Goal: Check status: Check status

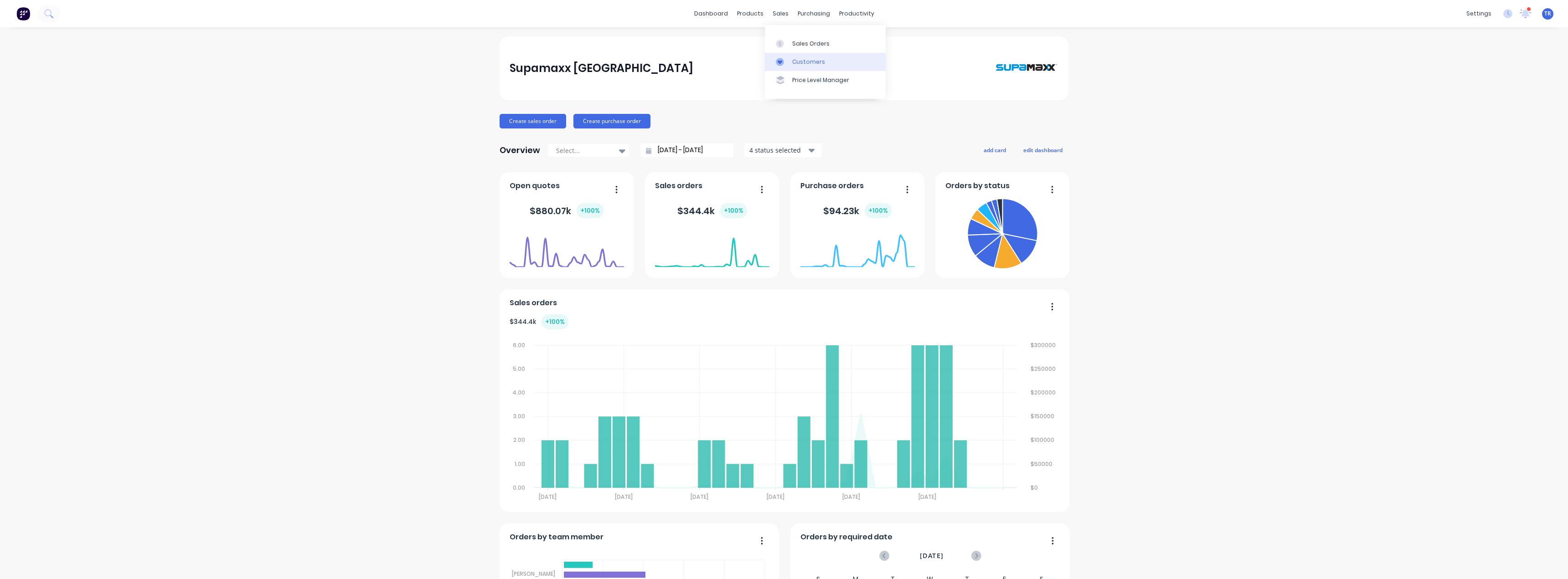
click at [805, 63] on div "Customers" at bounding box center [808, 61] width 33 height 8
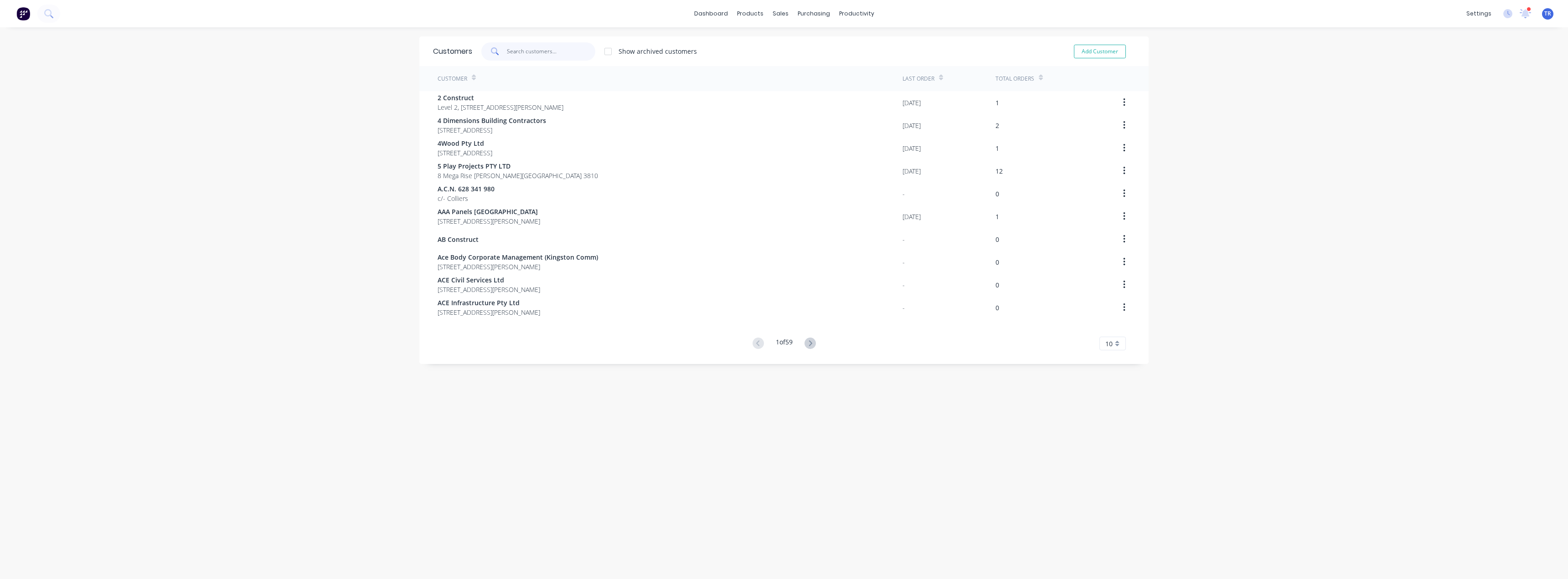
click at [523, 46] on input "text" at bounding box center [551, 52] width 89 height 18
type input "SHEEN PANEL SER"
click at [808, 344] on icon at bounding box center [808, 342] width 3 height 5
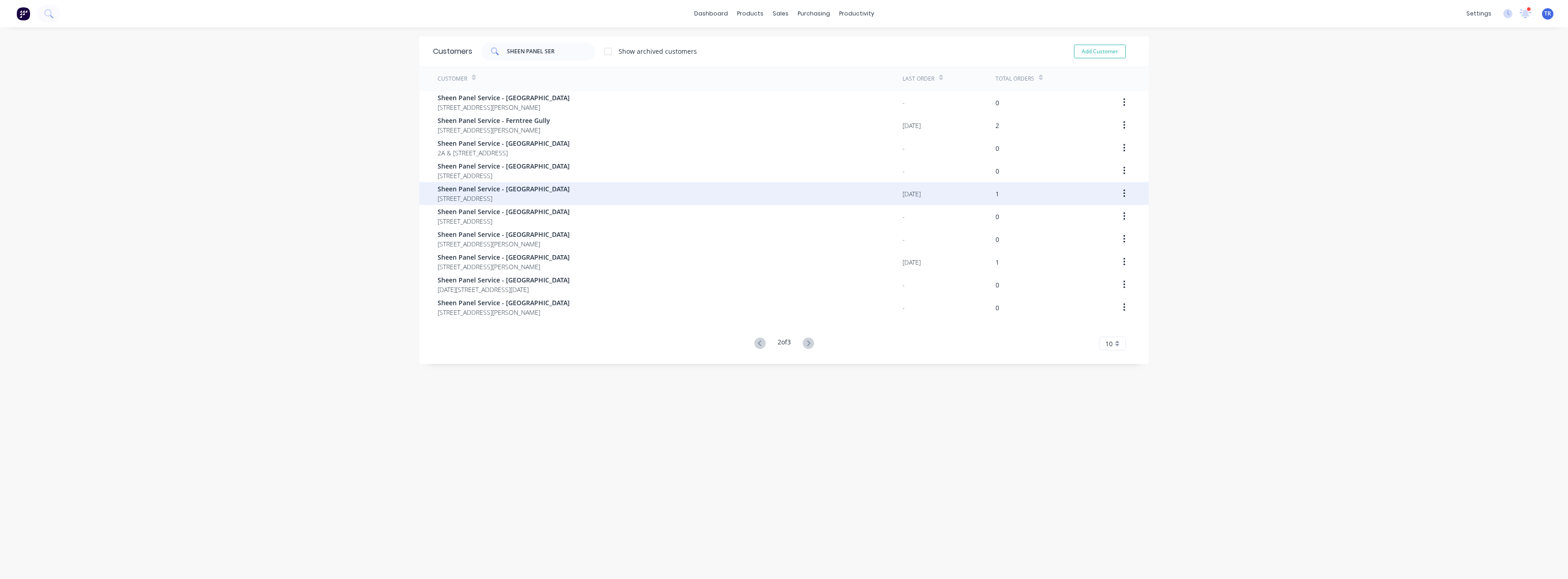
click at [570, 196] on span "[STREET_ADDRESS]" at bounding box center [503, 198] width 132 height 10
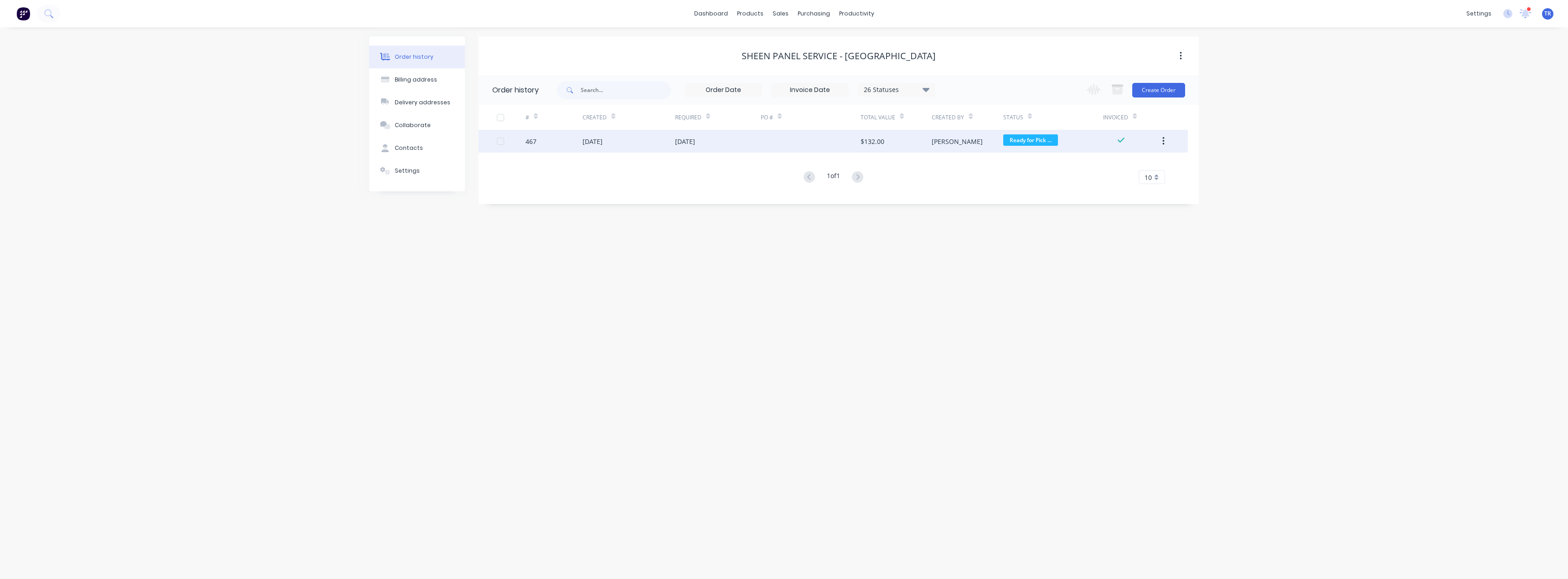
click at [749, 143] on div "[DATE]" at bounding box center [718, 140] width 86 height 23
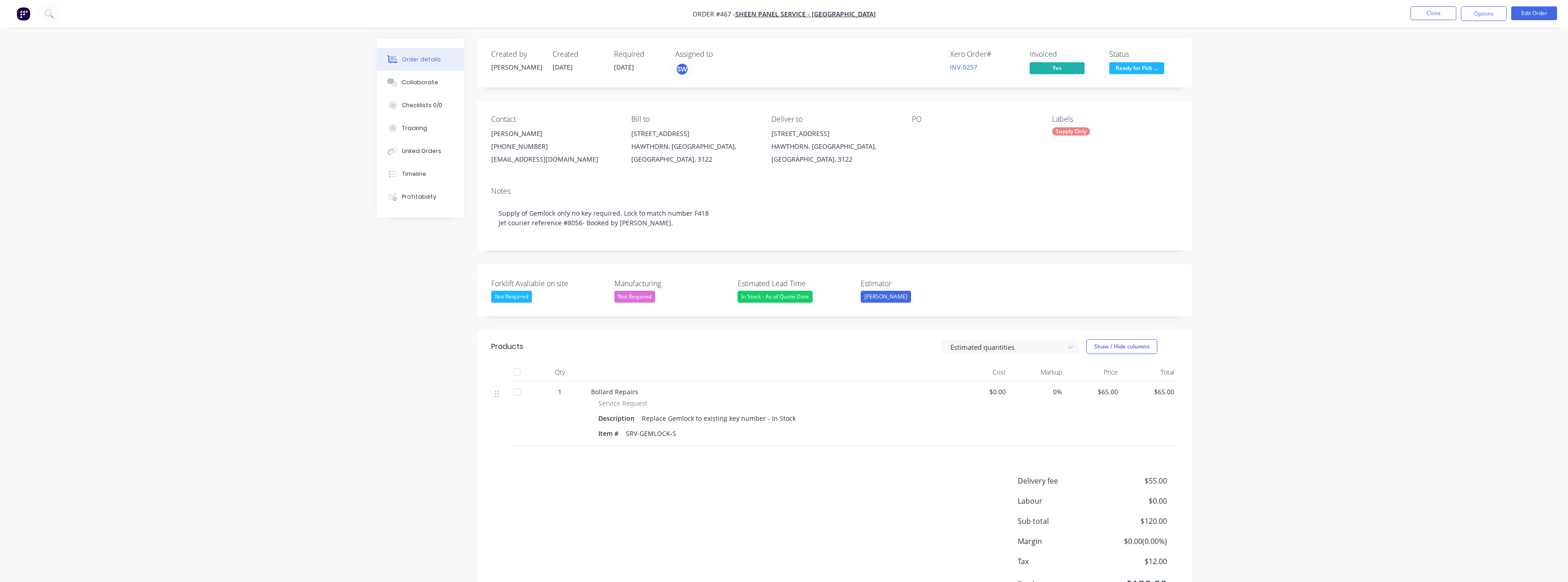
click at [1146, 64] on span "Ready for Pick ..." at bounding box center [1136, 68] width 55 height 12
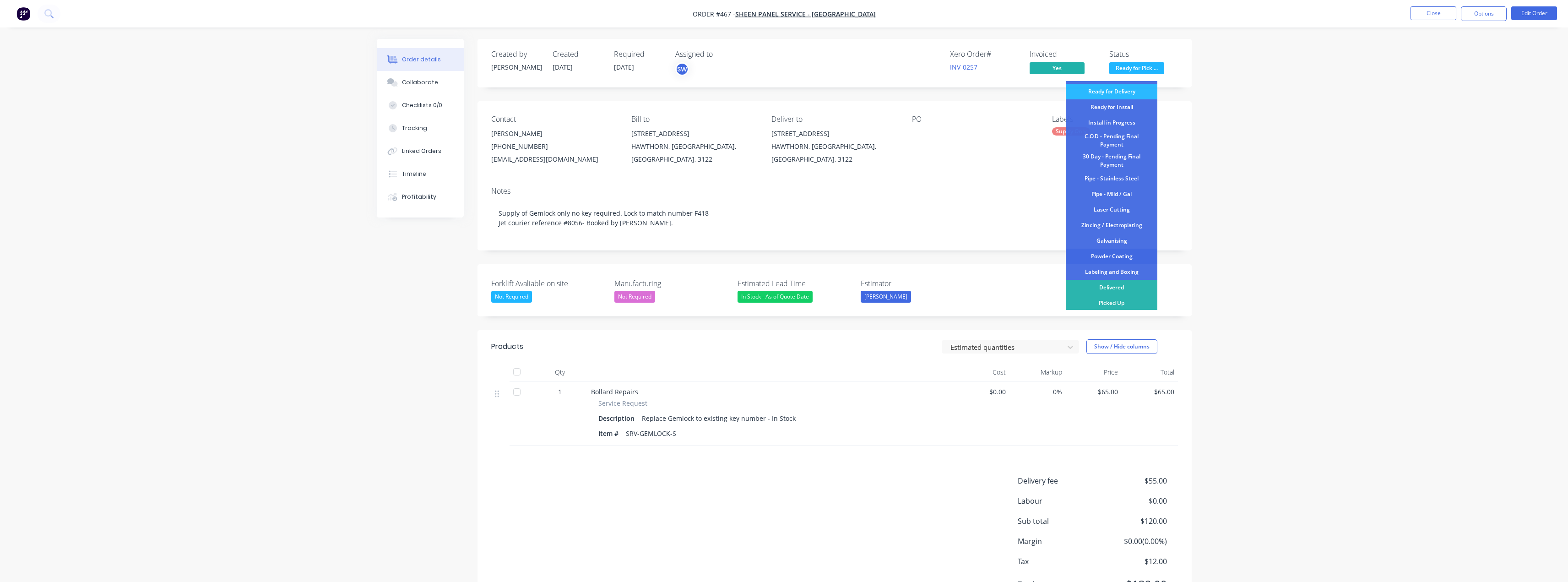
scroll to position [96, 0]
click at [1135, 153] on div "30 Day - Pending Final Payment" at bounding box center [1111, 160] width 92 height 20
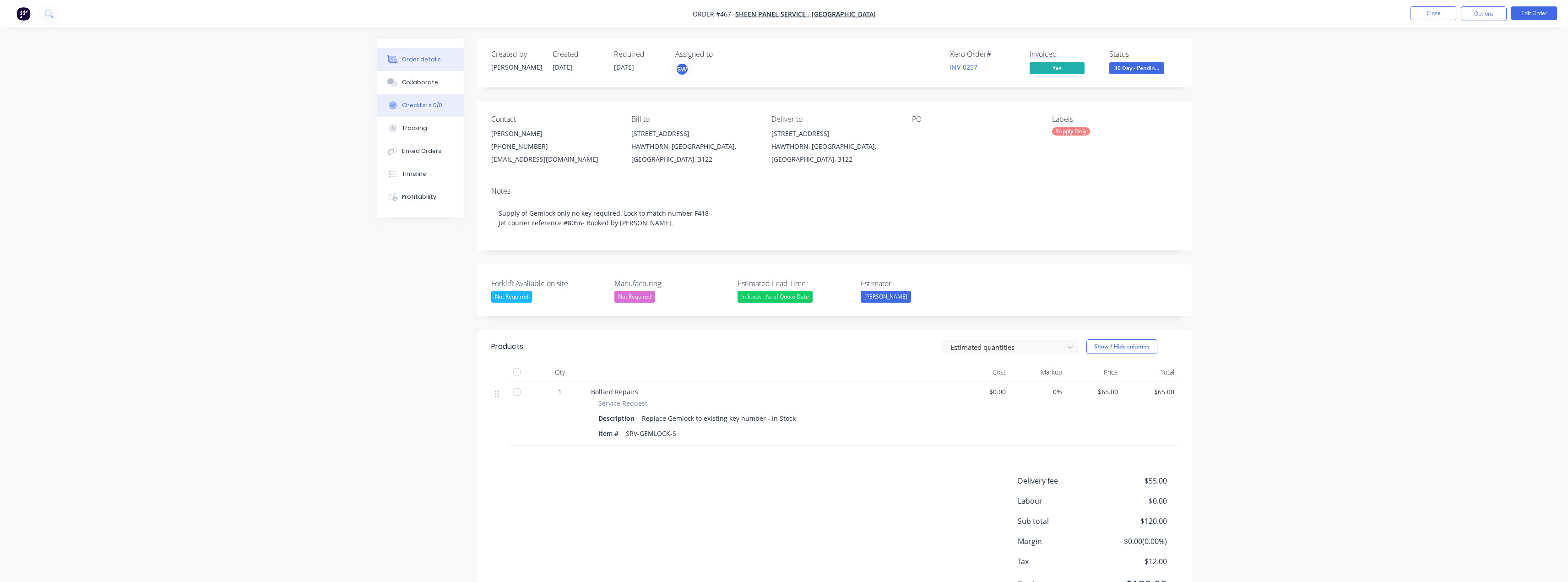
drag, startPoint x: 426, startPoint y: 172, endPoint x: 424, endPoint y: 100, distance: 72.0
click at [424, 100] on div "Order details Collaborate Checklists 0/0 Tracking Linked Orders Timeline Profit…" at bounding box center [420, 128] width 87 height 179
click at [421, 79] on div "Collaborate" at bounding box center [419, 82] width 36 height 8
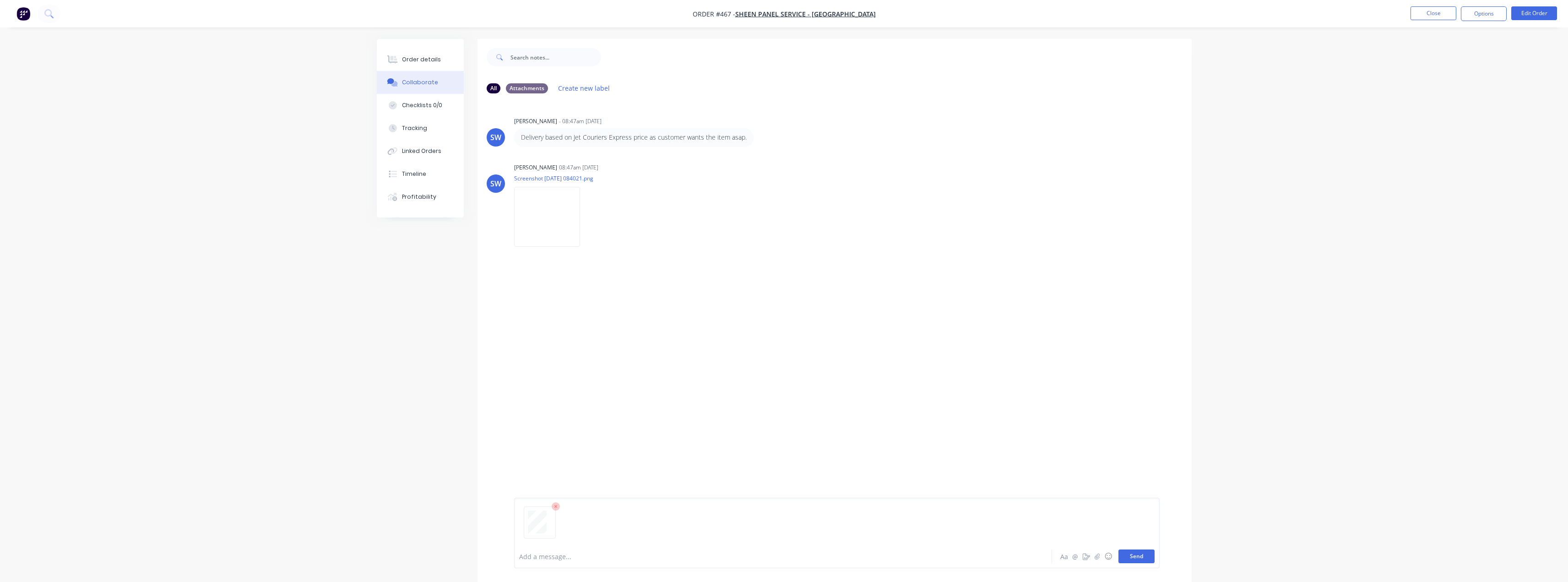
click at [1141, 557] on button "Send" at bounding box center [1136, 556] width 36 height 13
click at [421, 61] on div "Order details" at bounding box center [421, 59] width 39 height 8
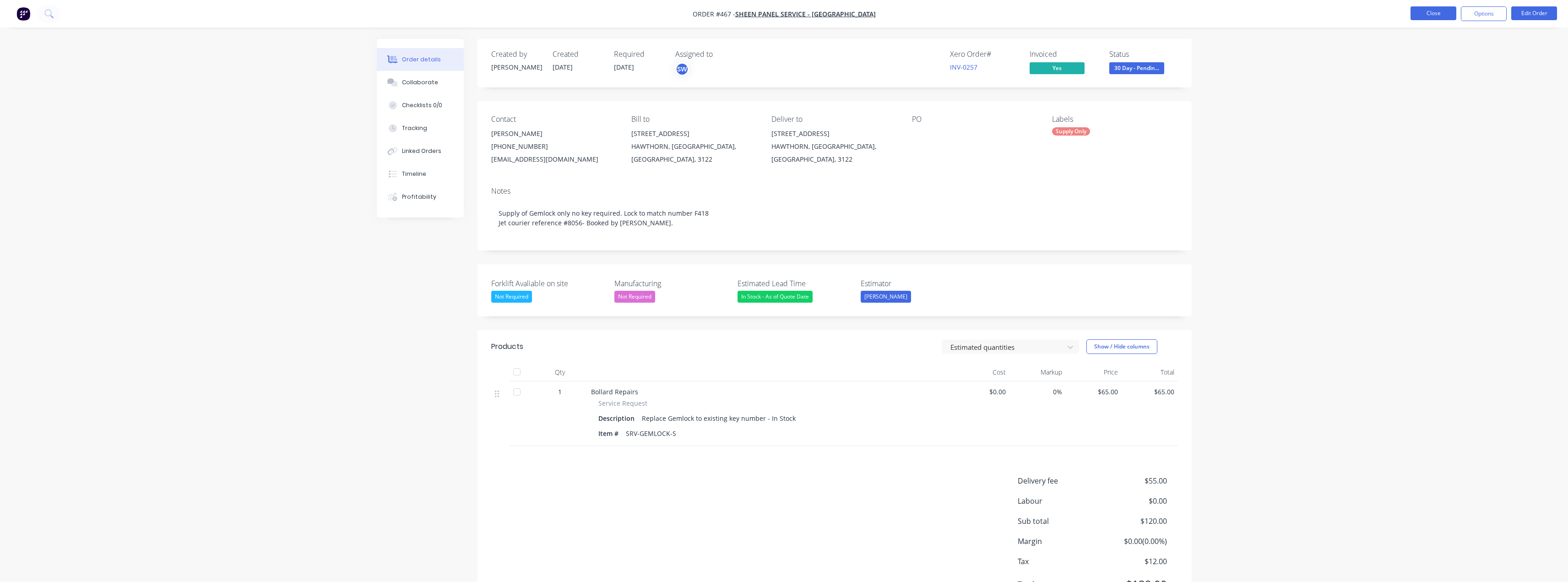
click at [1434, 12] on button "Close" at bounding box center [1433, 13] width 46 height 13
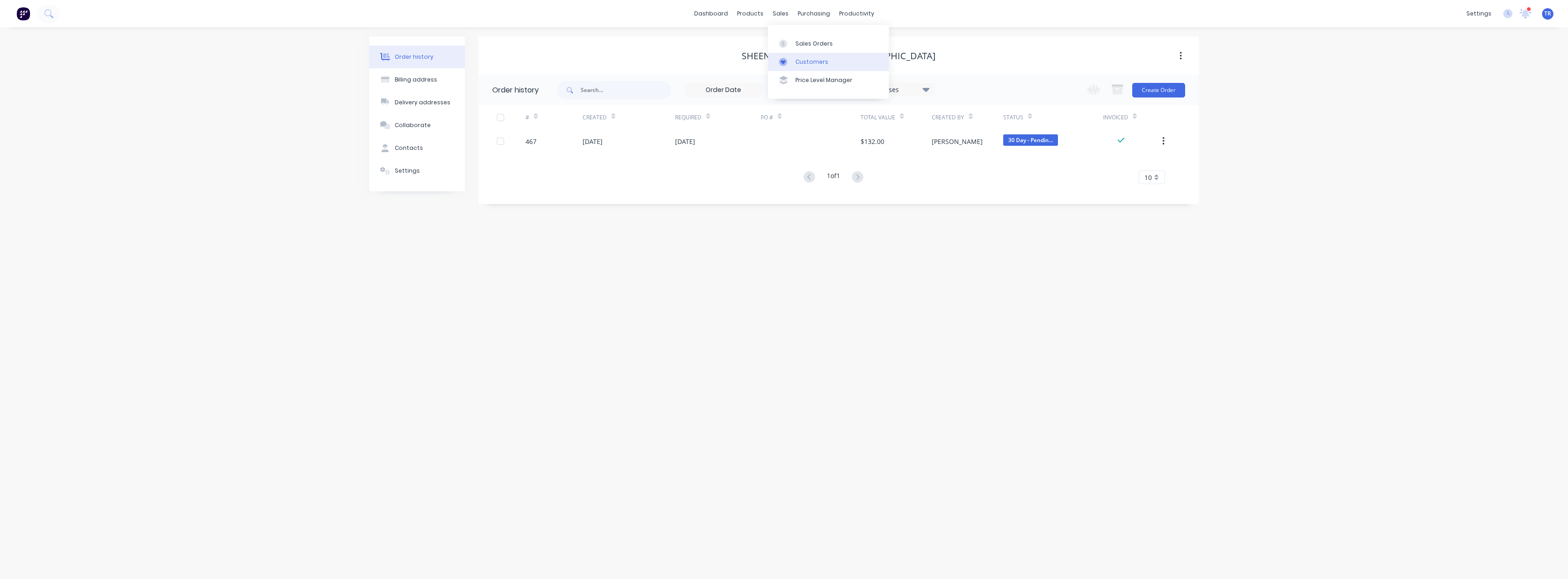
click at [791, 66] on div at bounding box center [786, 61] width 13 height 8
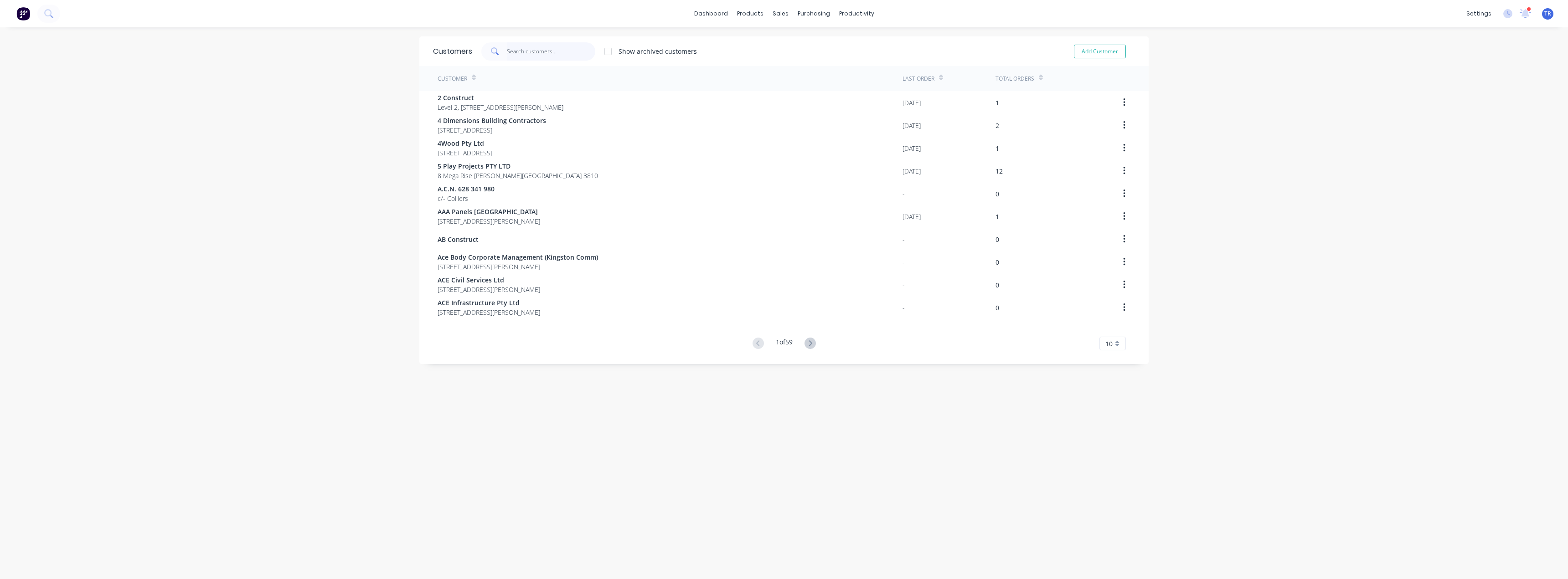
click at [548, 44] on input "text" at bounding box center [551, 52] width 89 height 18
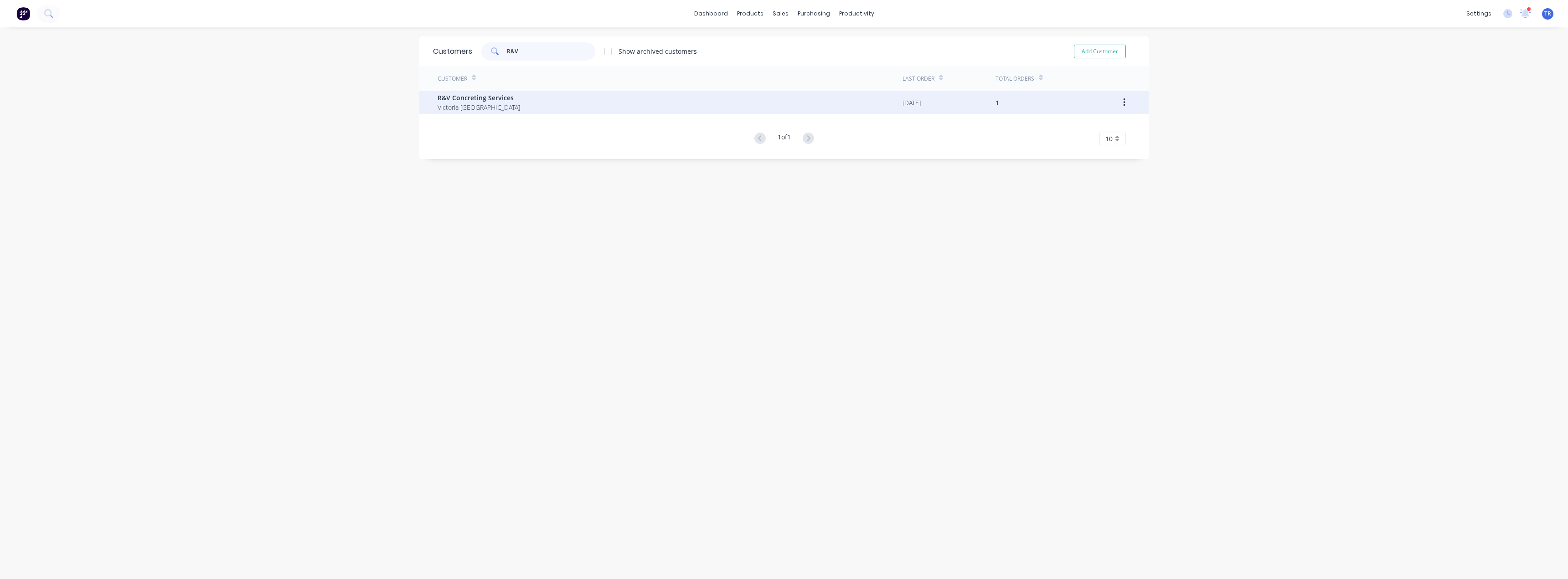
type input "R&V"
click at [539, 104] on div "R&V Concreting Services [GEOGRAPHIC_DATA] [GEOGRAPHIC_DATA]" at bounding box center [670, 102] width 465 height 23
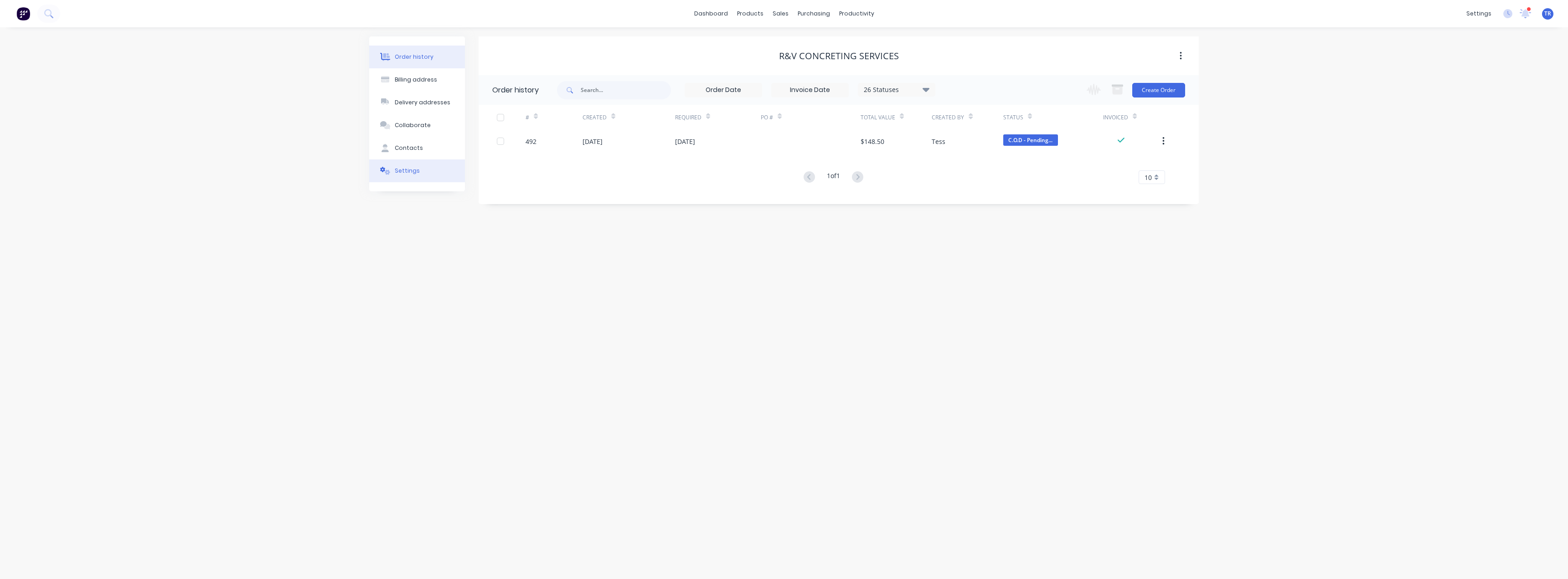
click at [416, 174] on div "Settings" at bounding box center [407, 170] width 25 height 8
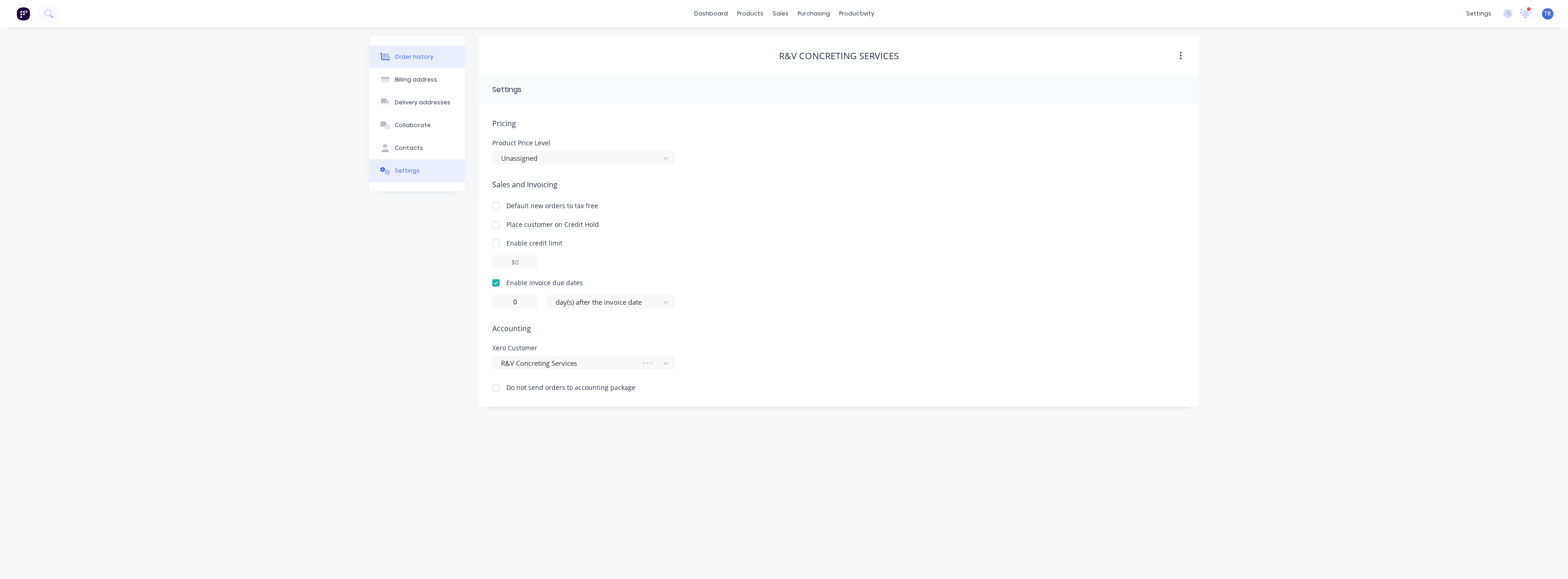
click at [389, 52] on button "Order history" at bounding box center [417, 57] width 96 height 23
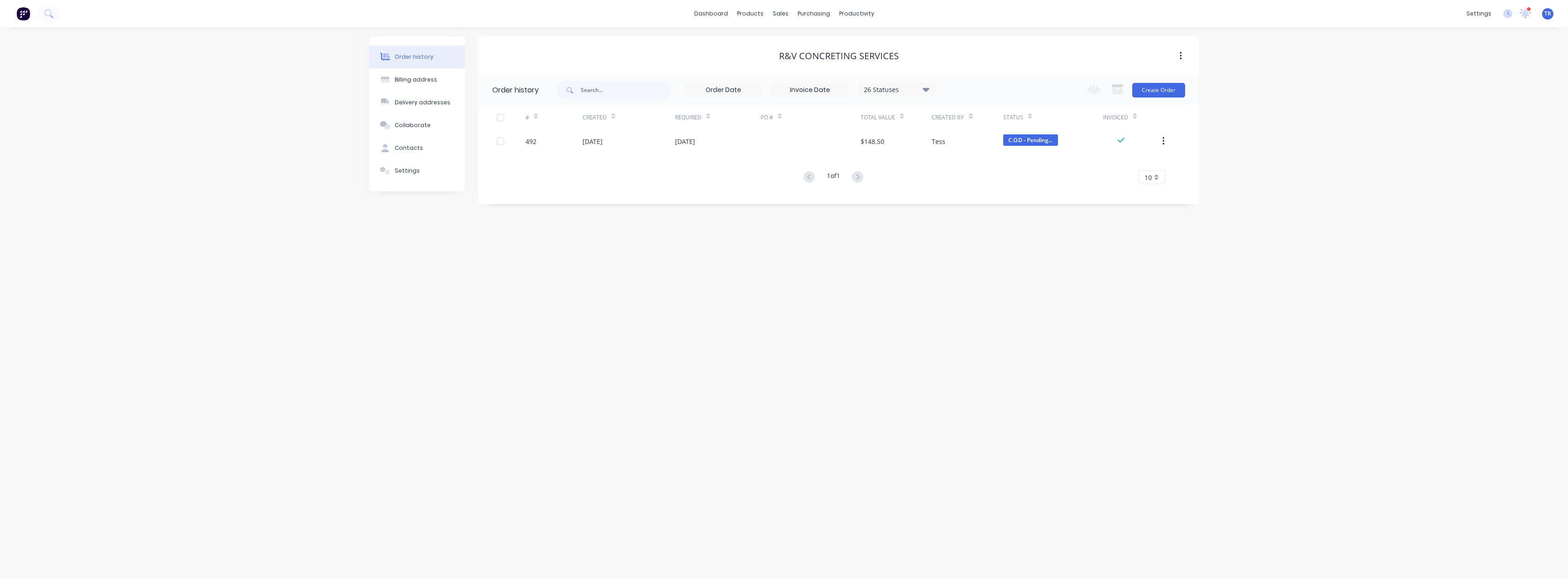
click at [606, 131] on div "[DATE]" at bounding box center [629, 140] width 93 height 23
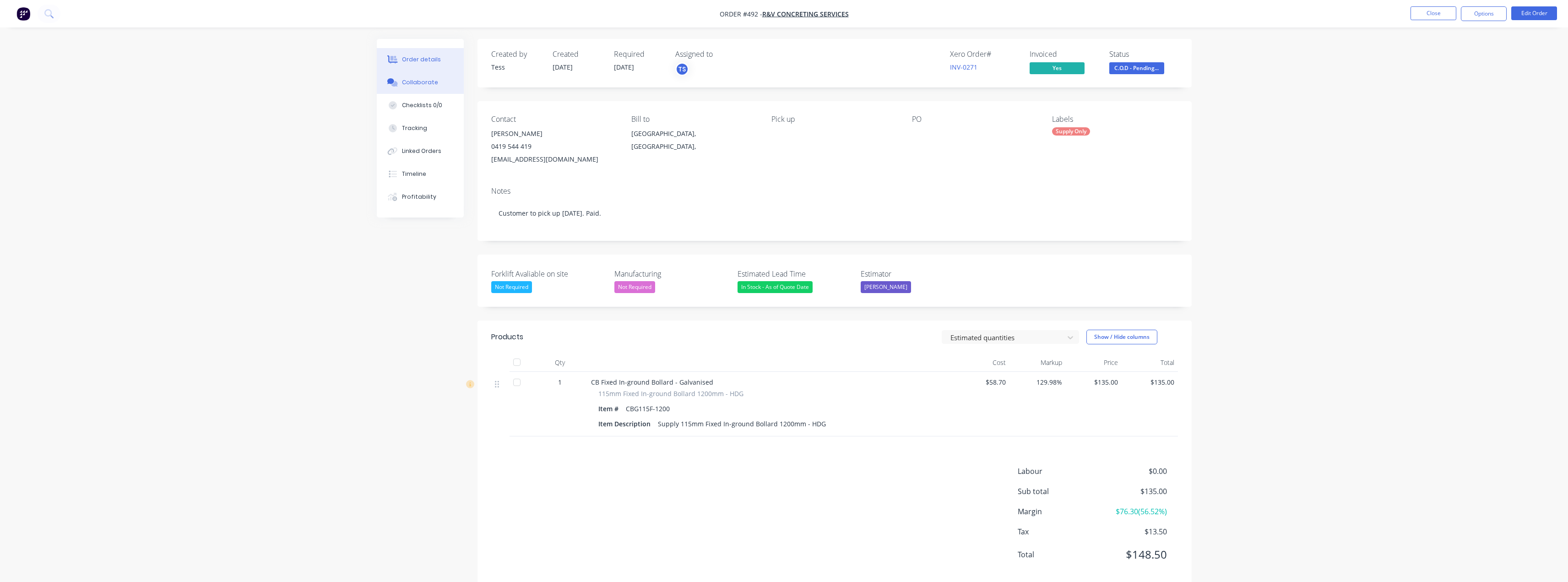
click at [422, 81] on div "Collaborate" at bounding box center [419, 82] width 36 height 8
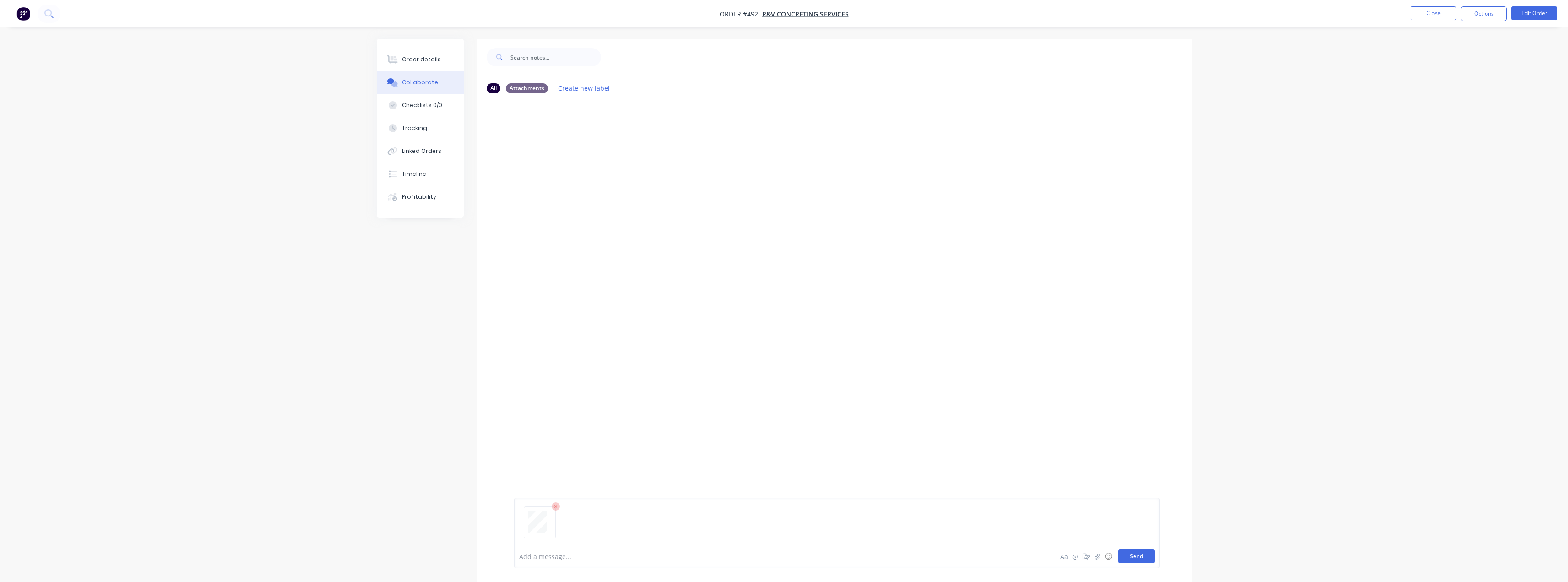
click at [1140, 561] on button "Send" at bounding box center [1136, 556] width 36 height 13
click at [426, 52] on button "Order details" at bounding box center [420, 59] width 87 height 23
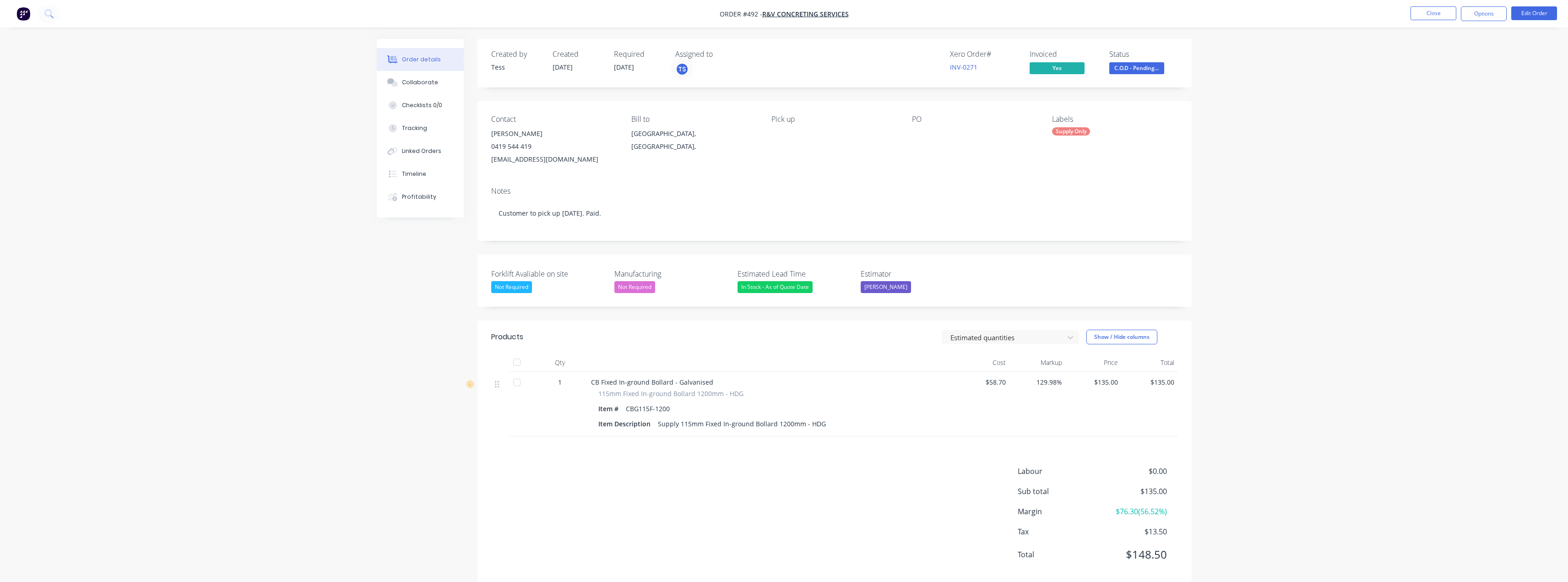
click at [1137, 65] on span "C.O.D - Pending..." at bounding box center [1136, 68] width 55 height 12
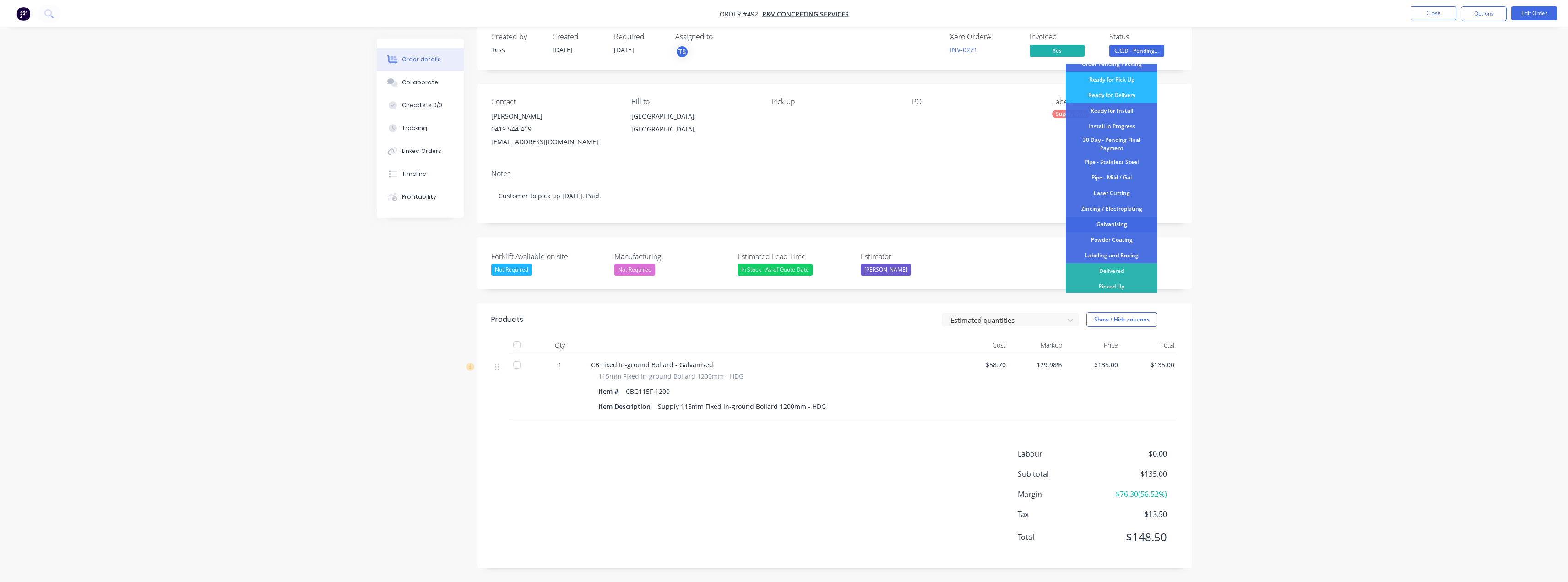
scroll to position [92, 0]
click at [1101, 267] on div "Delivered" at bounding box center [1111, 269] width 92 height 15
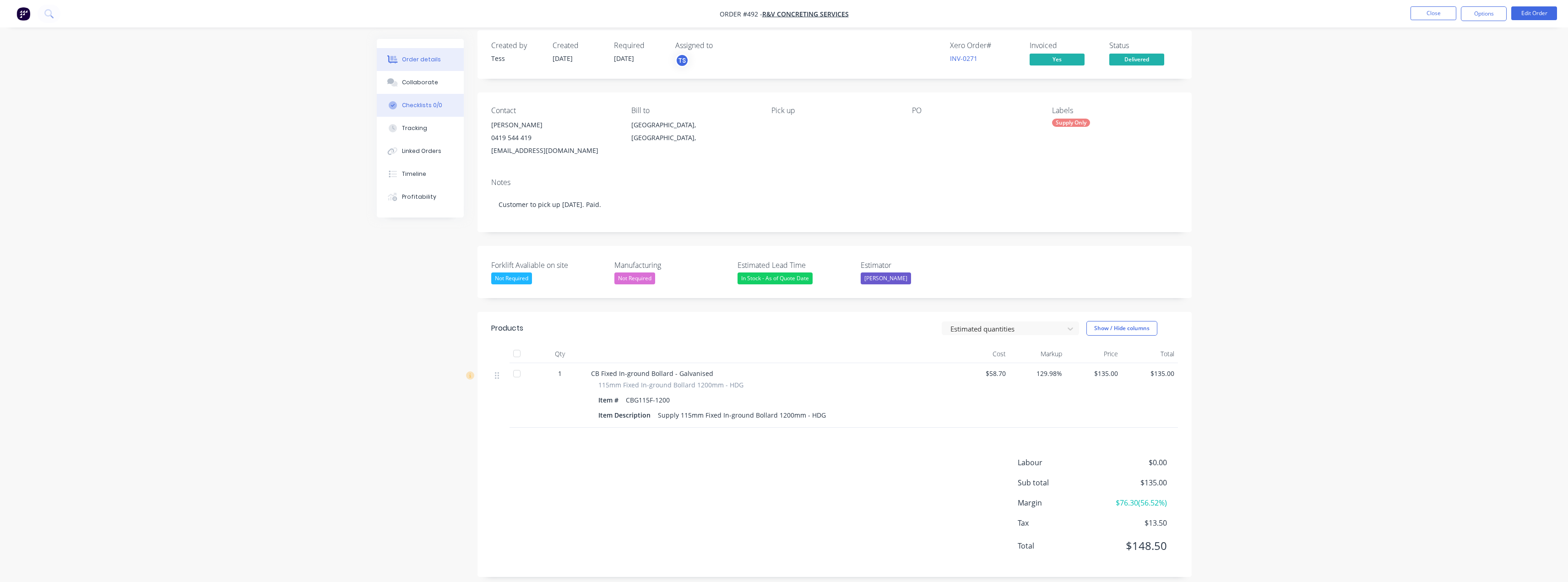
scroll to position [0, 0]
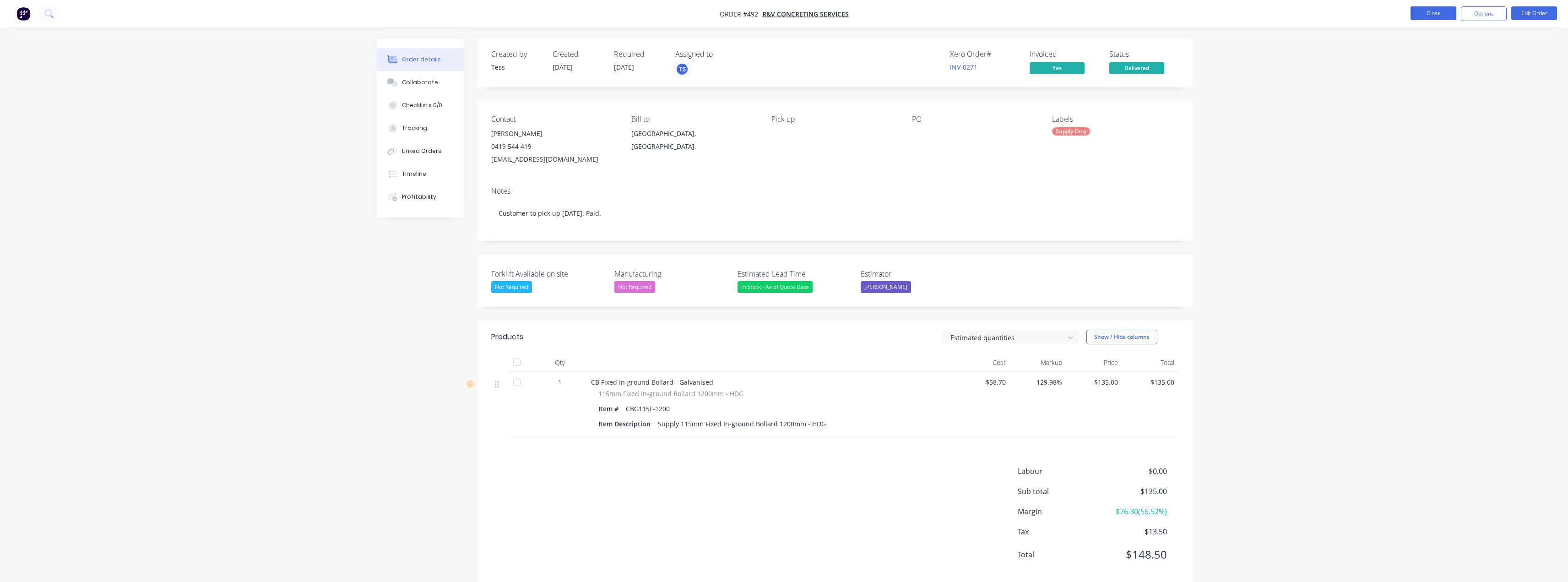
click at [1434, 9] on button "Close" at bounding box center [1433, 13] width 46 height 13
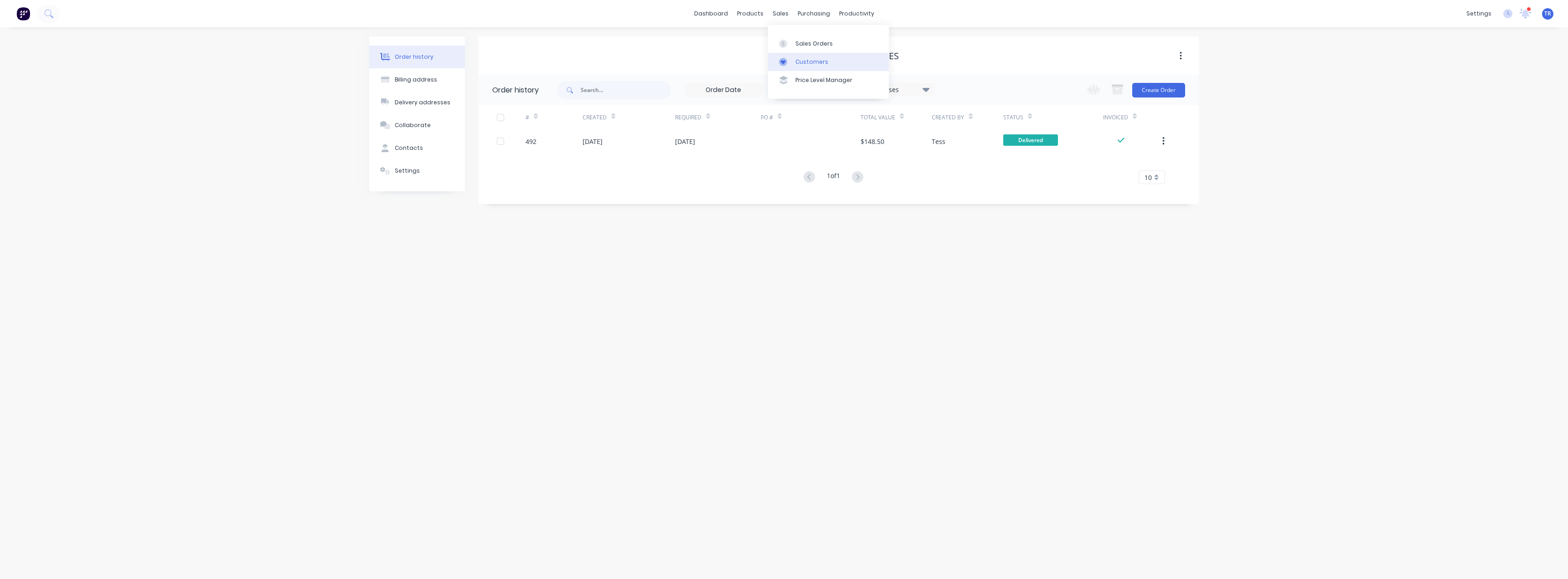
click at [786, 66] on icon at bounding box center [783, 61] width 8 height 8
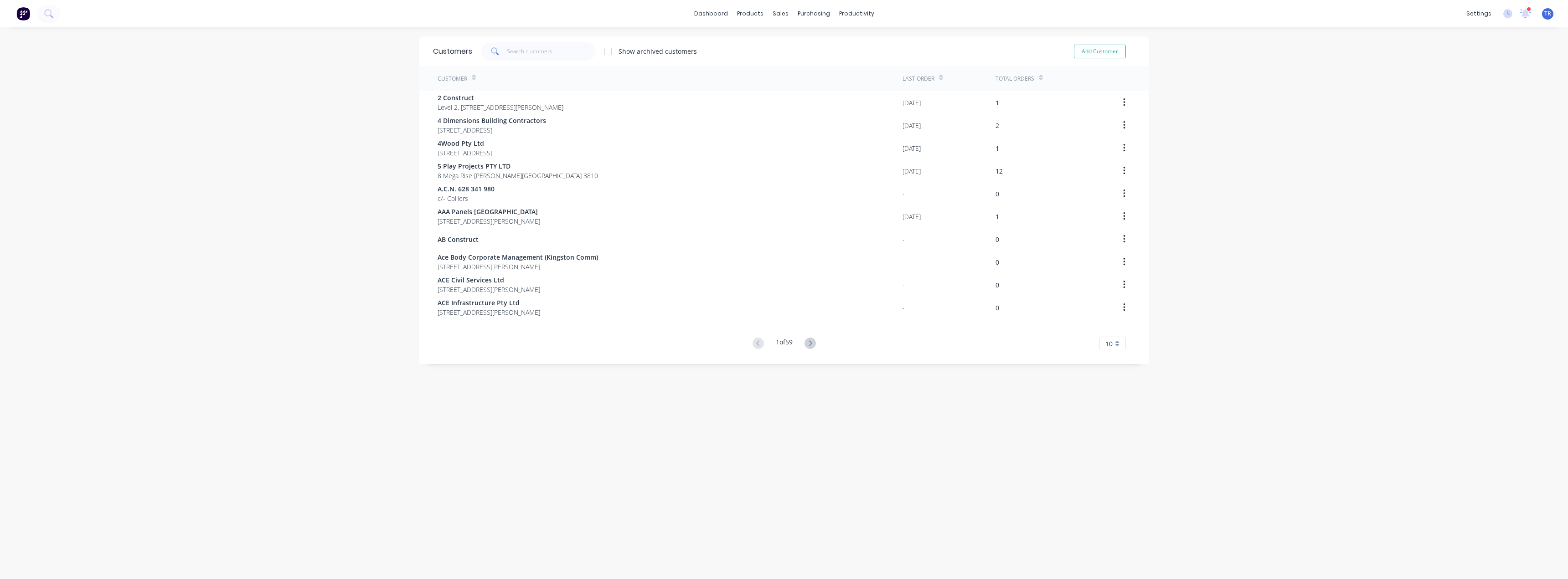
click at [503, 49] on span at bounding box center [494, 52] width 26 height 18
click at [513, 50] on input "text" at bounding box center [551, 52] width 89 height 18
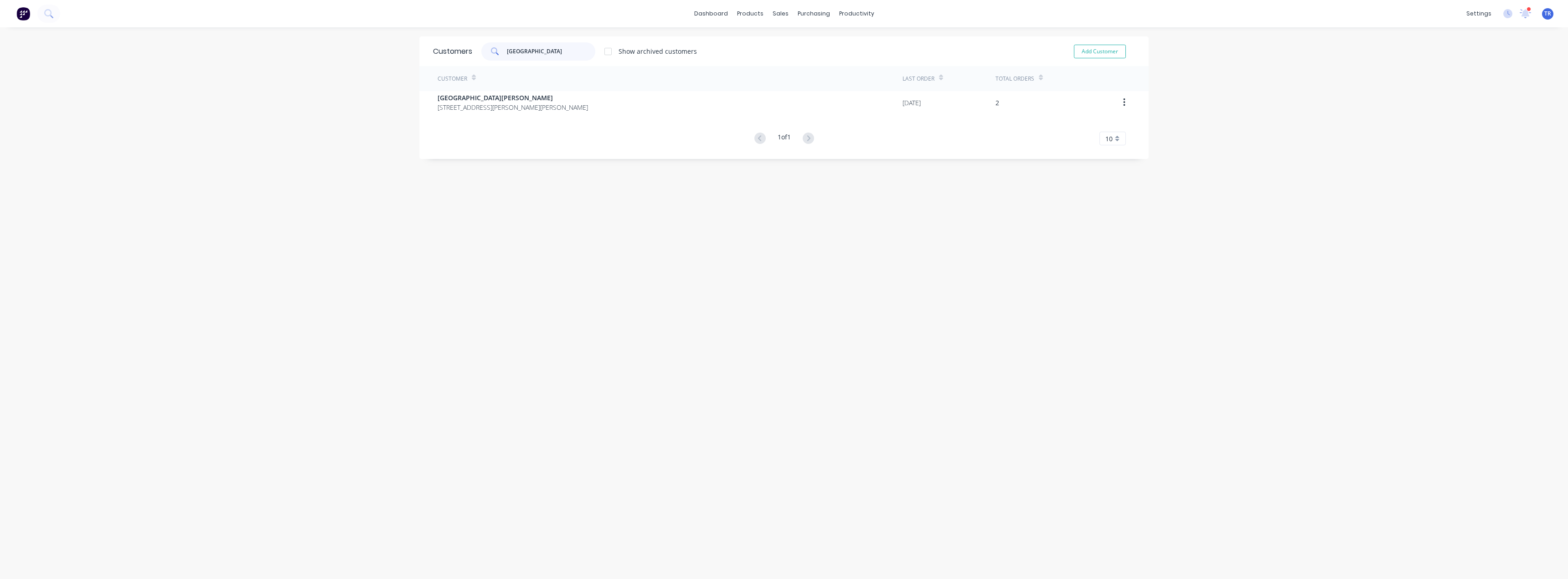
type input "[GEOGRAPHIC_DATA]"
click at [511, 114] on div "Customer Last Order Total Orders [GEOGRAPHIC_DATA][PERSON_NAME] [STREET_ADDRESS…" at bounding box center [784, 106] width 729 height 79
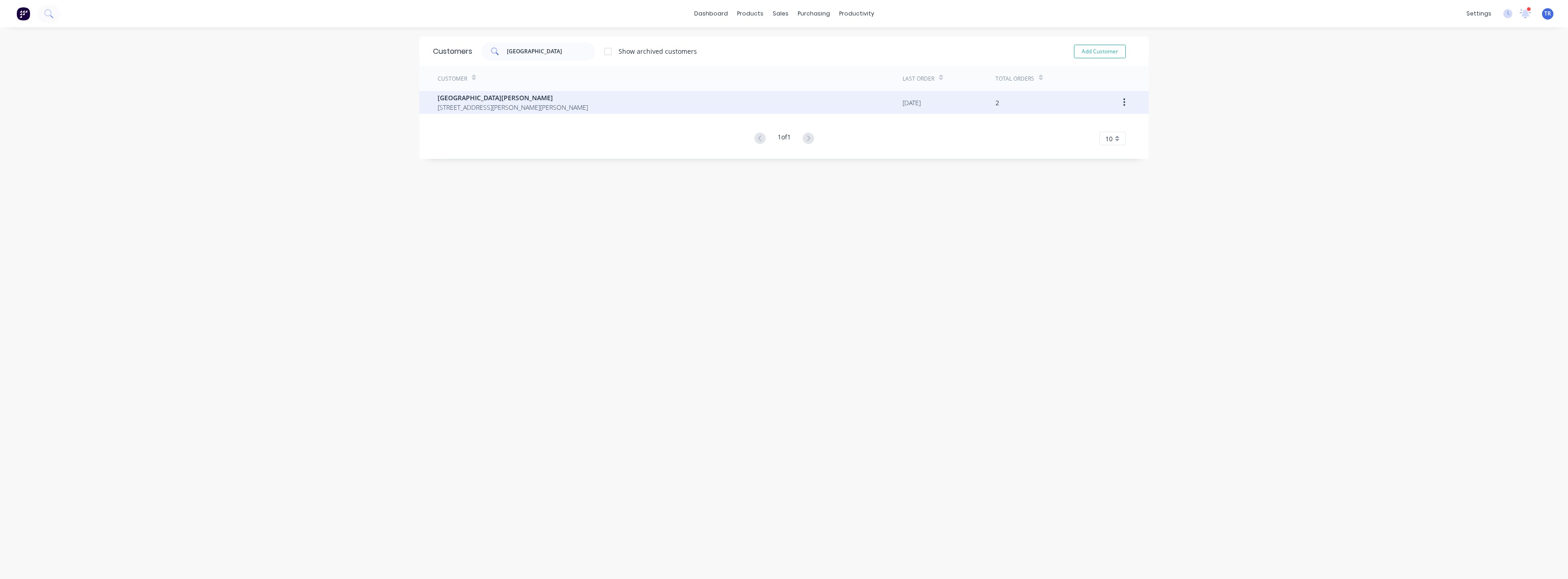
click at [525, 98] on span "[GEOGRAPHIC_DATA][PERSON_NAME]" at bounding box center [513, 98] width 150 height 10
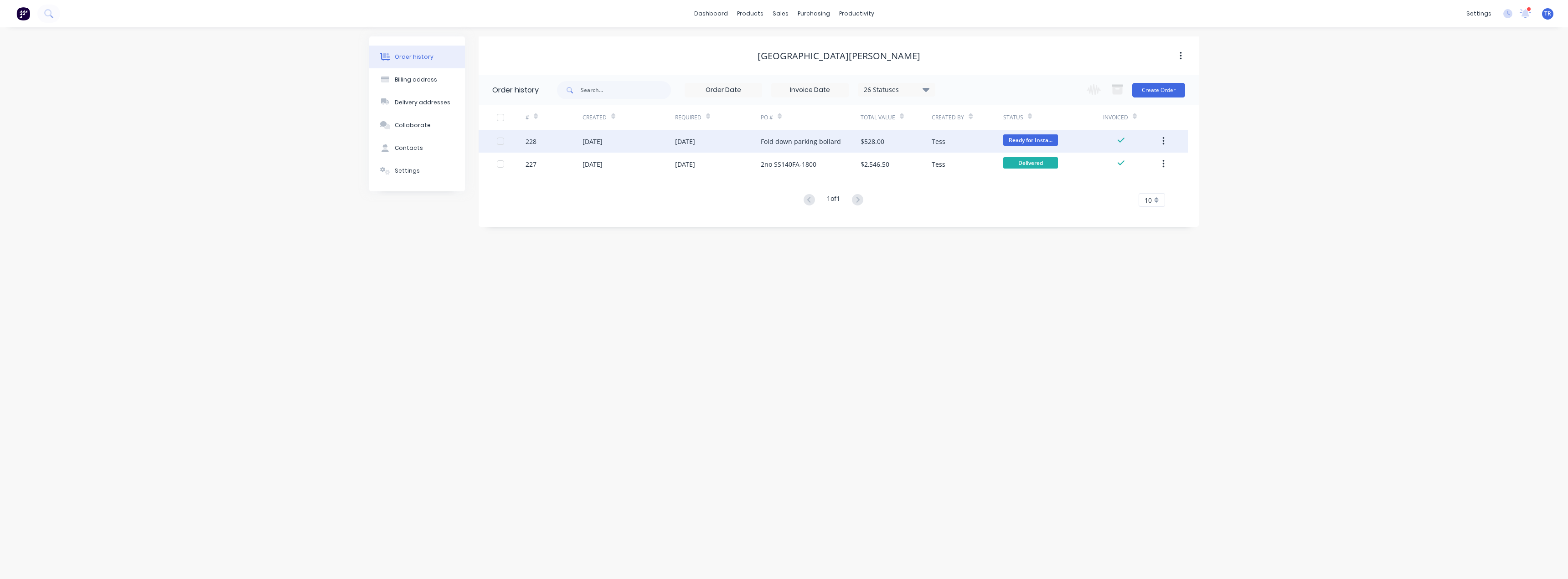
click at [593, 142] on div "[DATE]" at bounding box center [592, 142] width 20 height 10
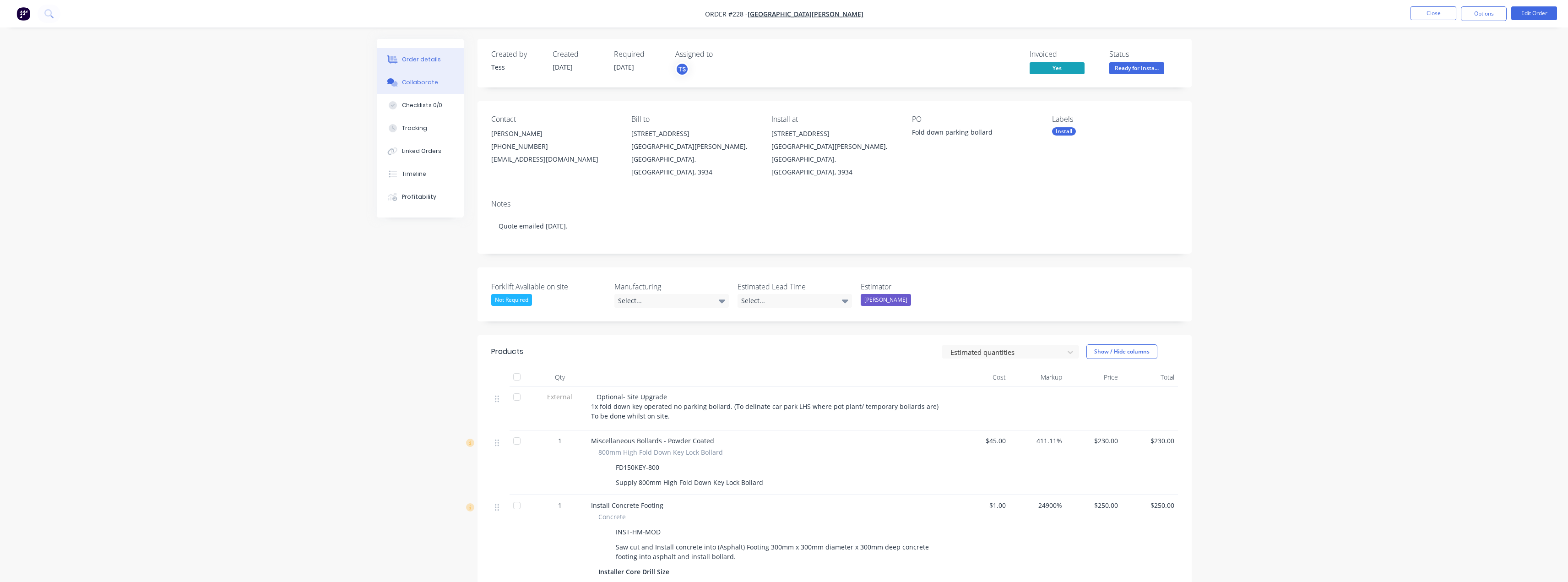
click at [430, 87] on button "Collaborate" at bounding box center [420, 82] width 87 height 23
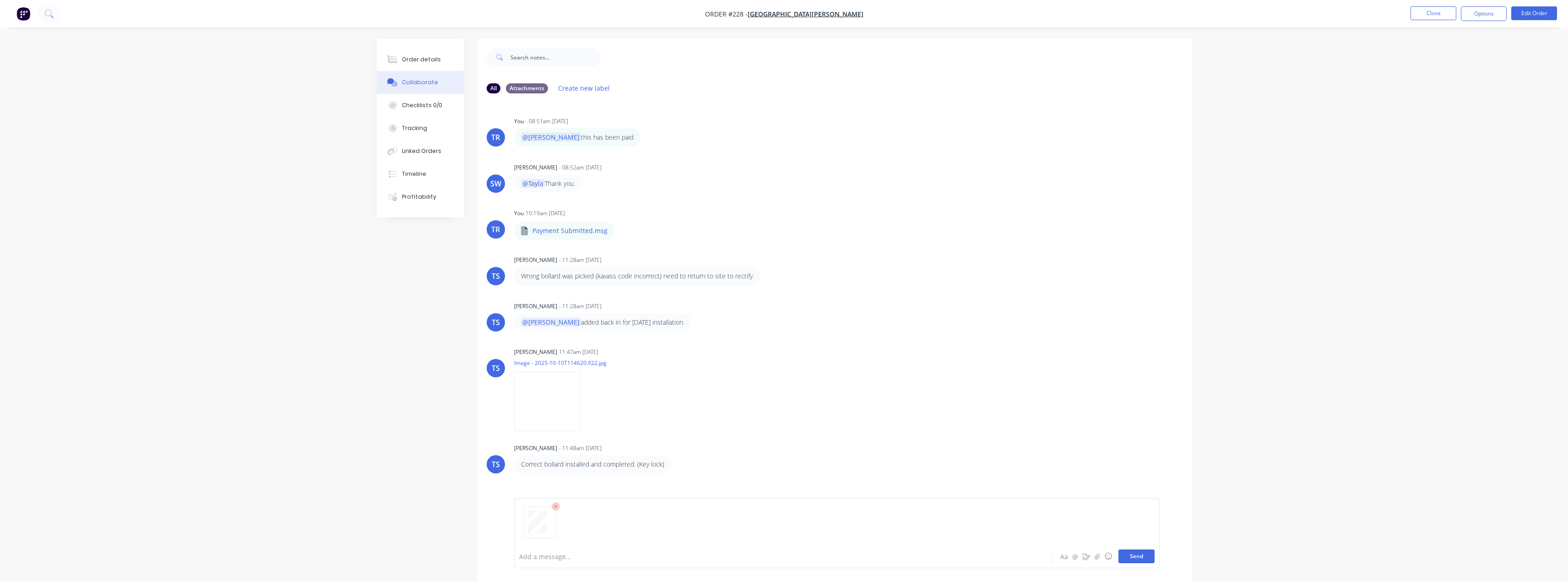
click at [1130, 554] on button "Send" at bounding box center [1136, 556] width 36 height 13
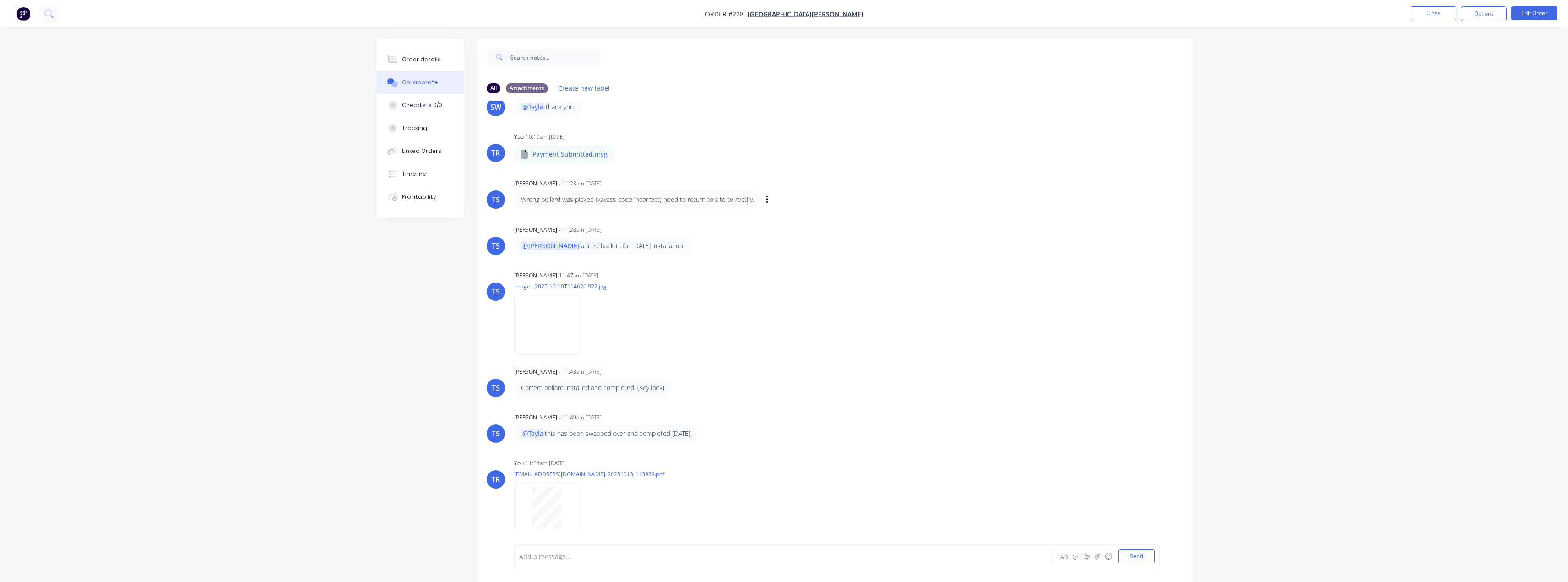
scroll to position [79, 0]
click at [436, 60] on div "Order details" at bounding box center [421, 59] width 39 height 8
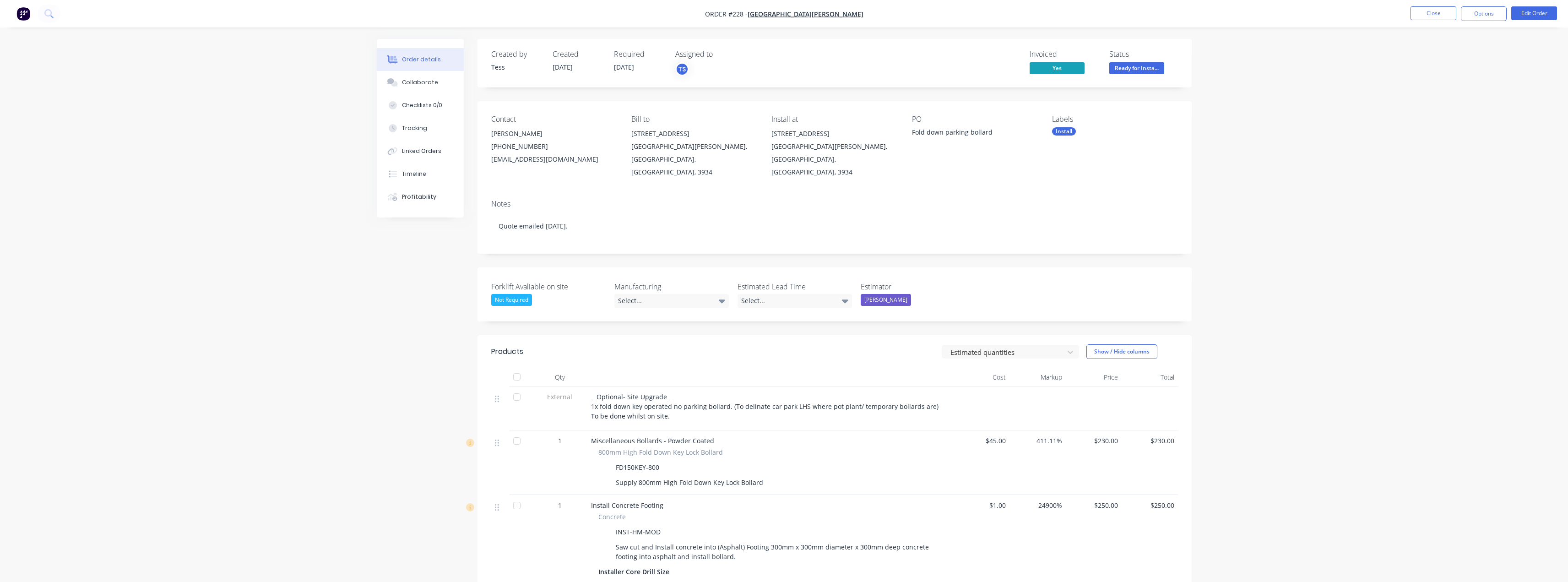
click at [1110, 68] on span "Ready for Insta..." at bounding box center [1136, 68] width 55 height 12
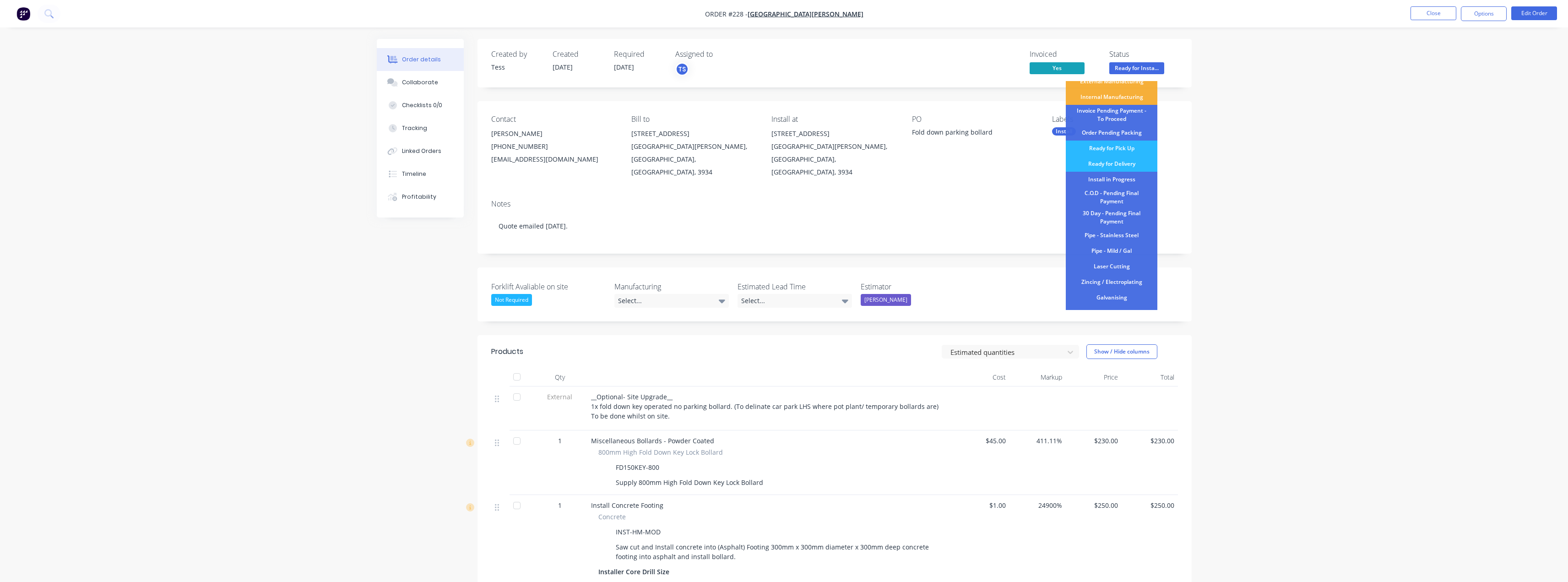
scroll to position [96, 0]
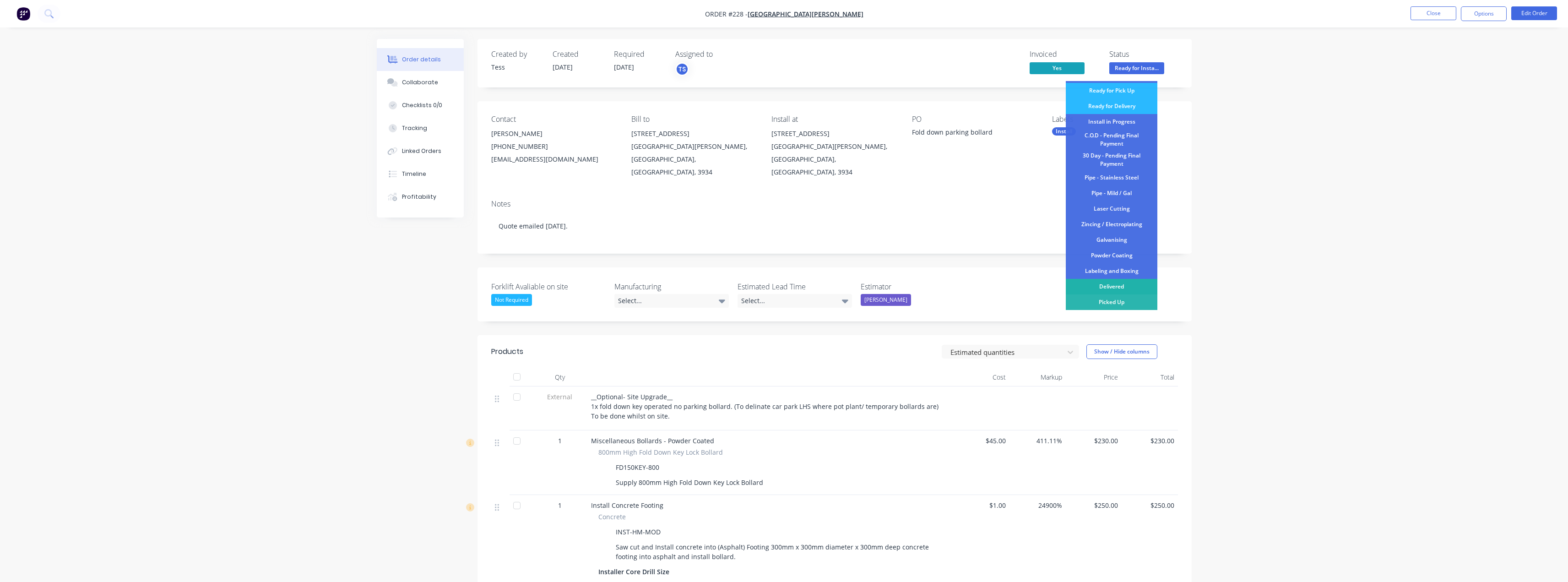
click at [1110, 288] on div "Delivered" at bounding box center [1111, 286] width 92 height 15
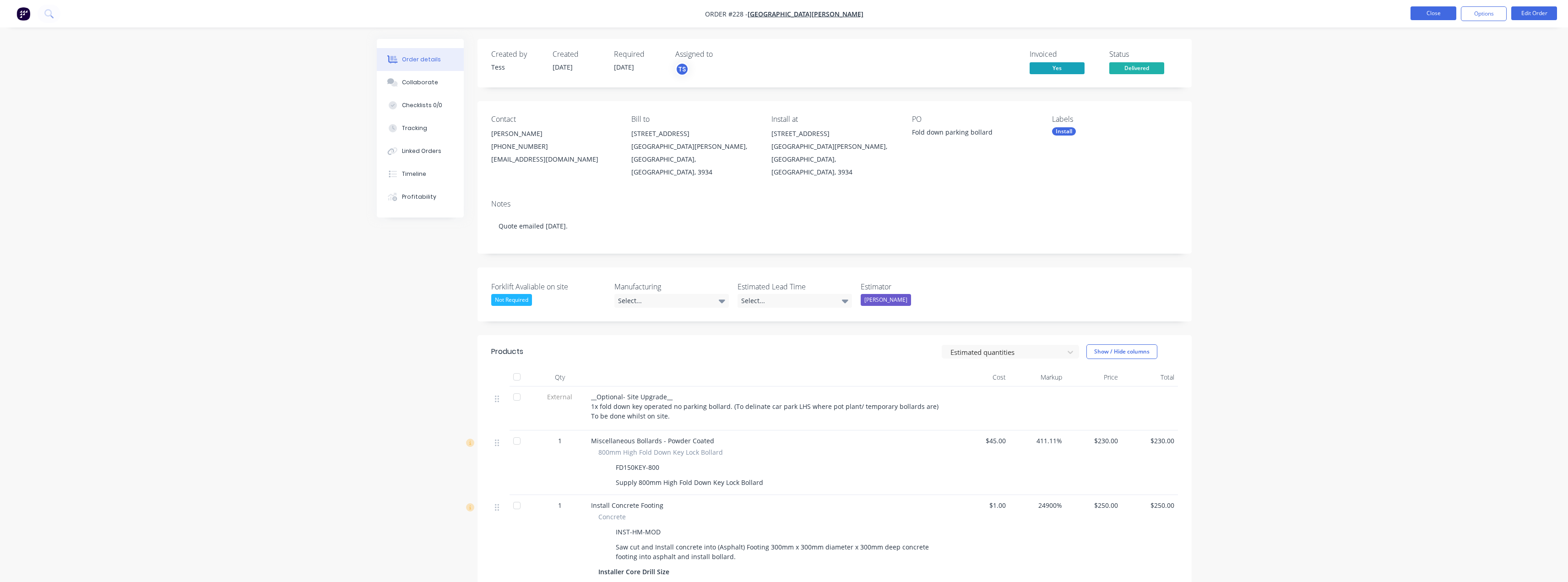
click at [1419, 15] on button "Close" at bounding box center [1433, 13] width 46 height 13
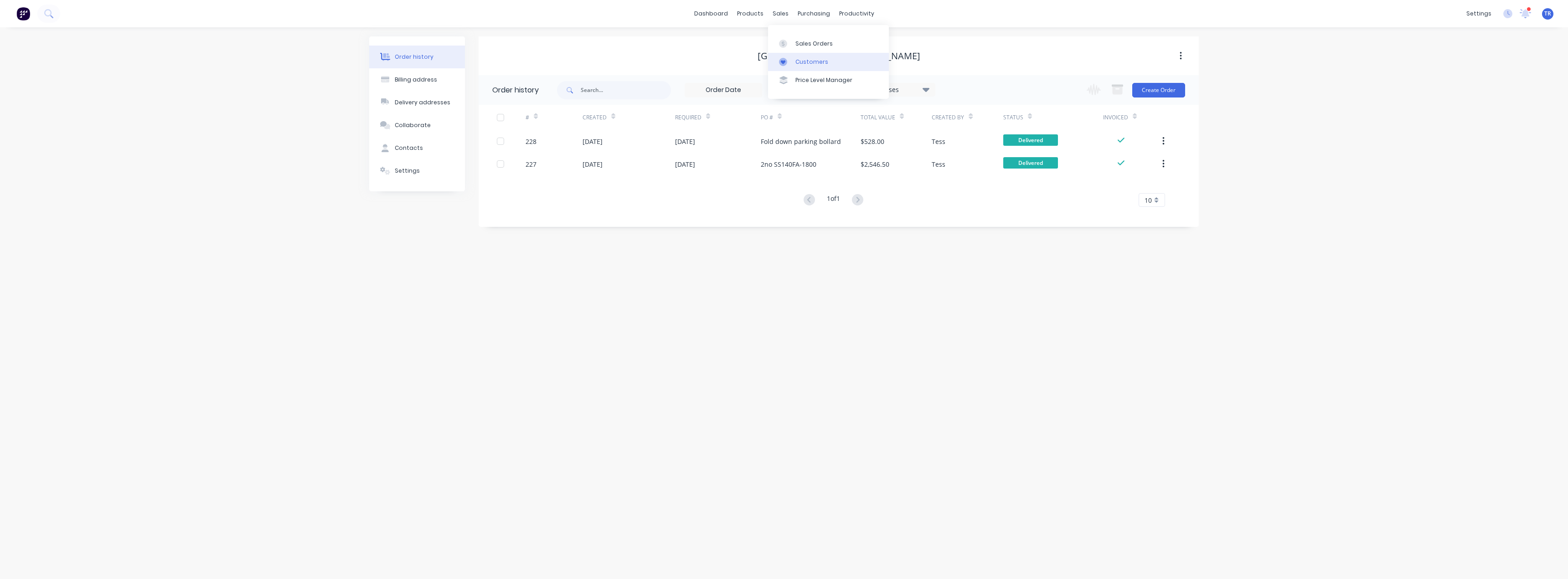
click at [786, 63] on icon at bounding box center [783, 61] width 8 height 8
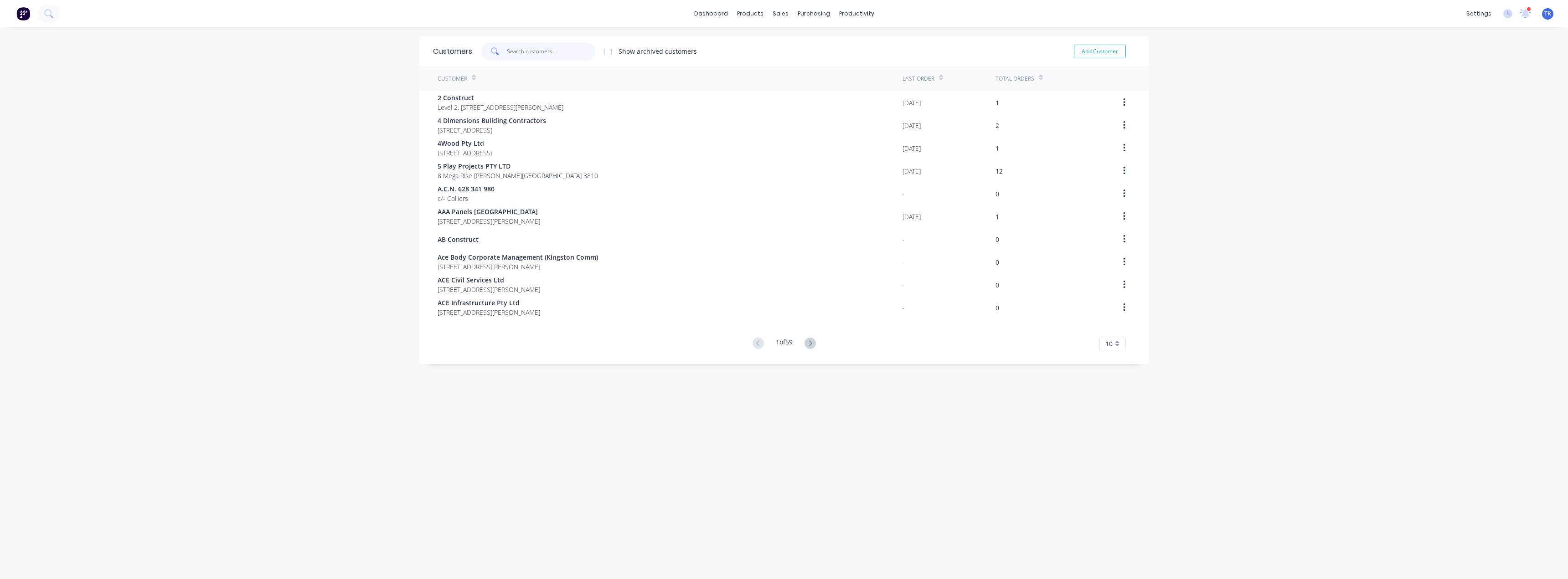
click at [514, 54] on input "text" at bounding box center [551, 52] width 89 height 18
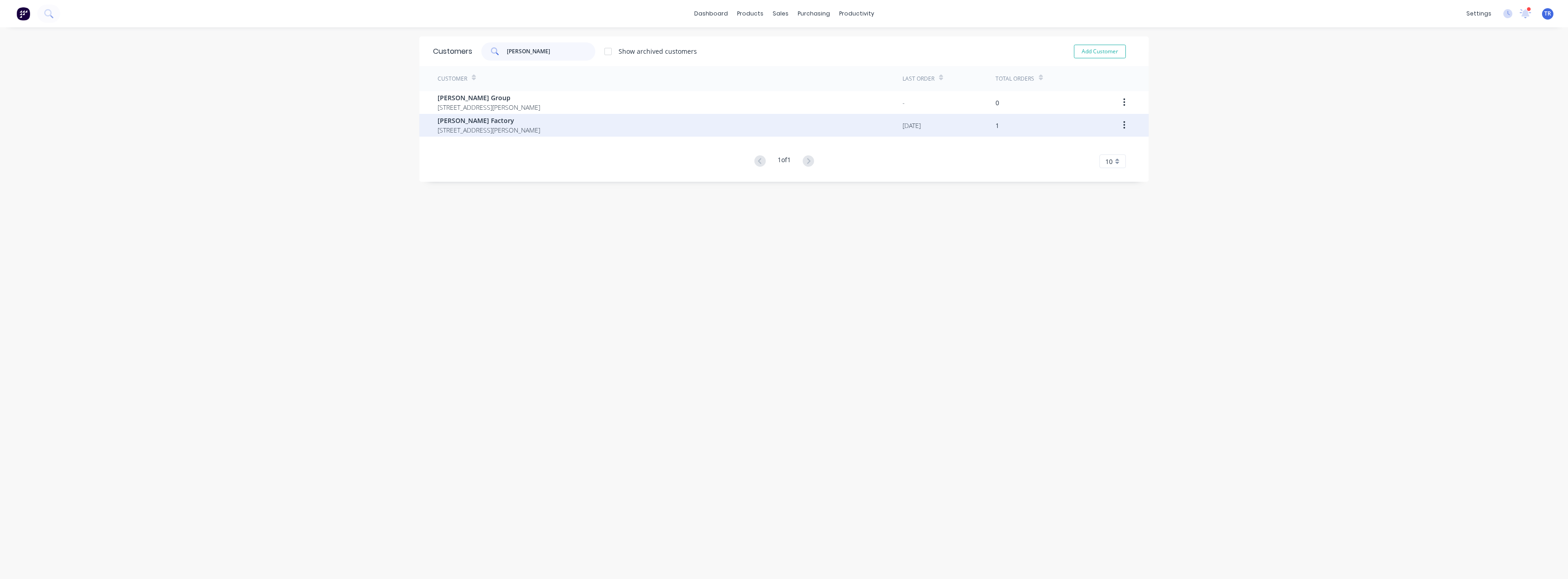
type input "[PERSON_NAME]"
click at [508, 127] on span "[STREET_ADDRESS][PERSON_NAME]" at bounding box center [489, 130] width 102 height 10
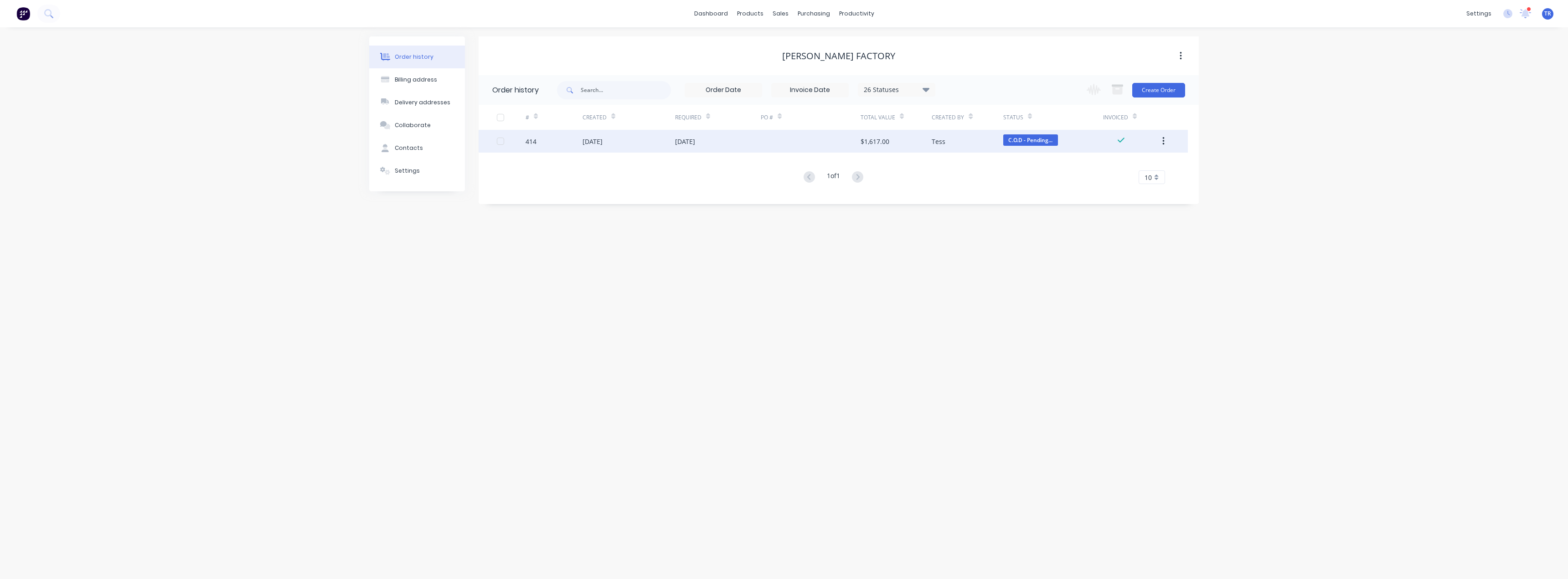
click at [927, 144] on div "$1,617.00" at bounding box center [896, 140] width 71 height 23
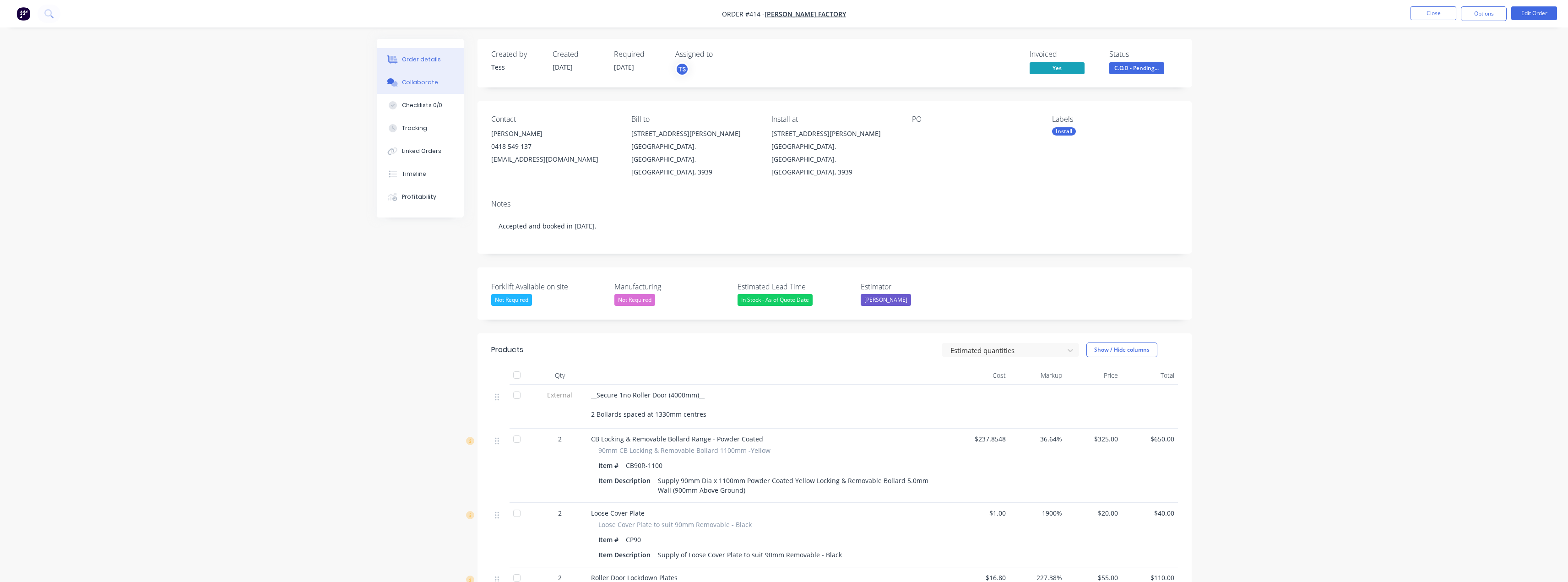
click at [419, 85] on div "Collaborate" at bounding box center [419, 82] width 36 height 8
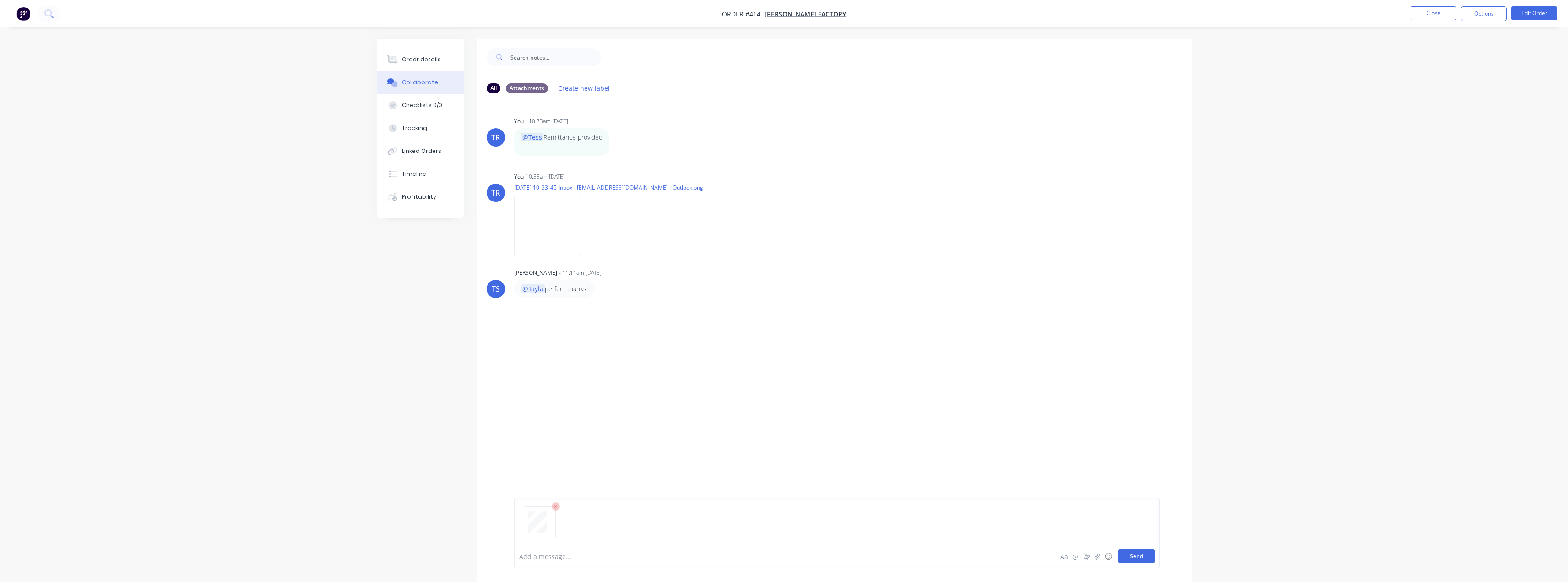
click at [1135, 555] on button "Send" at bounding box center [1136, 556] width 36 height 13
click at [542, 227] on img at bounding box center [547, 226] width 66 height 60
click at [602, 556] on div at bounding box center [757, 556] width 476 height 10
click at [436, 59] on div "Order details" at bounding box center [421, 59] width 39 height 8
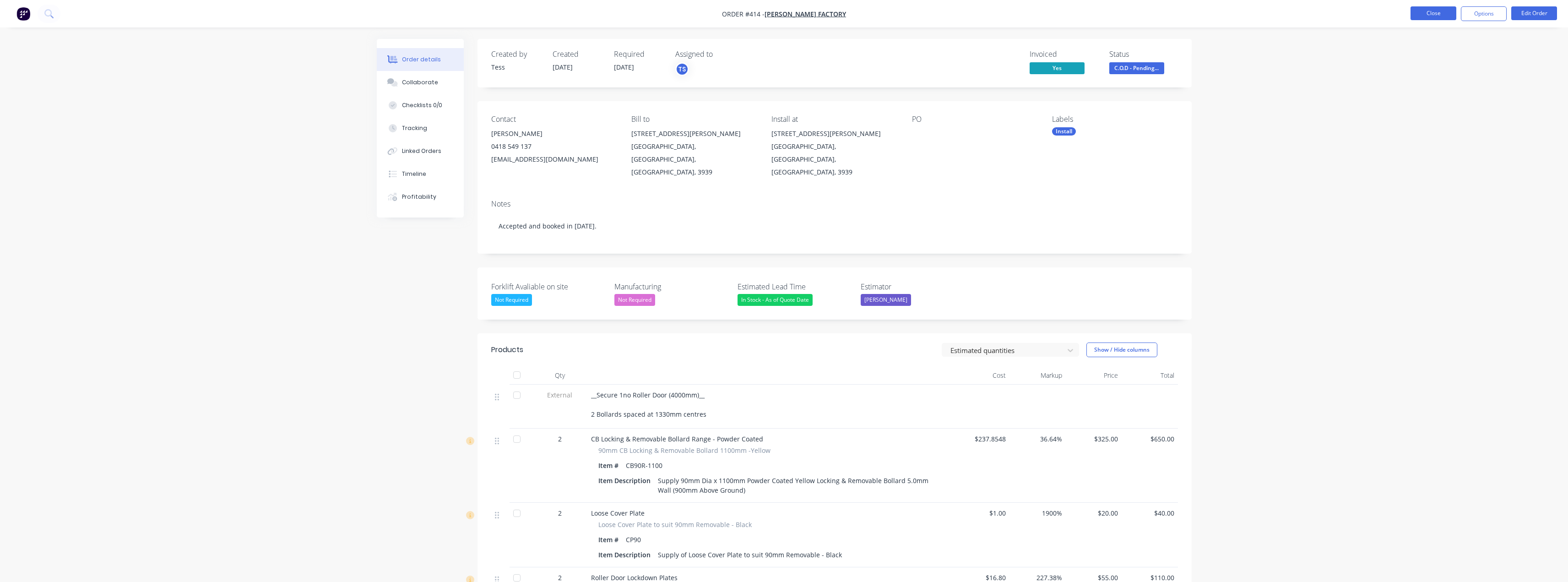
click at [1440, 12] on button "Close" at bounding box center [1433, 13] width 46 height 13
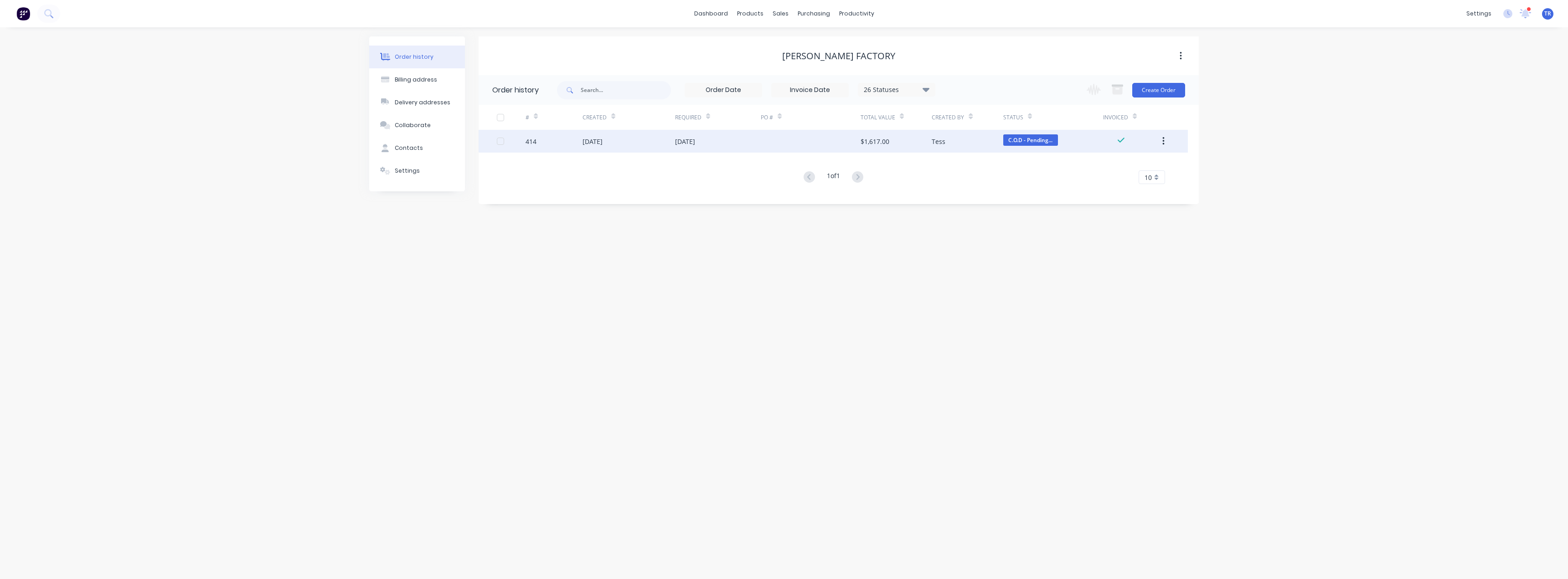
click at [651, 131] on div "[DATE]" at bounding box center [629, 140] width 93 height 23
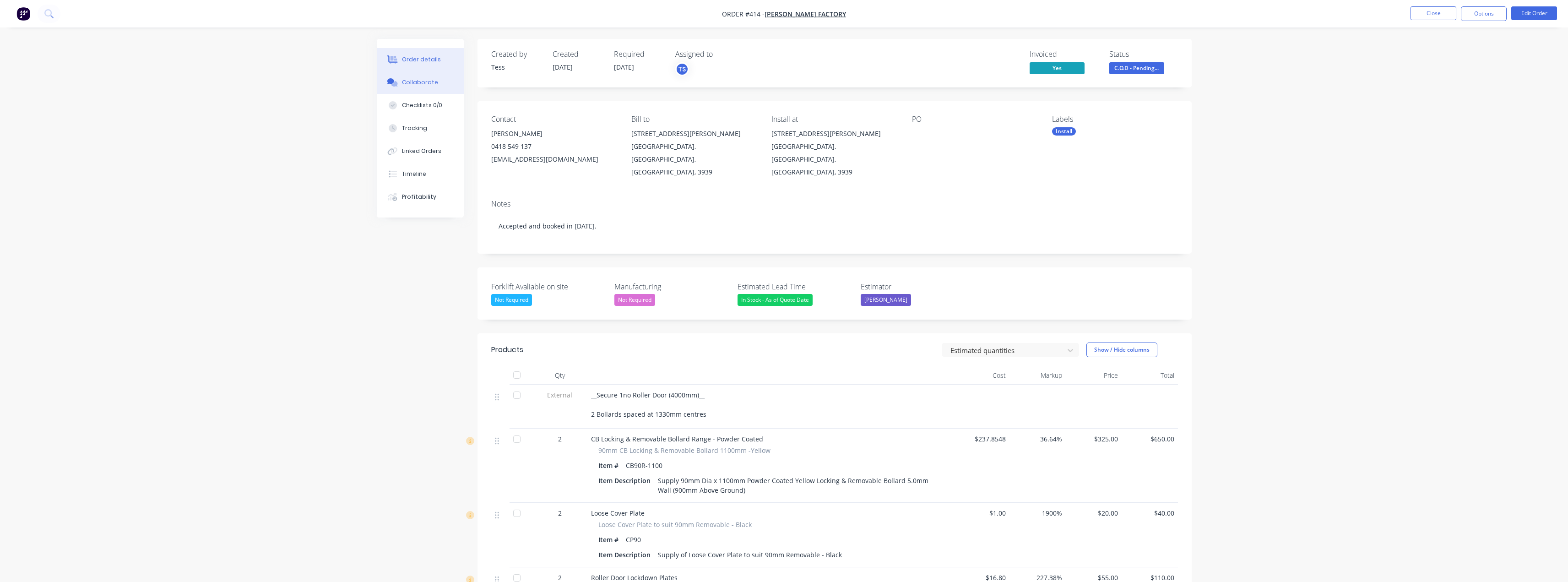
click at [421, 82] on div "Collaborate" at bounding box center [419, 82] width 36 height 8
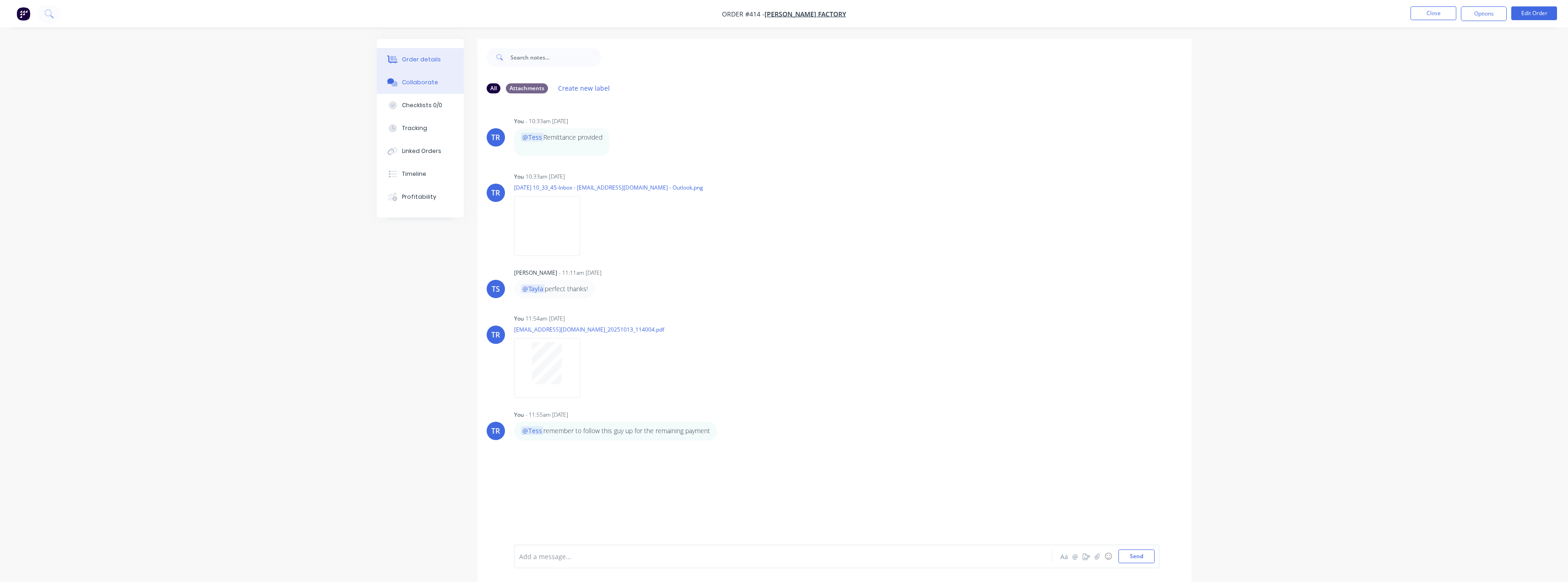
click at [416, 65] on button "Order details" at bounding box center [420, 59] width 87 height 23
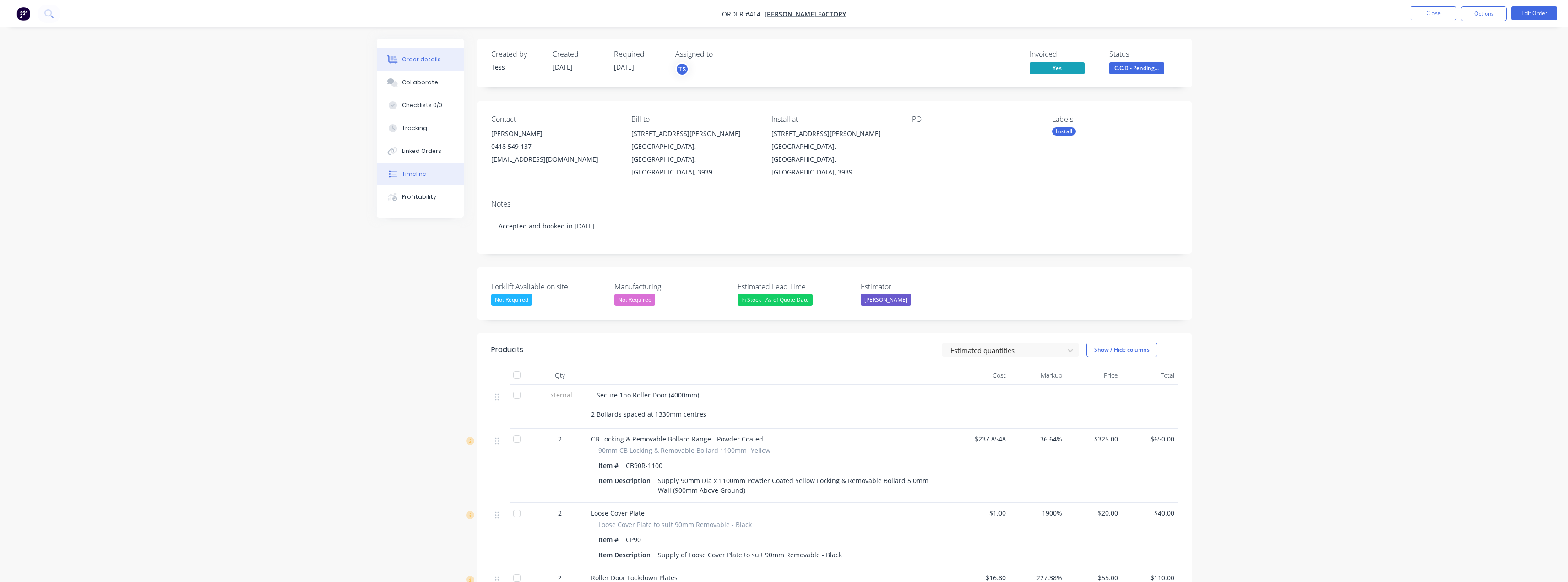
click at [423, 170] on div "Timeline" at bounding box center [414, 174] width 24 height 8
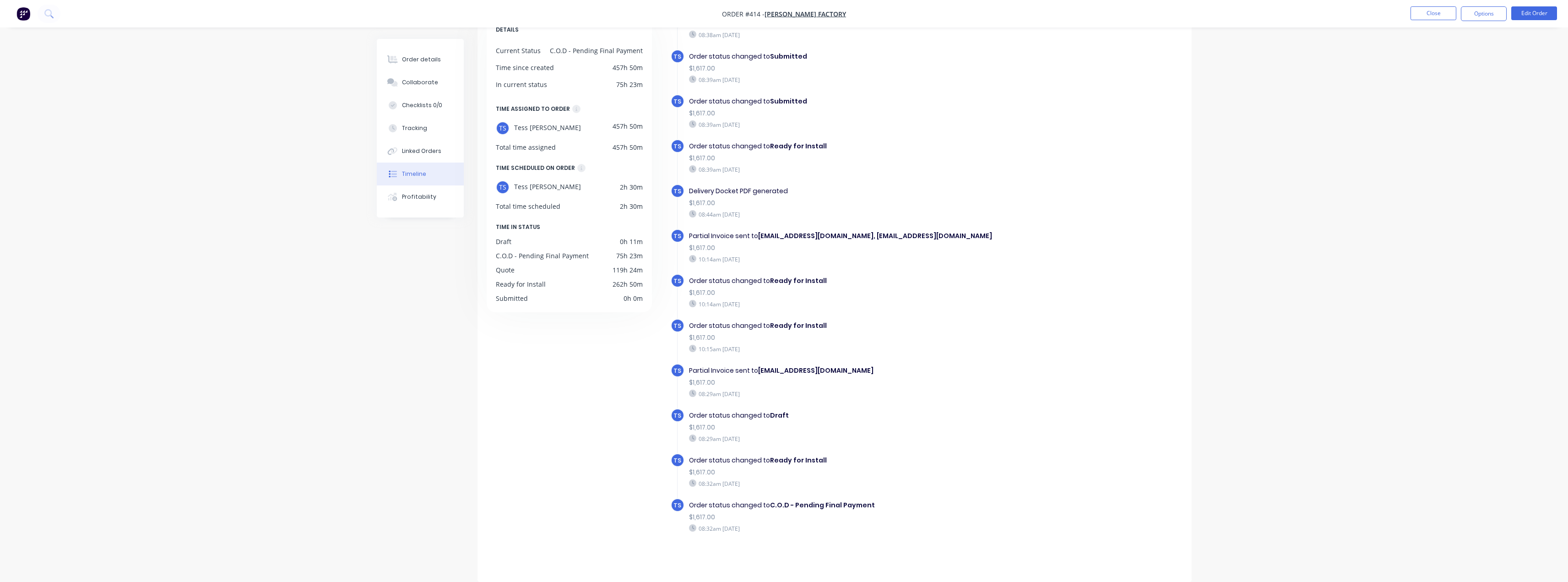
scroll to position [185, 0]
click at [418, 68] on button "Order details" at bounding box center [420, 59] width 87 height 23
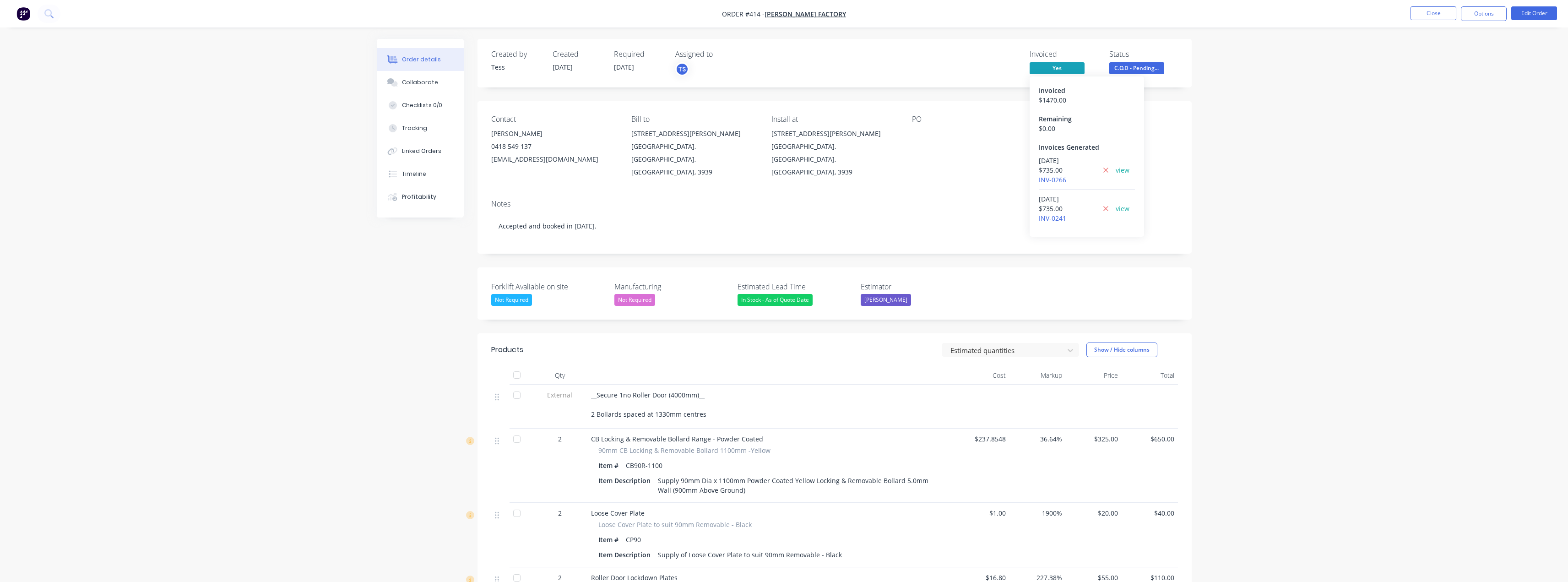
drag, startPoint x: 1061, startPoint y: 179, endPoint x: 1339, endPoint y: 195, distance: 278.5
click at [1339, 195] on div "Order details Collaborate Checklists 0/0 Tracking Linked Orders Timeline Profit…" at bounding box center [784, 532] width 1568 height 1064
click at [1427, 10] on button "Close" at bounding box center [1433, 13] width 46 height 13
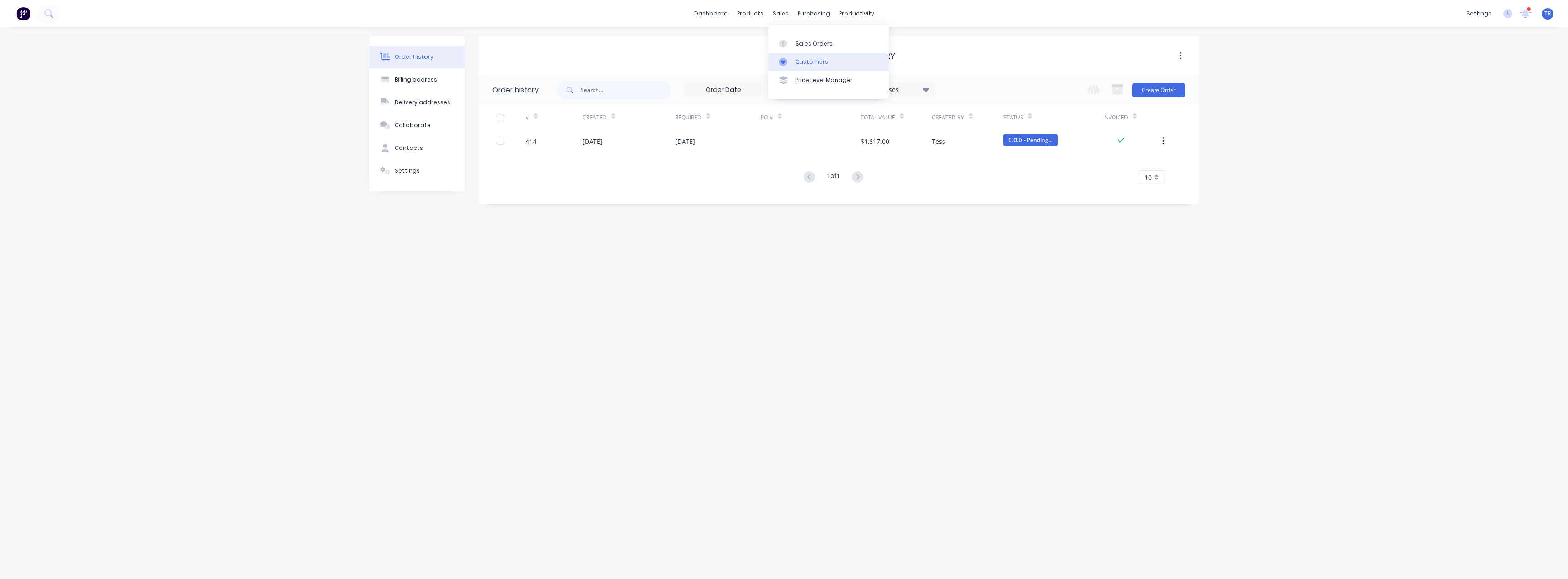
click at [794, 58] on link "Customers" at bounding box center [828, 62] width 121 height 18
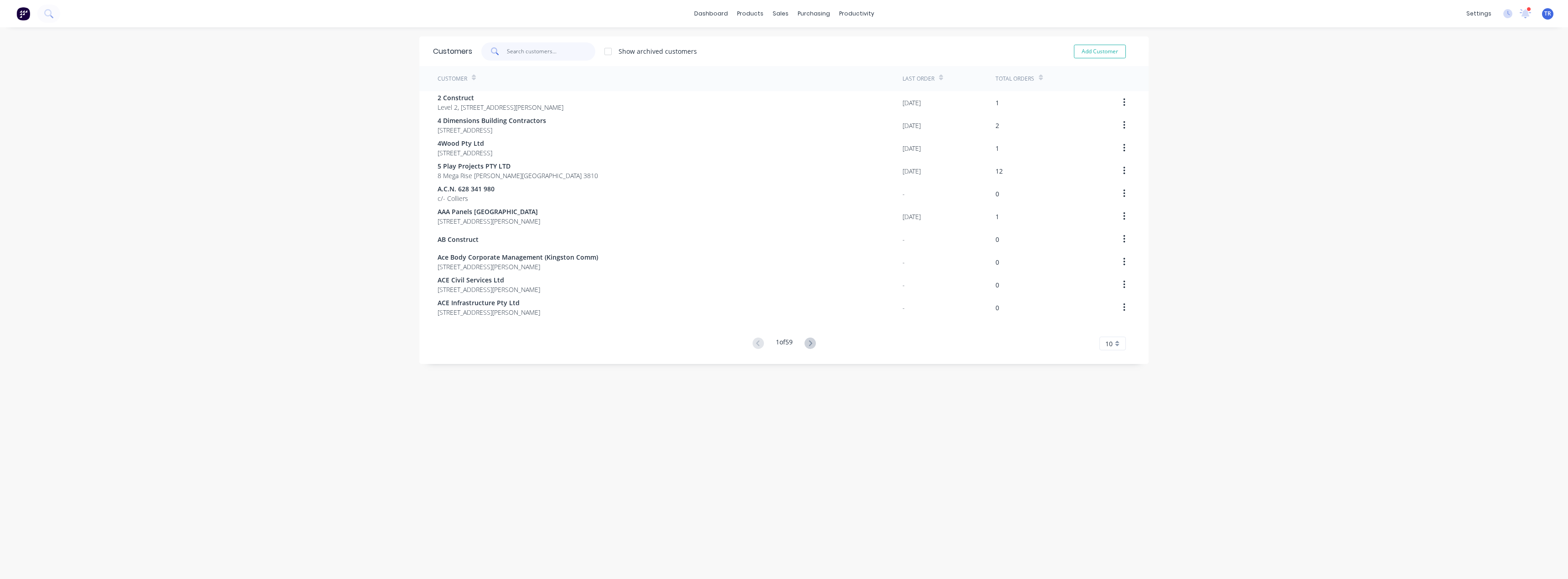
click at [534, 54] on input "text" at bounding box center [551, 52] width 89 height 18
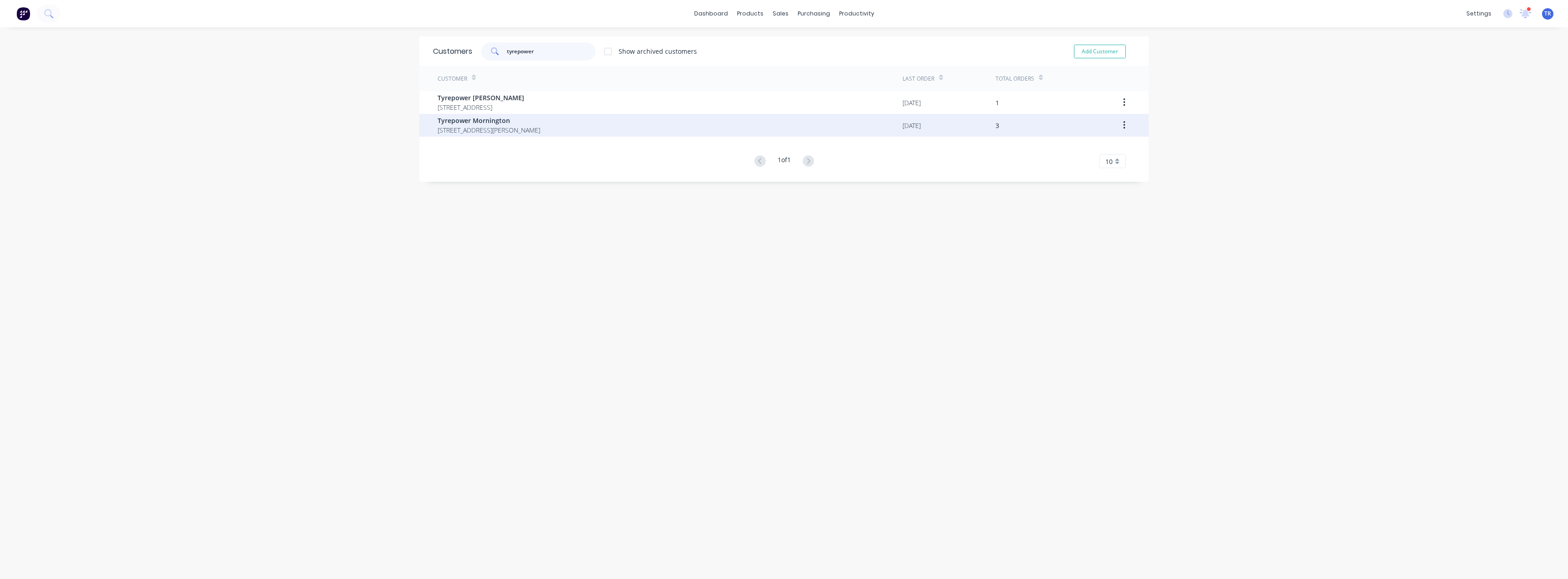
type input "tyrepower"
click at [452, 123] on span "Tyrepower Mornington" at bounding box center [489, 120] width 102 height 10
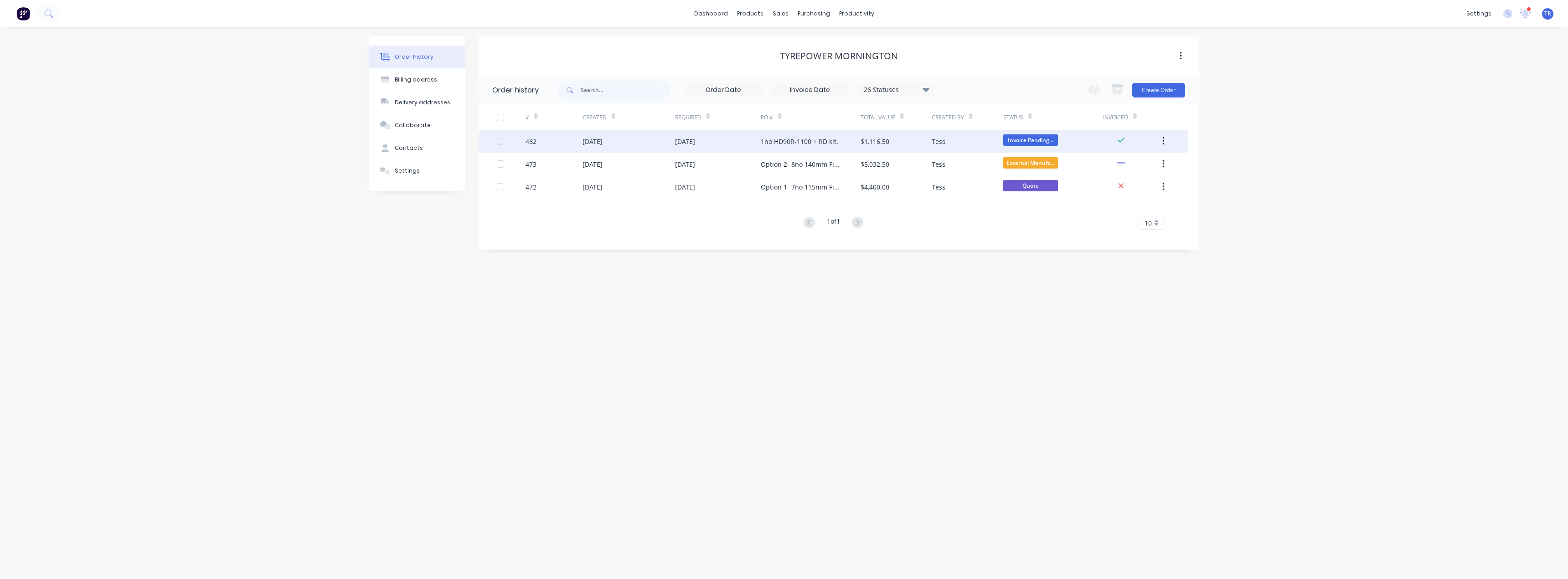
click at [542, 144] on div "462" at bounding box center [554, 140] width 57 height 23
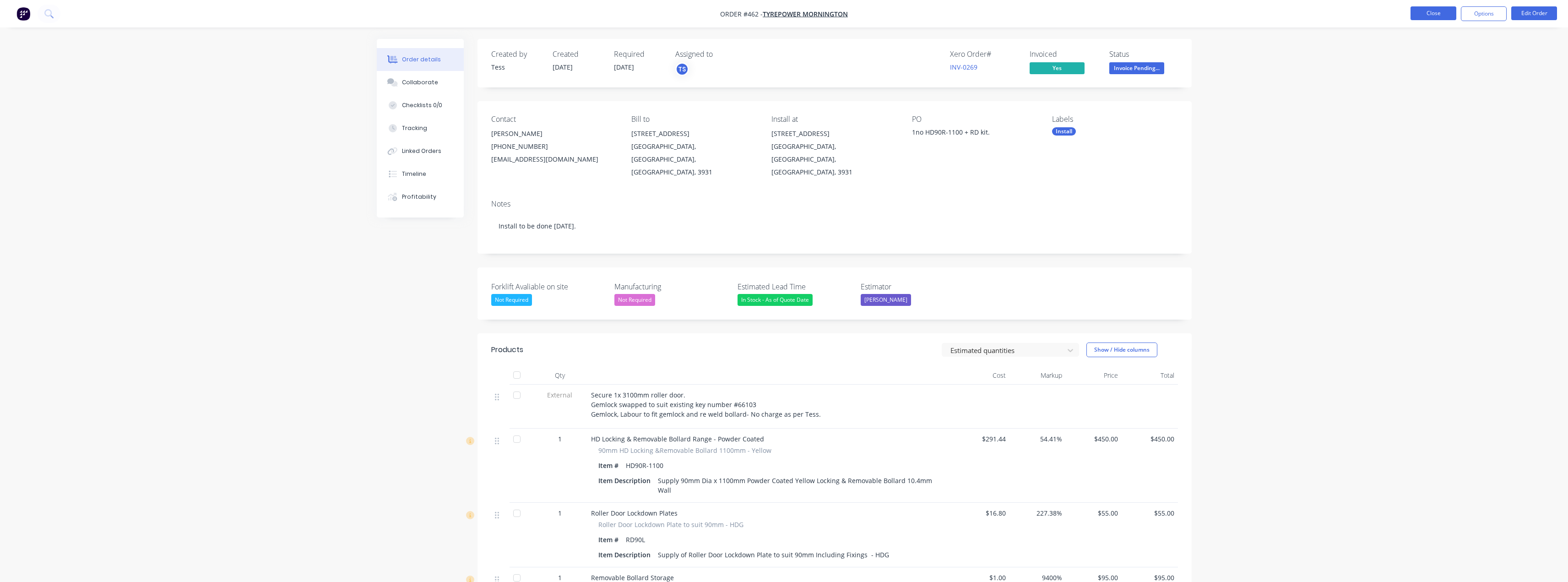
click at [1437, 14] on button "Close" at bounding box center [1433, 13] width 46 height 13
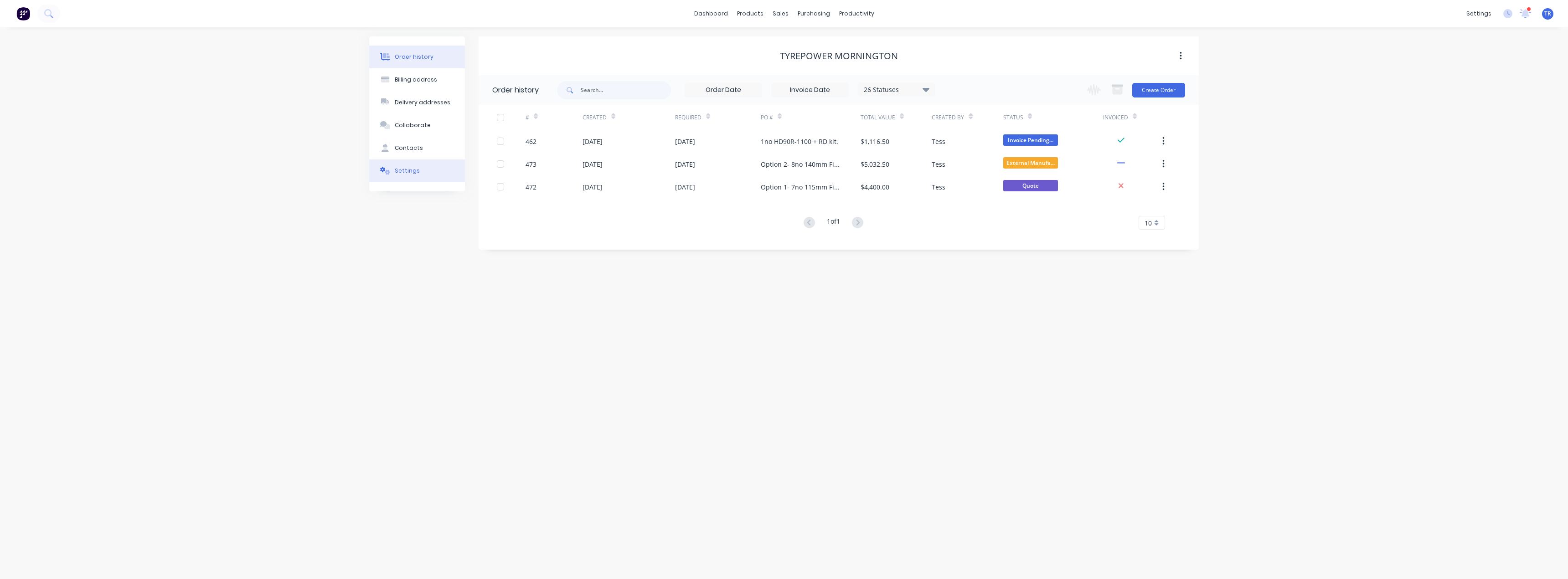
click at [426, 178] on button "Settings" at bounding box center [417, 170] width 96 height 23
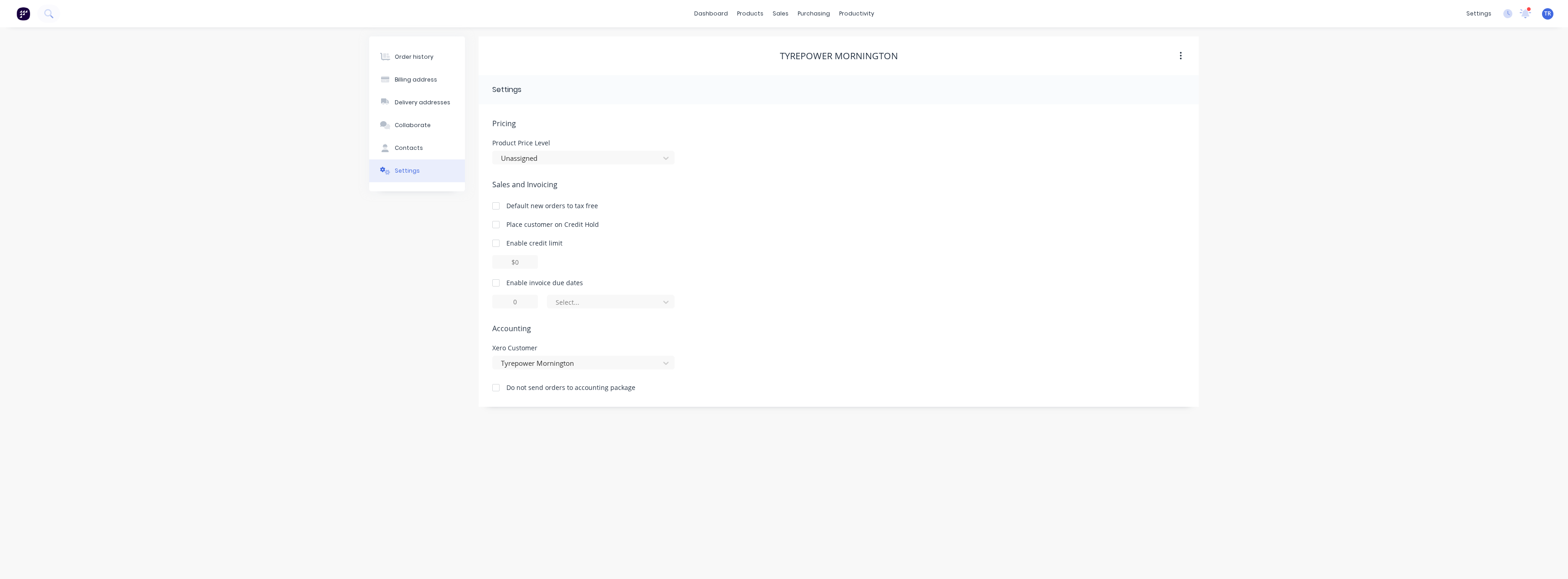
click at [499, 283] on div at bounding box center [496, 283] width 18 height 18
click at [596, 313] on div "Pricing Product Price Level Unassigned Sales and Invoicing Default new orders t…" at bounding box center [839, 262] width 693 height 289
click at [592, 302] on div at bounding box center [604, 302] width 100 height 12
click at [621, 359] on div "day(s) after the invoice date" at bounding box center [611, 356] width 128 height 17
type input "0"
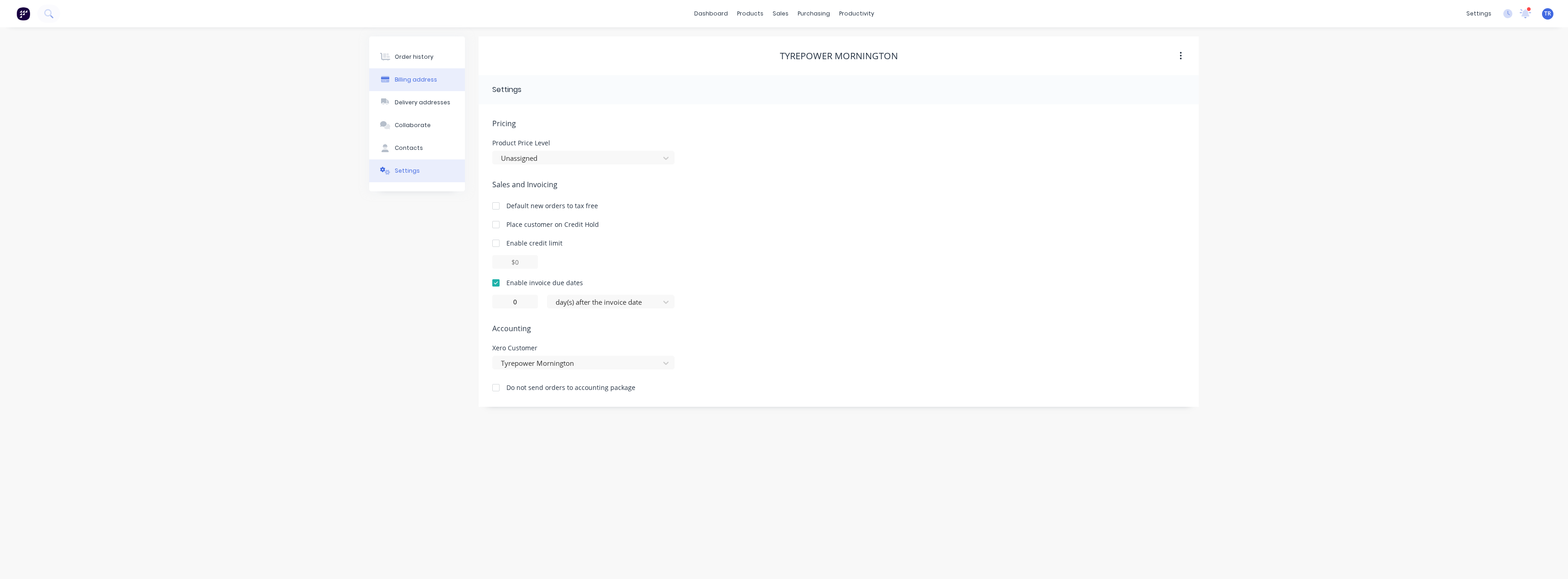
click at [417, 72] on button "Billing address" at bounding box center [417, 79] width 96 height 23
select select "AU"
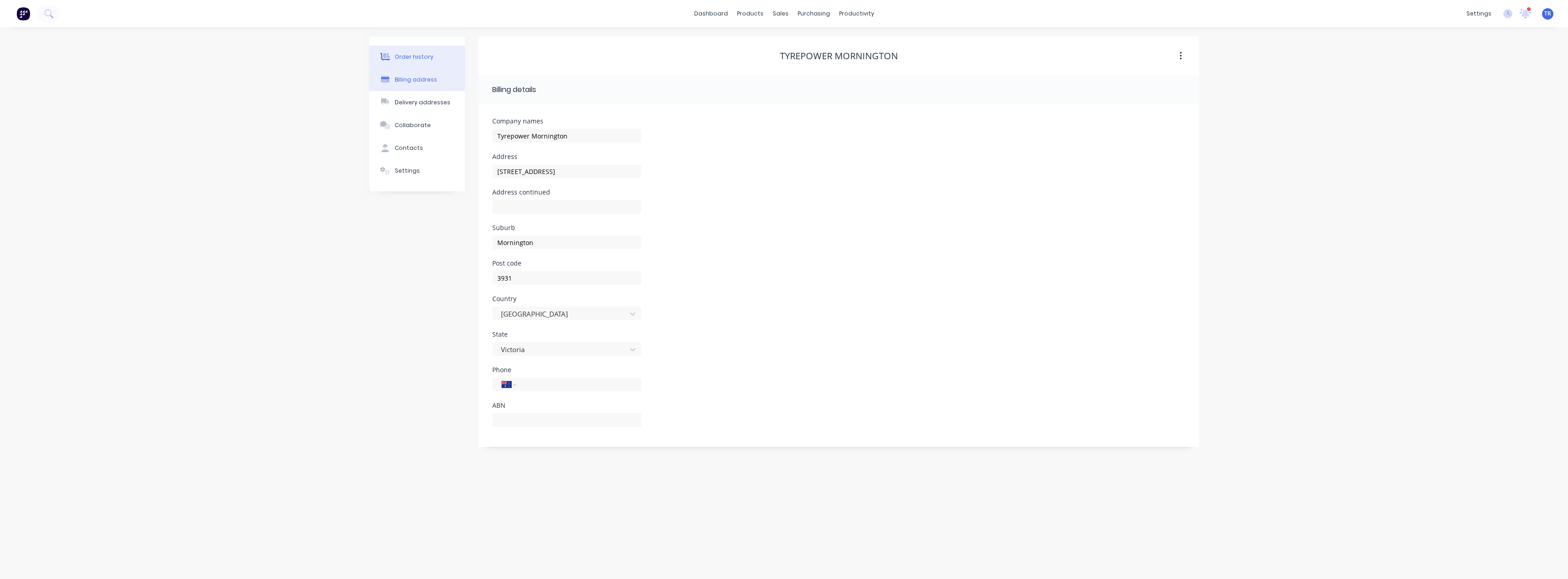
click at [424, 61] on button "Order history" at bounding box center [417, 57] width 96 height 23
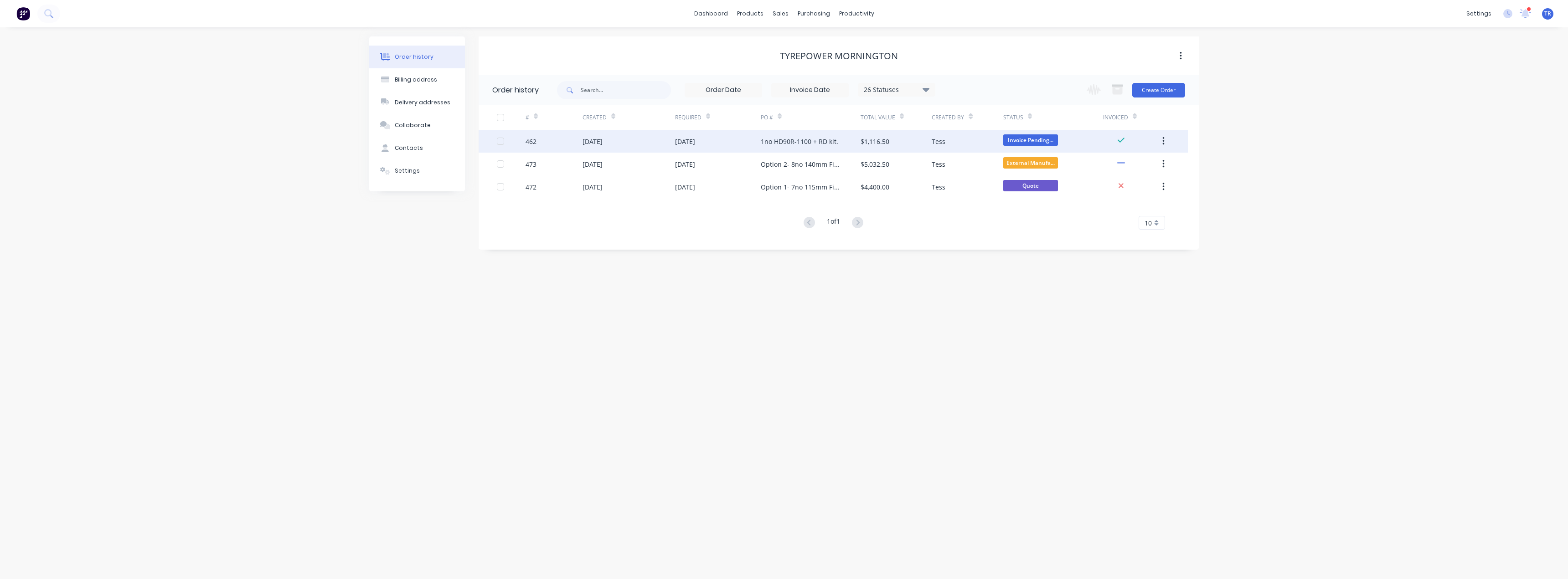
click at [909, 147] on div "$1,116.50" at bounding box center [896, 140] width 71 height 23
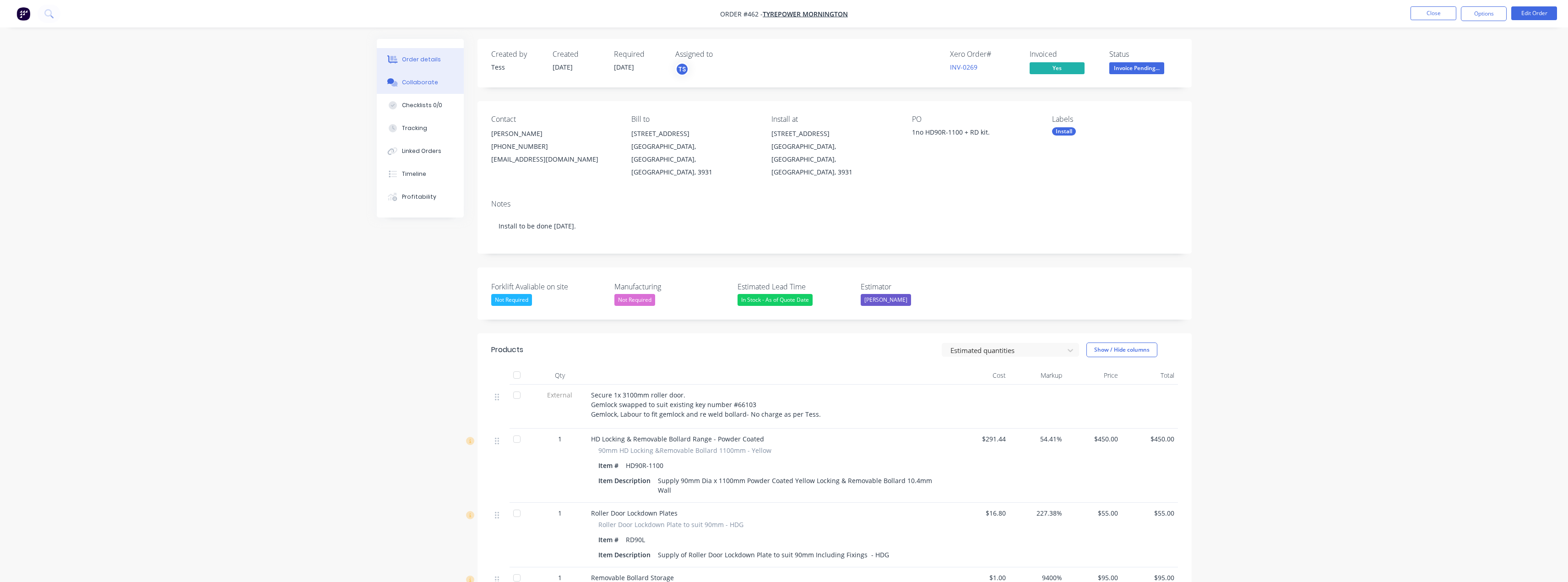
click at [419, 89] on button "Collaborate" at bounding box center [420, 82] width 87 height 23
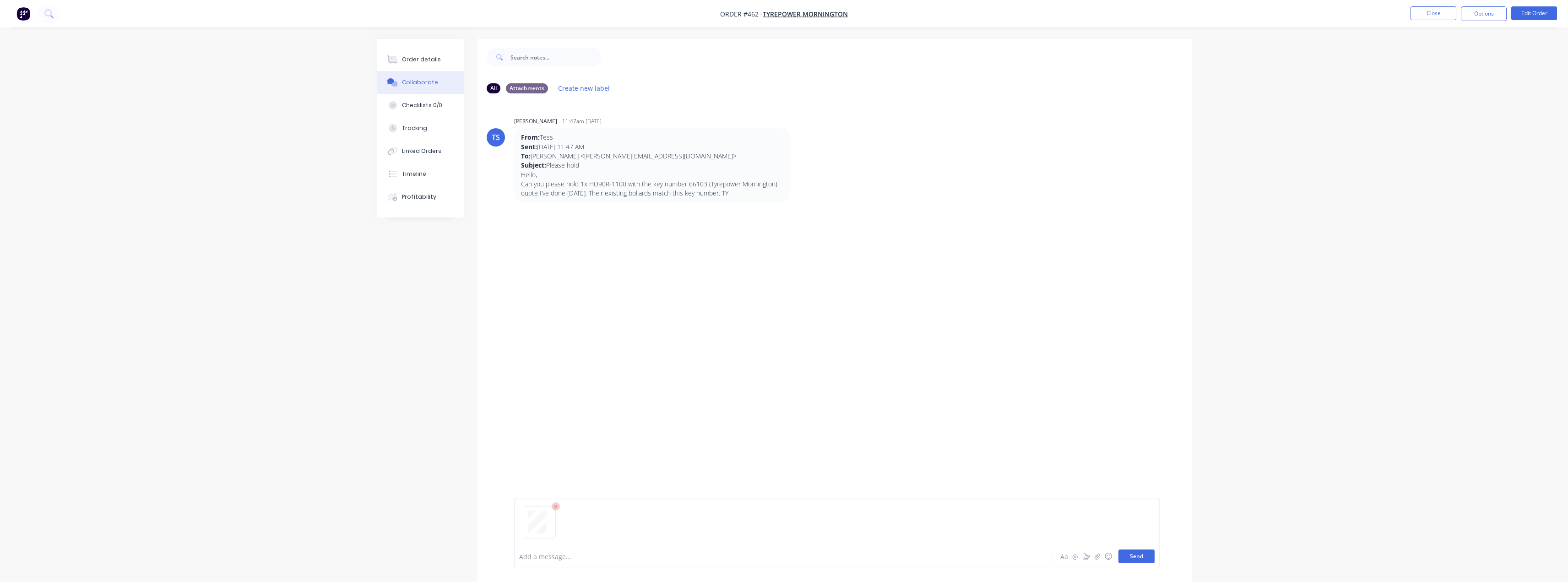
click at [1142, 557] on button "Send" at bounding box center [1136, 556] width 36 height 13
click at [535, 553] on div at bounding box center [757, 556] width 476 height 10
click at [413, 55] on button "Order details" at bounding box center [420, 59] width 87 height 23
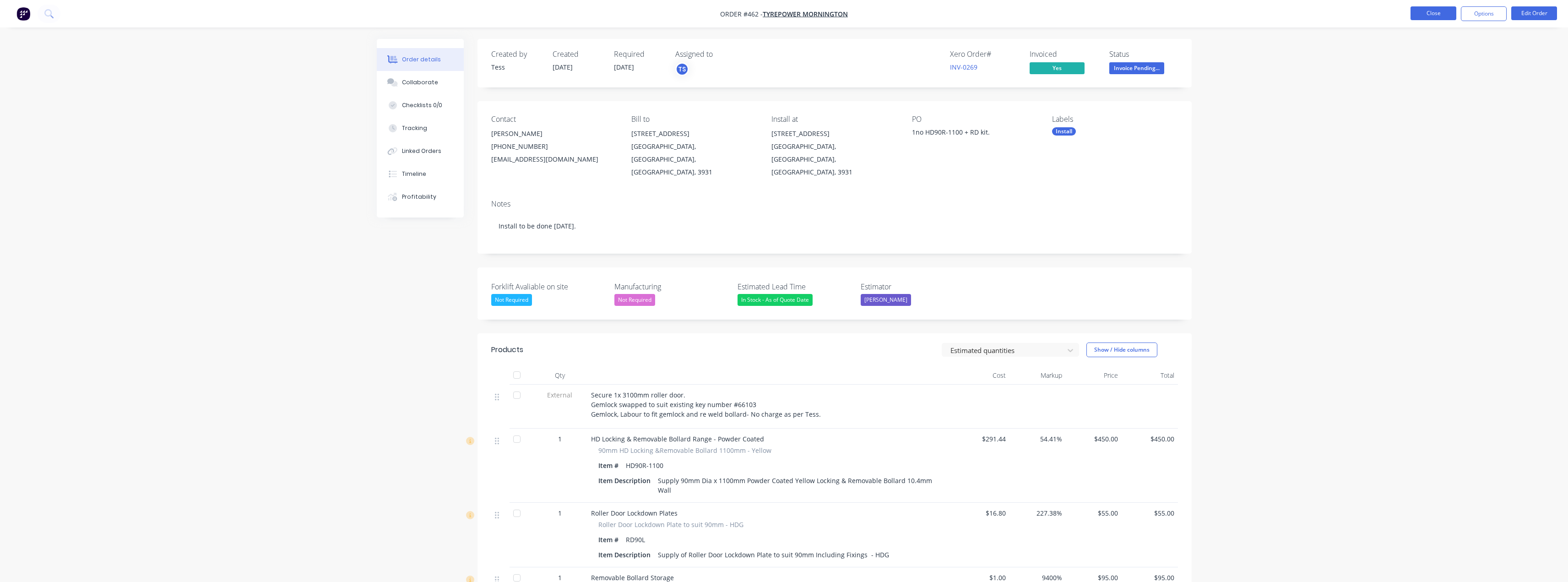
click at [1435, 15] on button "Close" at bounding box center [1433, 13] width 46 height 13
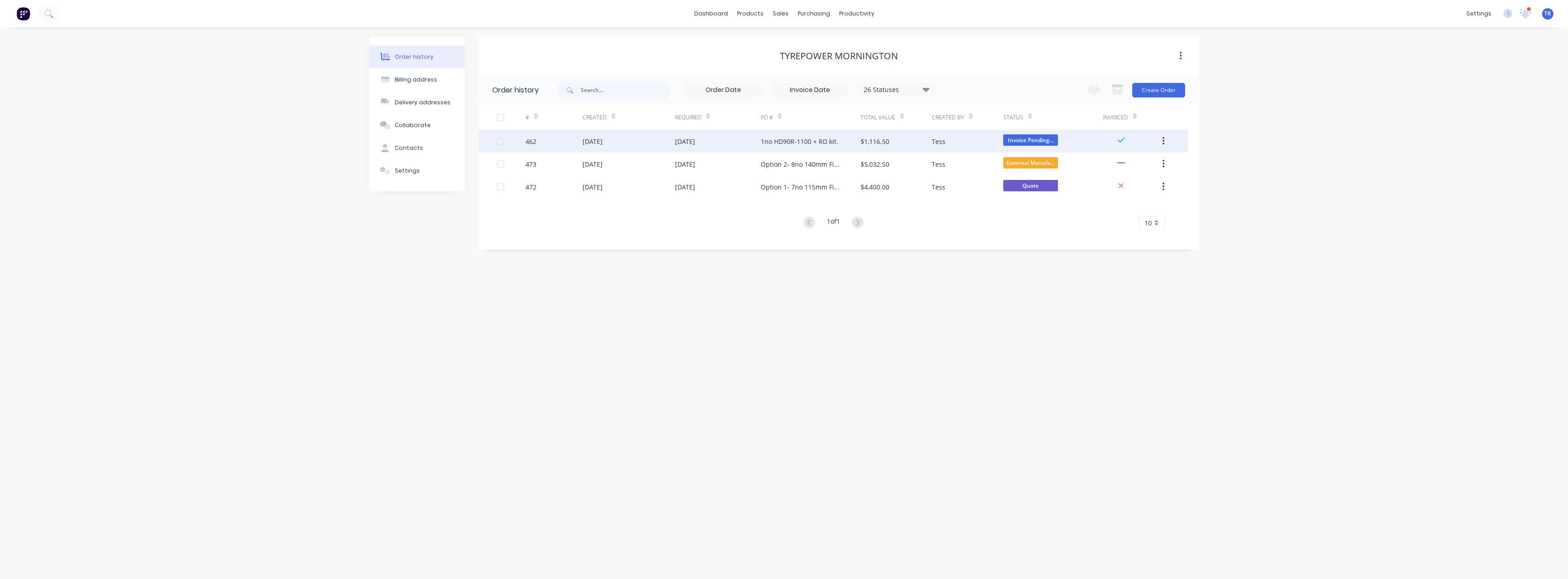
click at [833, 147] on div "1no HD90R-1100 + RD kit." at bounding box center [811, 140] width 100 height 23
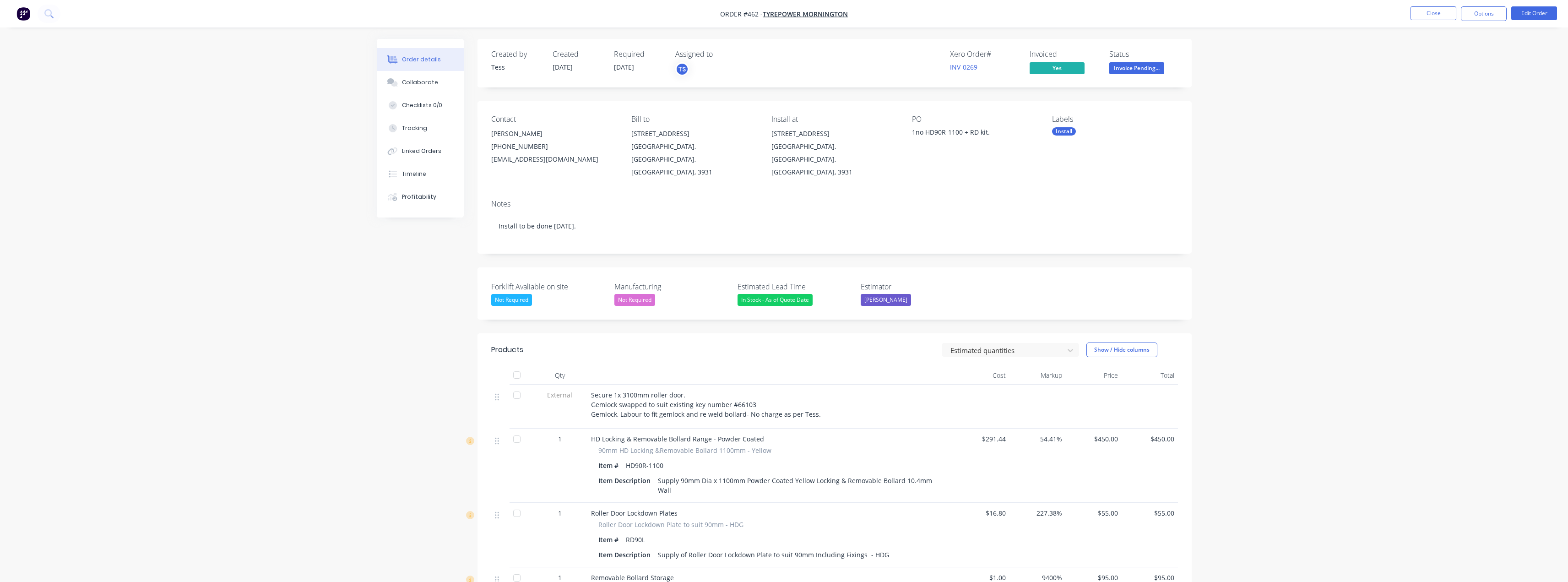
click at [1136, 70] on span "Invoice Pending..." at bounding box center [1136, 68] width 55 height 12
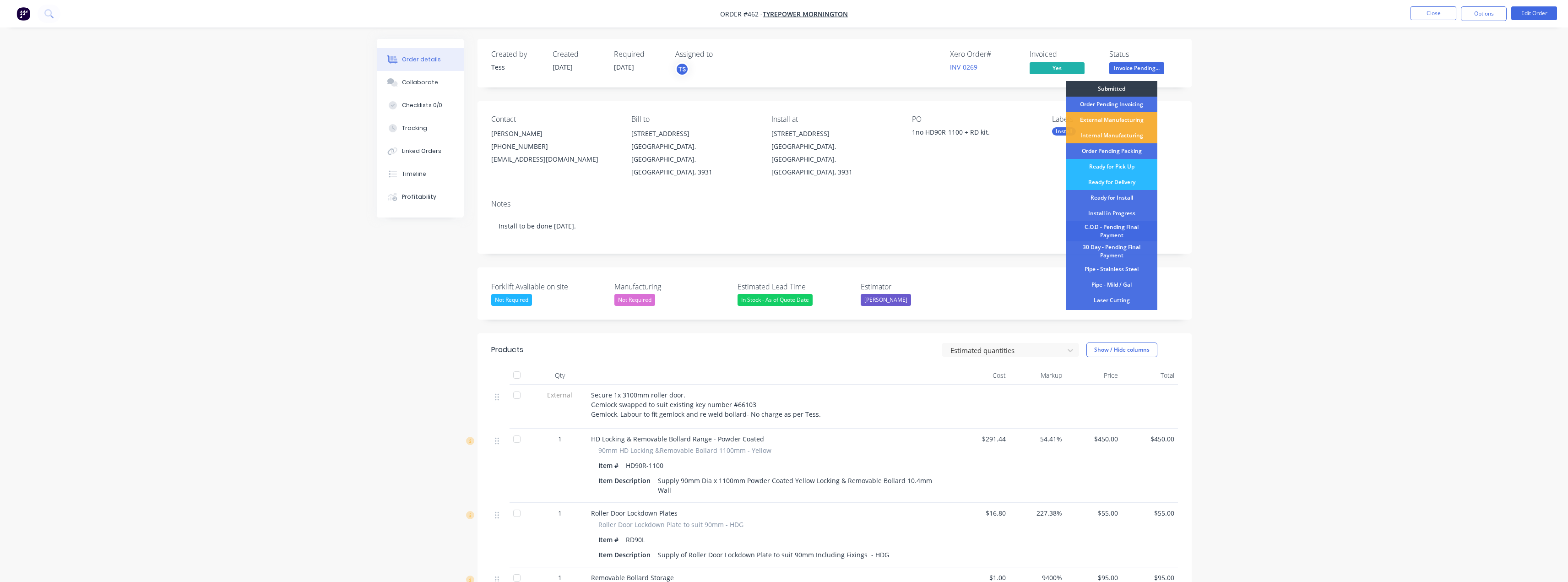
click at [1120, 224] on div "C.O.D - Pending Final Payment" at bounding box center [1111, 231] width 92 height 20
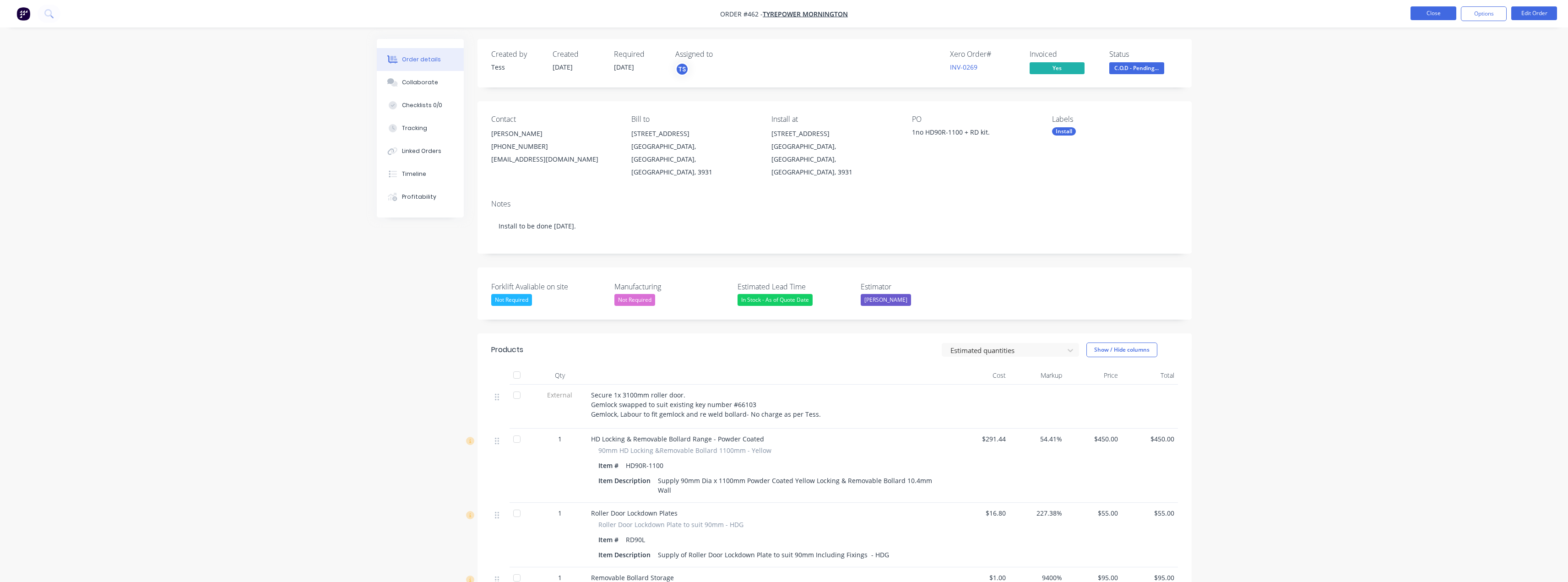
click at [1434, 8] on button "Close" at bounding box center [1433, 13] width 46 height 13
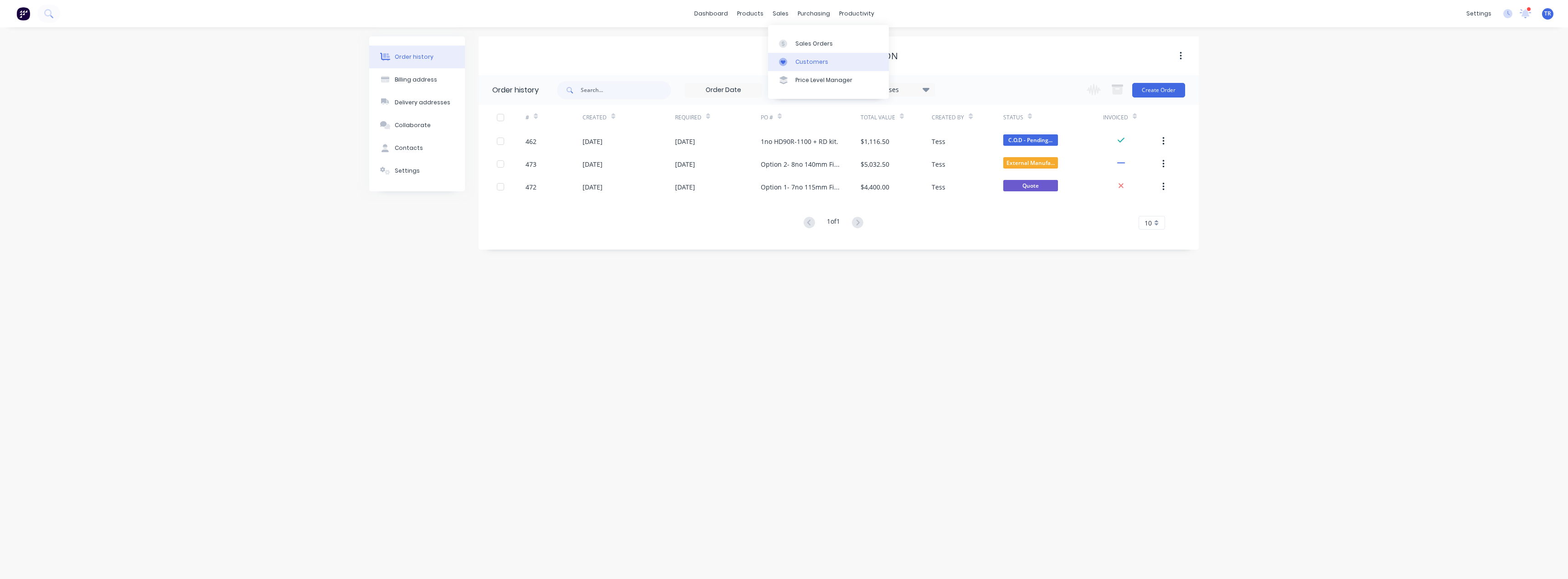
click at [807, 63] on div "Customers" at bounding box center [812, 61] width 33 height 8
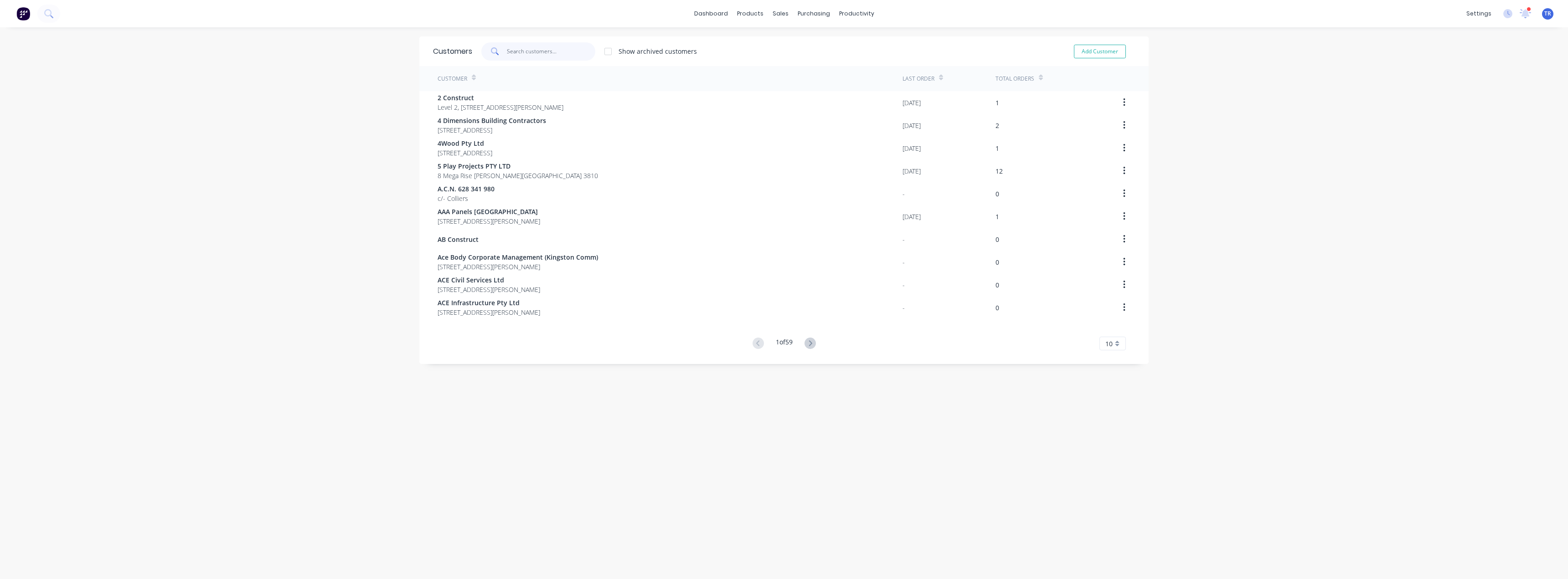
click at [514, 43] on input "text" at bounding box center [551, 52] width 89 height 18
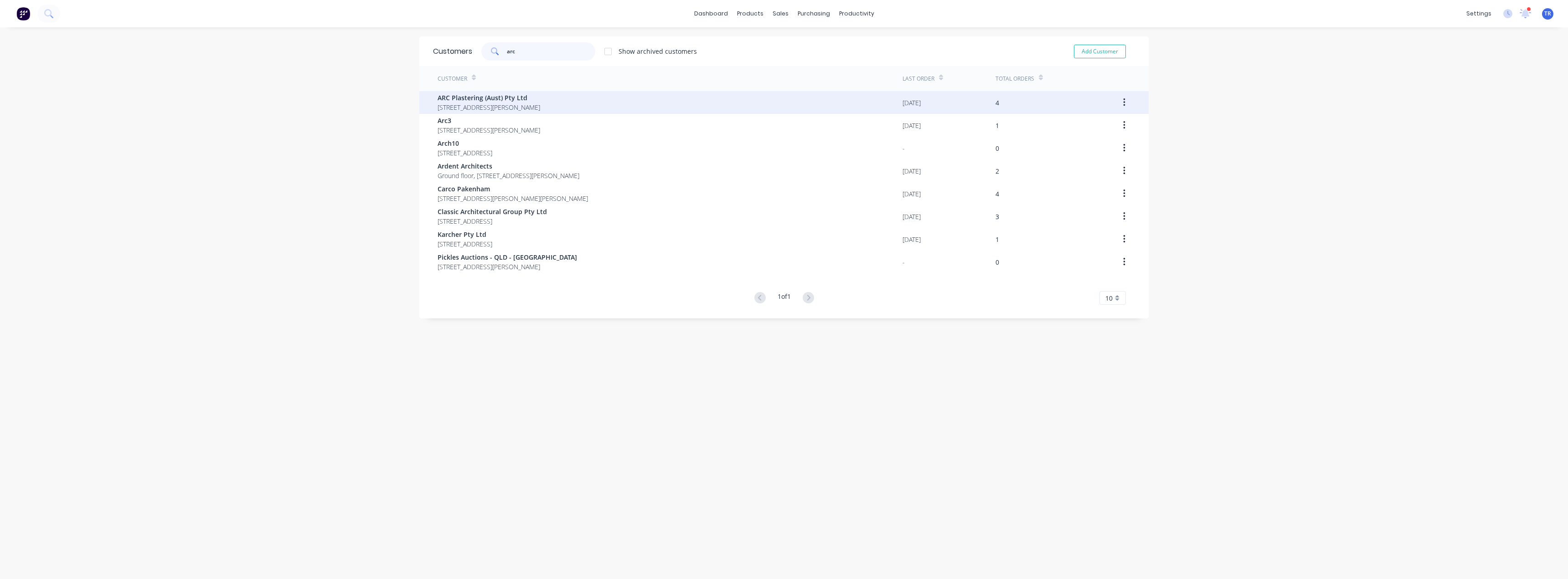
type input "arc"
click at [522, 107] on span "[STREET_ADDRESS][PERSON_NAME]" at bounding box center [489, 107] width 102 height 10
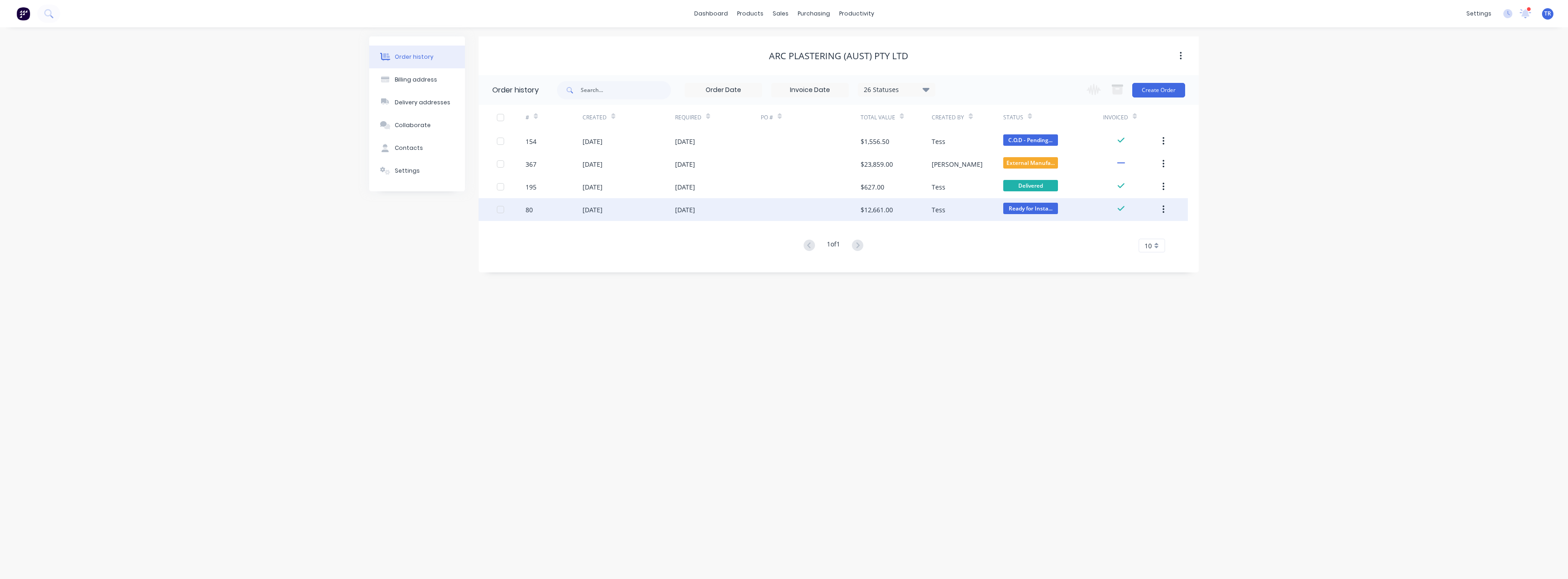
click at [590, 209] on div "[DATE]" at bounding box center [592, 210] width 20 height 10
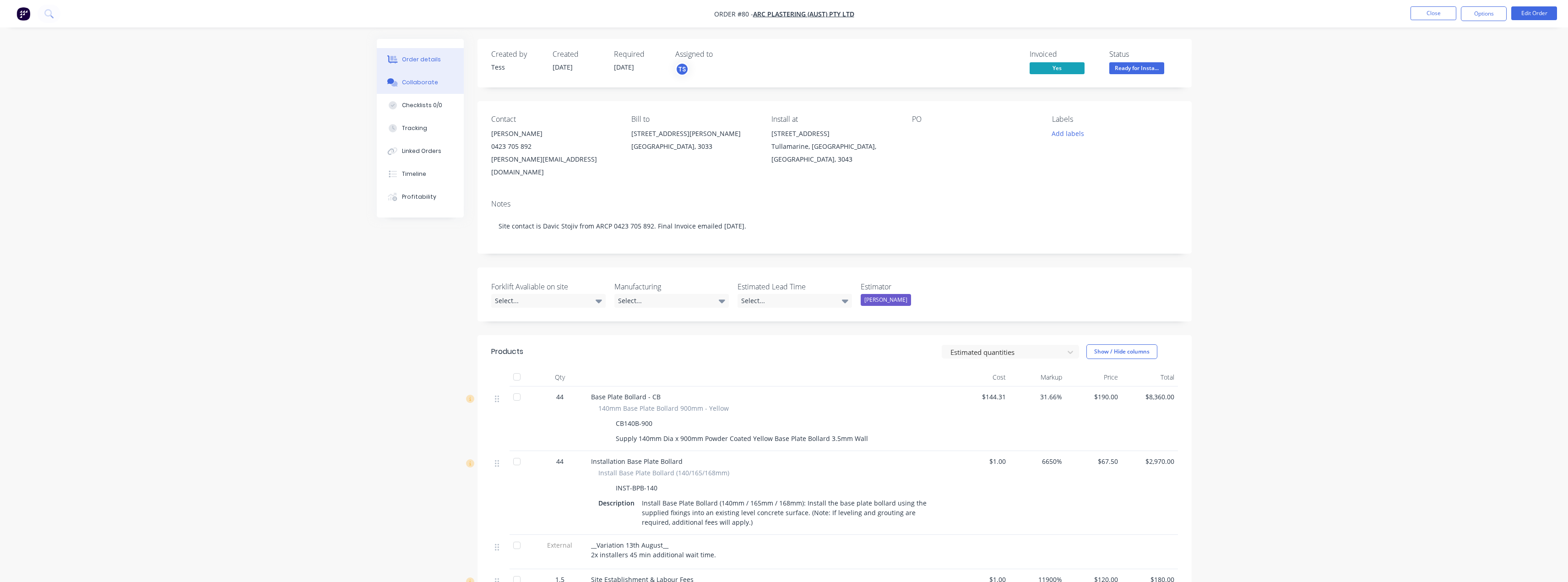
click at [409, 89] on button "Collaborate" at bounding box center [420, 82] width 87 height 23
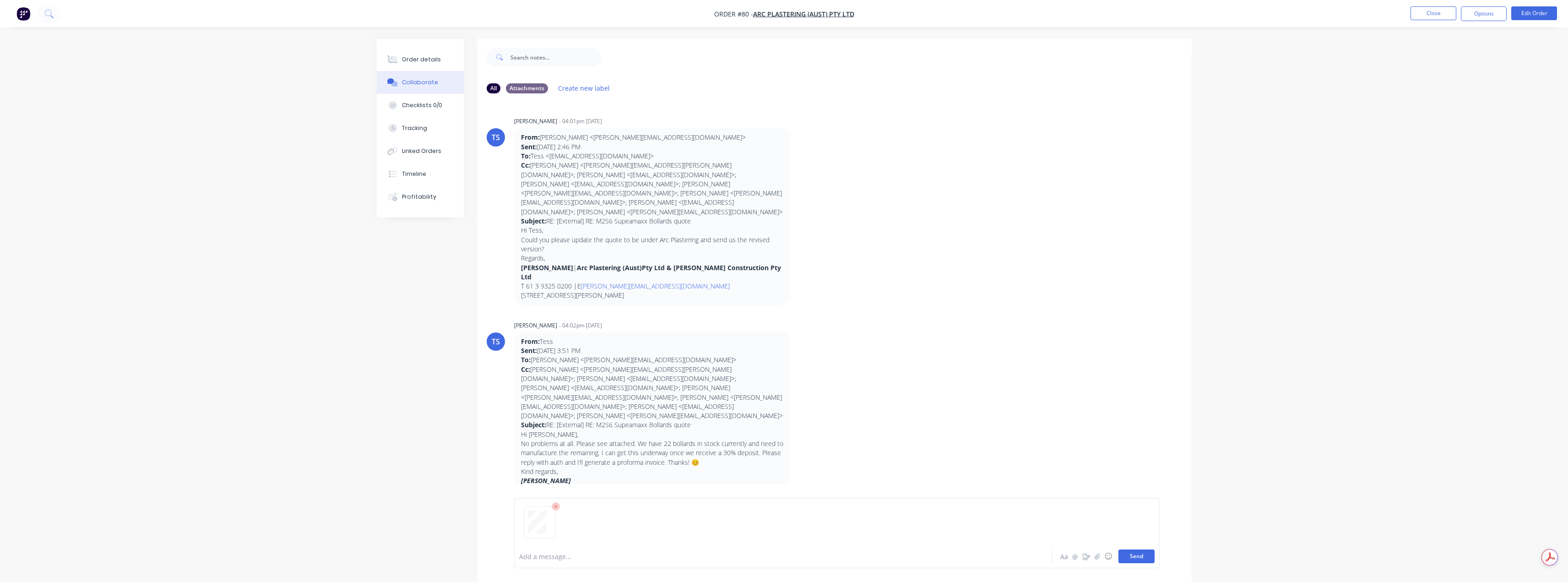
click at [1145, 555] on button "Send" at bounding box center [1136, 556] width 36 height 13
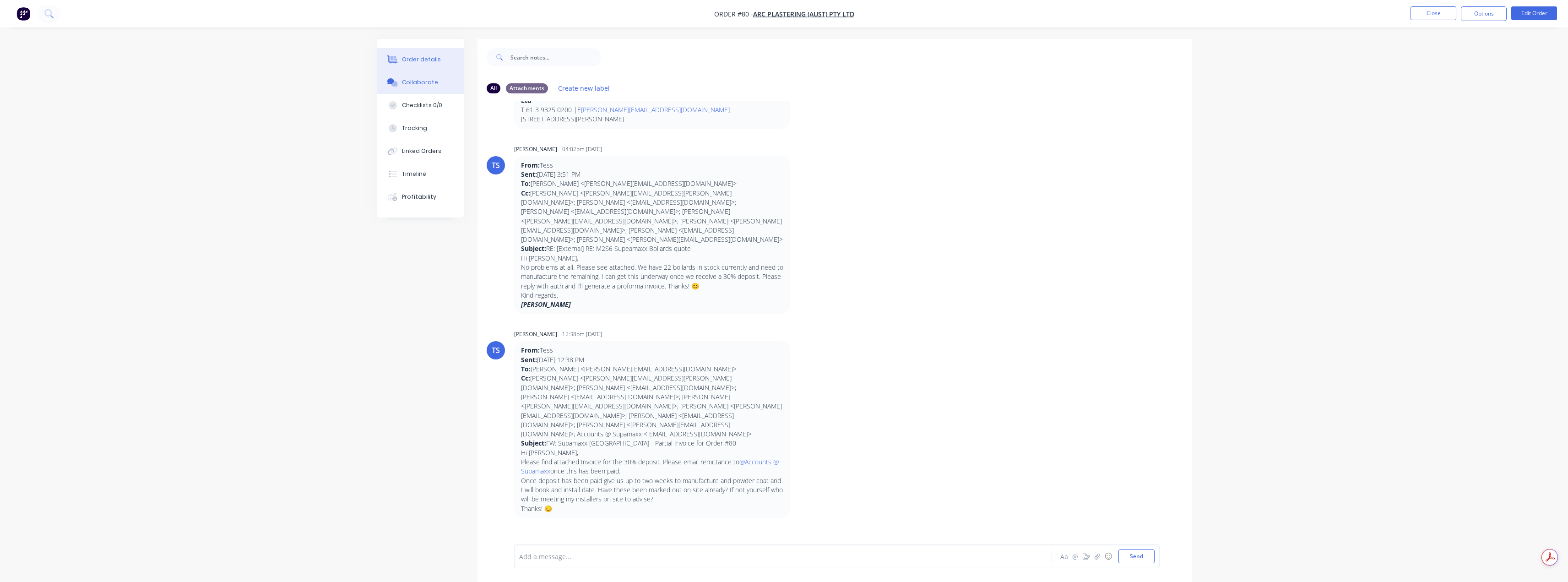
click at [434, 56] on div "Order details" at bounding box center [421, 59] width 39 height 8
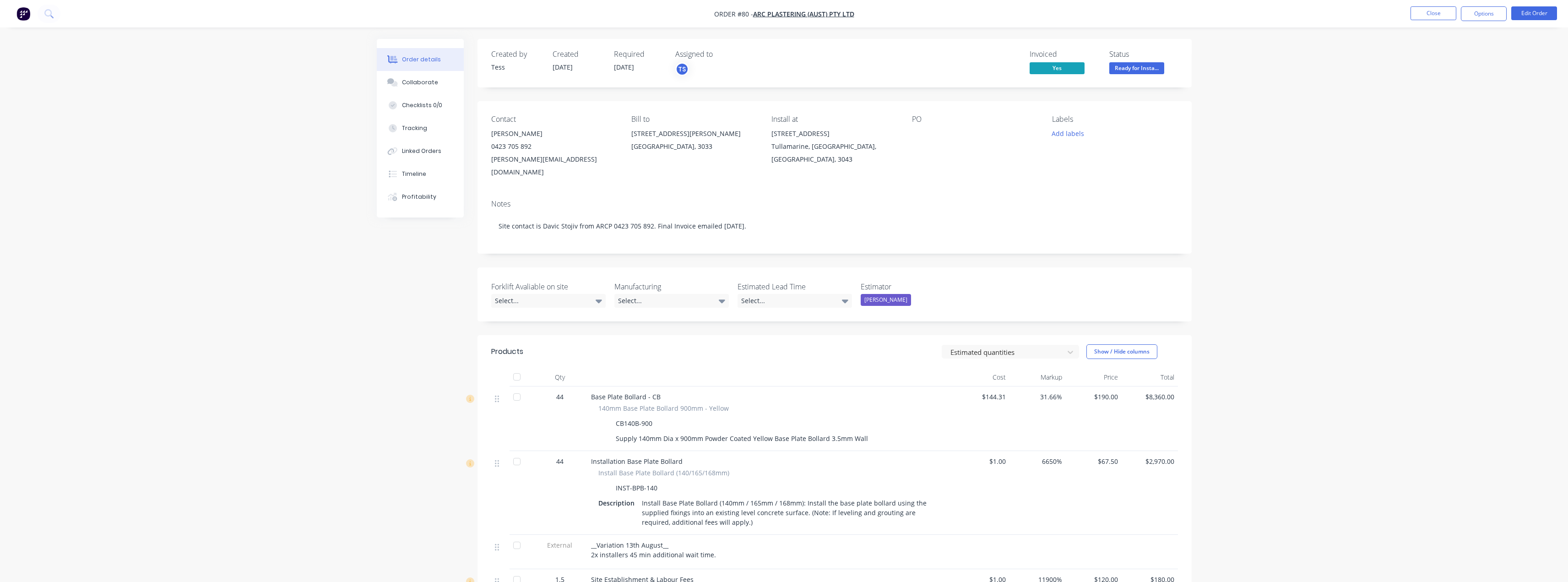
click at [1141, 69] on span "Ready for Insta..." at bounding box center [1136, 68] width 55 height 12
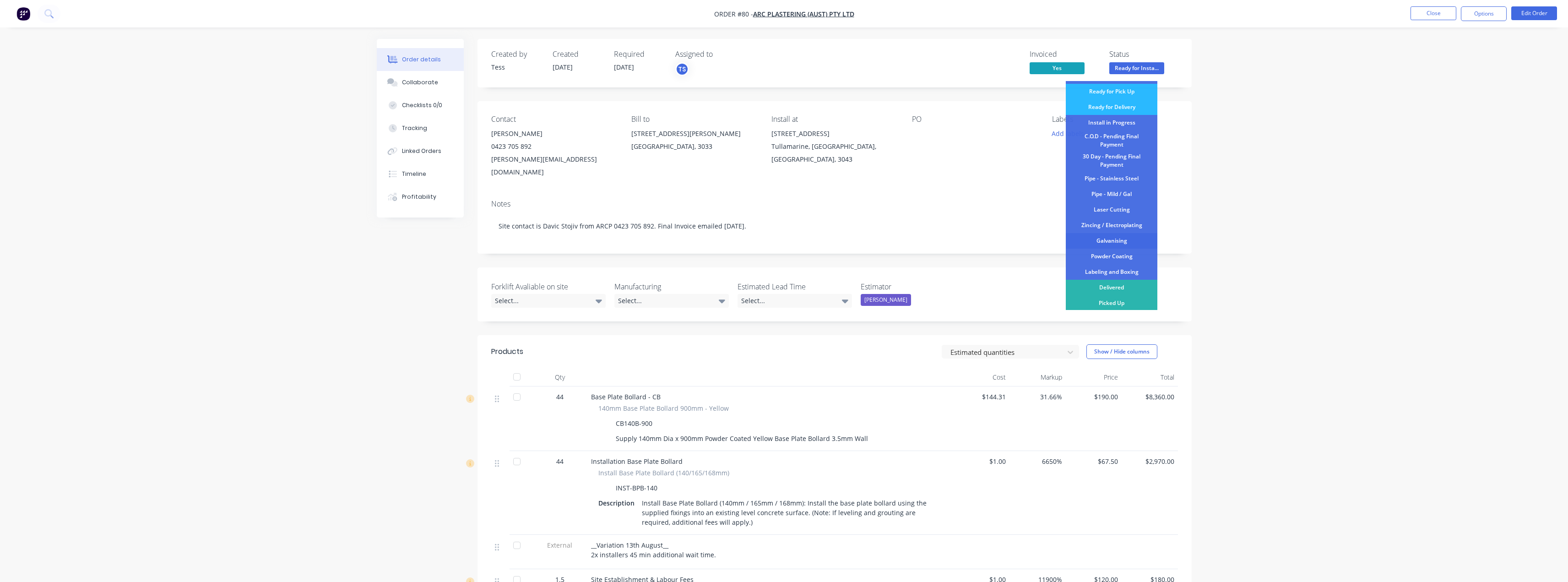
scroll to position [96, 0]
click at [1119, 288] on div "Delivered" at bounding box center [1111, 286] width 92 height 15
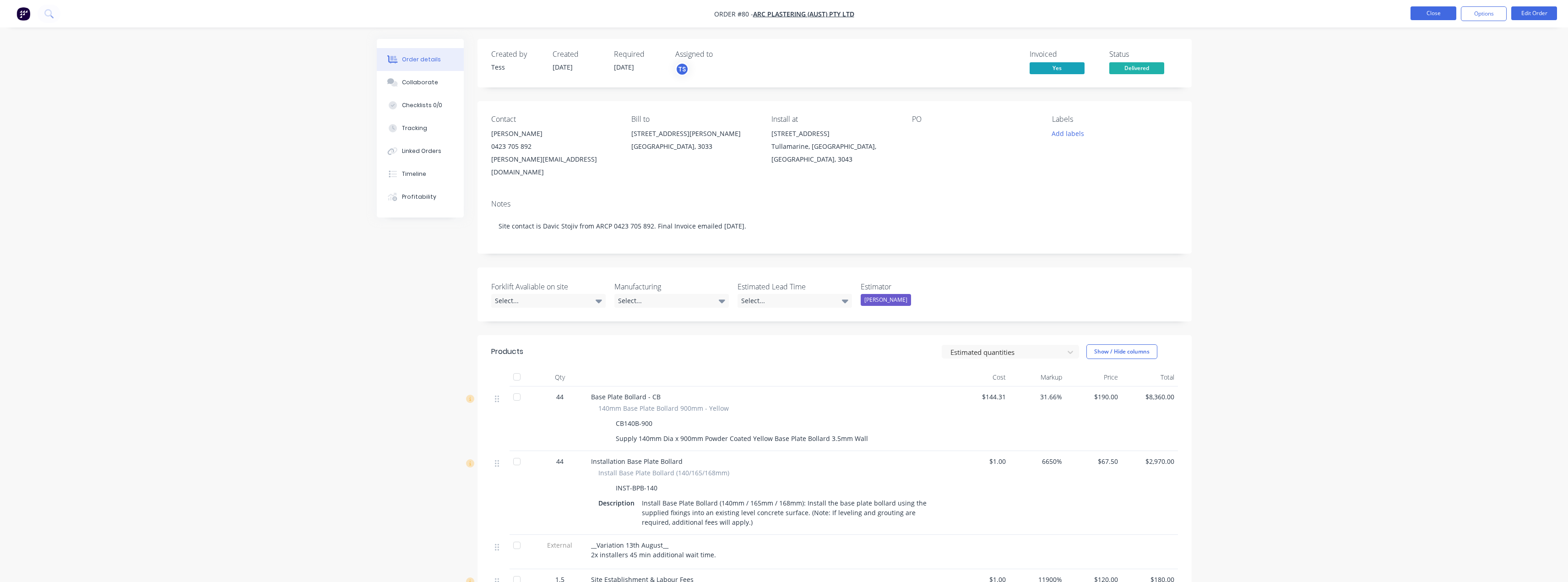
click at [1447, 13] on button "Close" at bounding box center [1433, 13] width 46 height 13
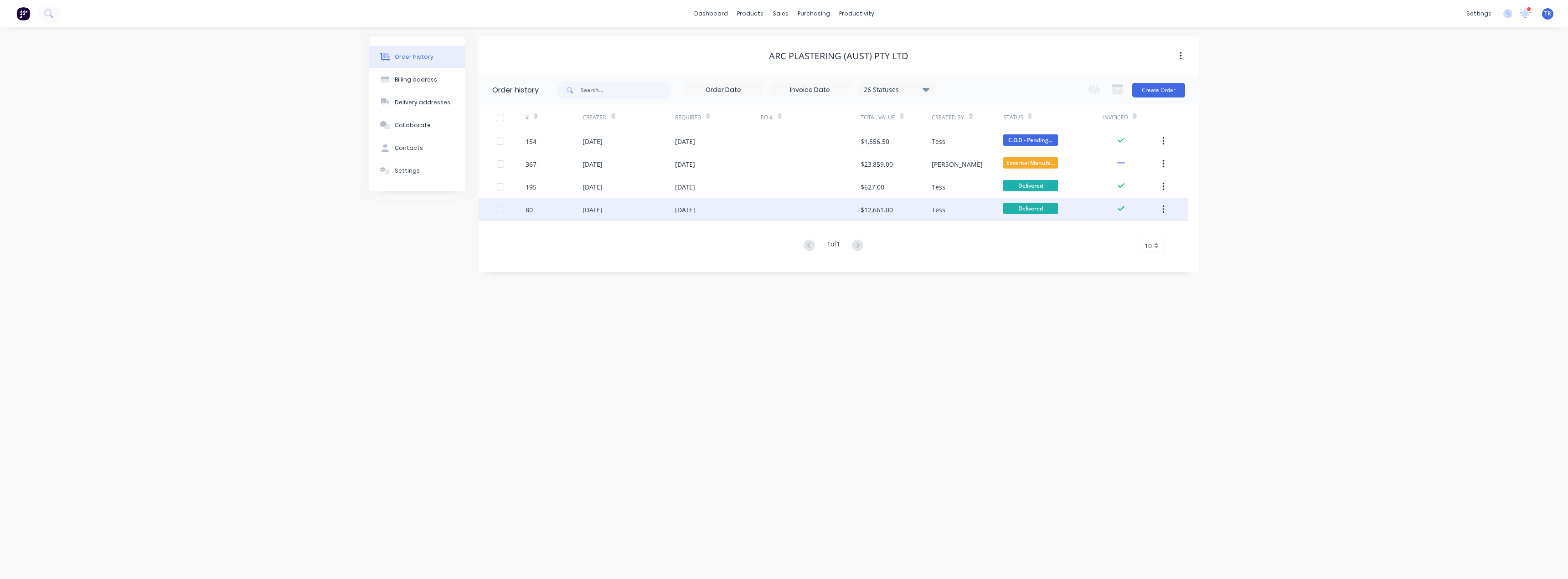
click at [738, 203] on div "[DATE]" at bounding box center [718, 209] width 86 height 23
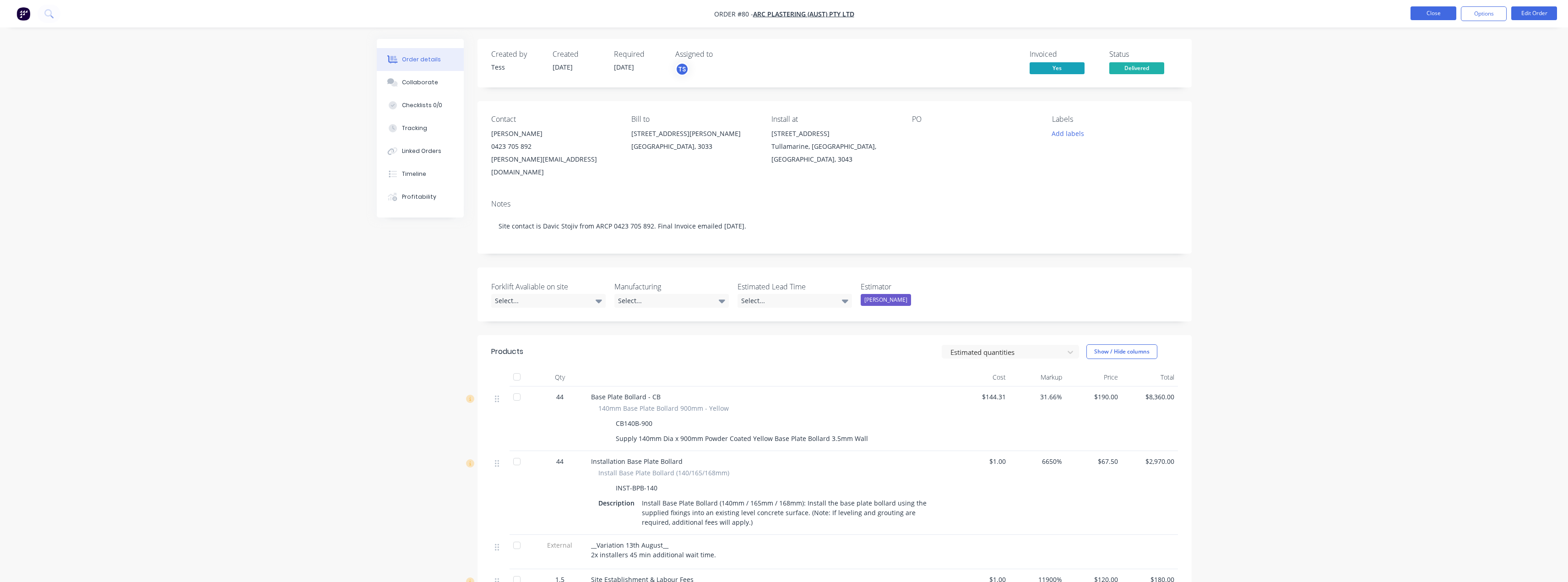
click at [1429, 15] on button "Close" at bounding box center [1433, 13] width 46 height 13
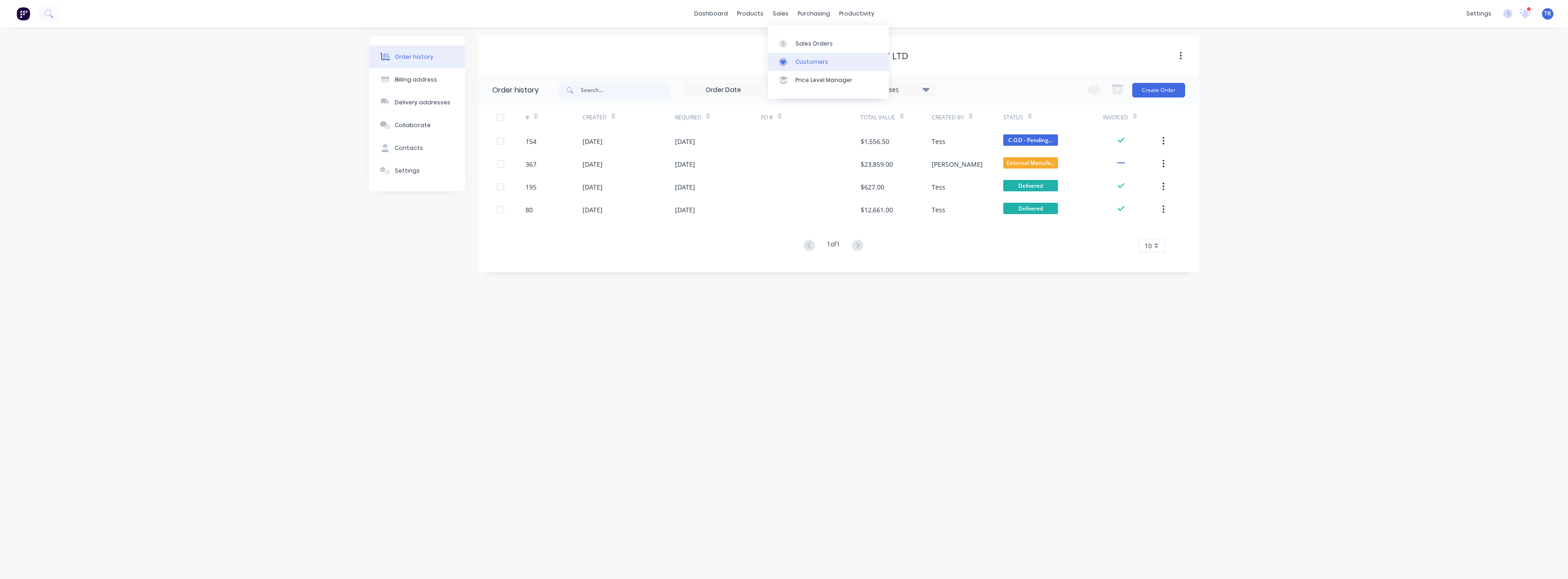
click at [794, 62] on link "Customers" at bounding box center [828, 62] width 121 height 18
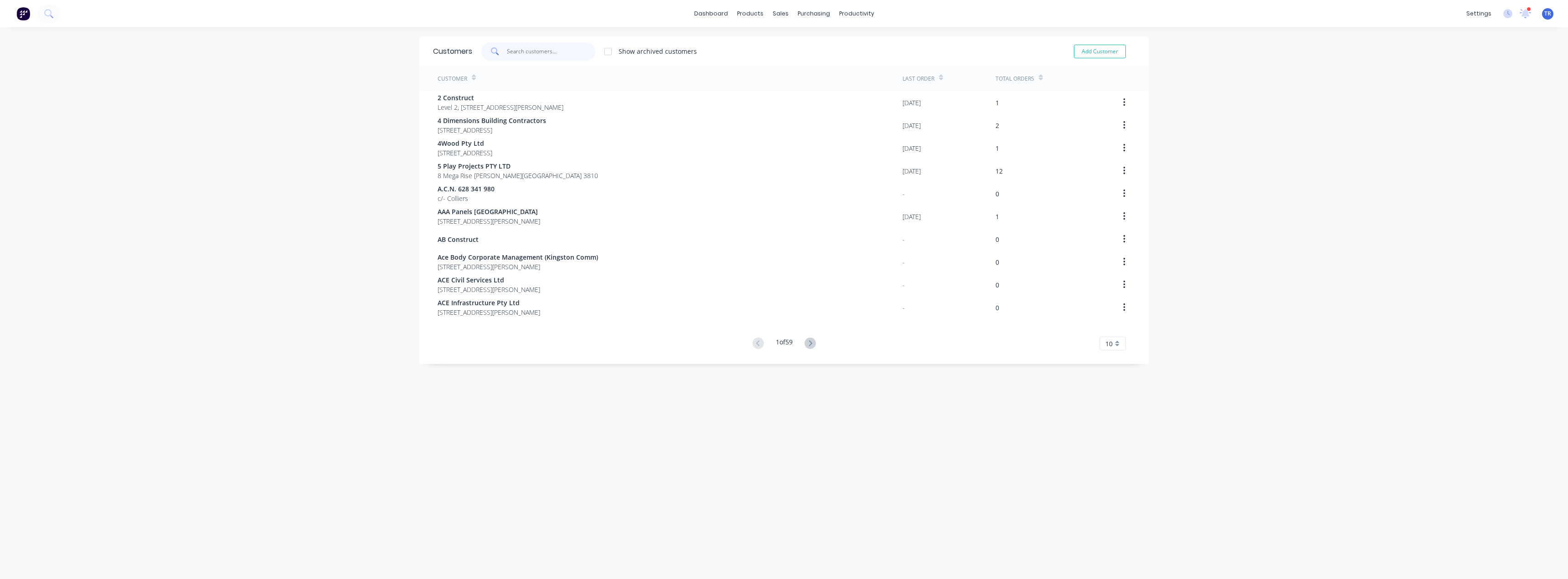
click at [513, 50] on input "text" at bounding box center [551, 52] width 89 height 18
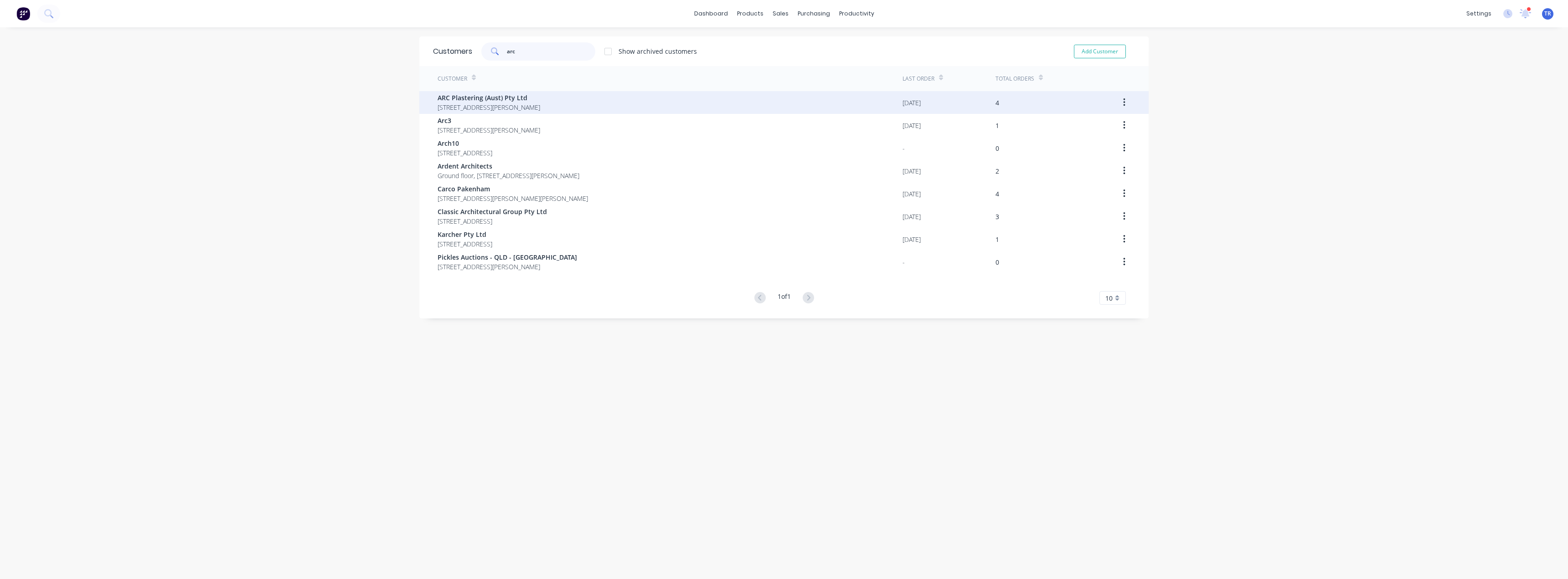
type input "arc"
click at [576, 113] on div "ARC Plastering (Aust) Pty Ltd [STREET_ADDRESS][PERSON_NAME]" at bounding box center [670, 102] width 465 height 23
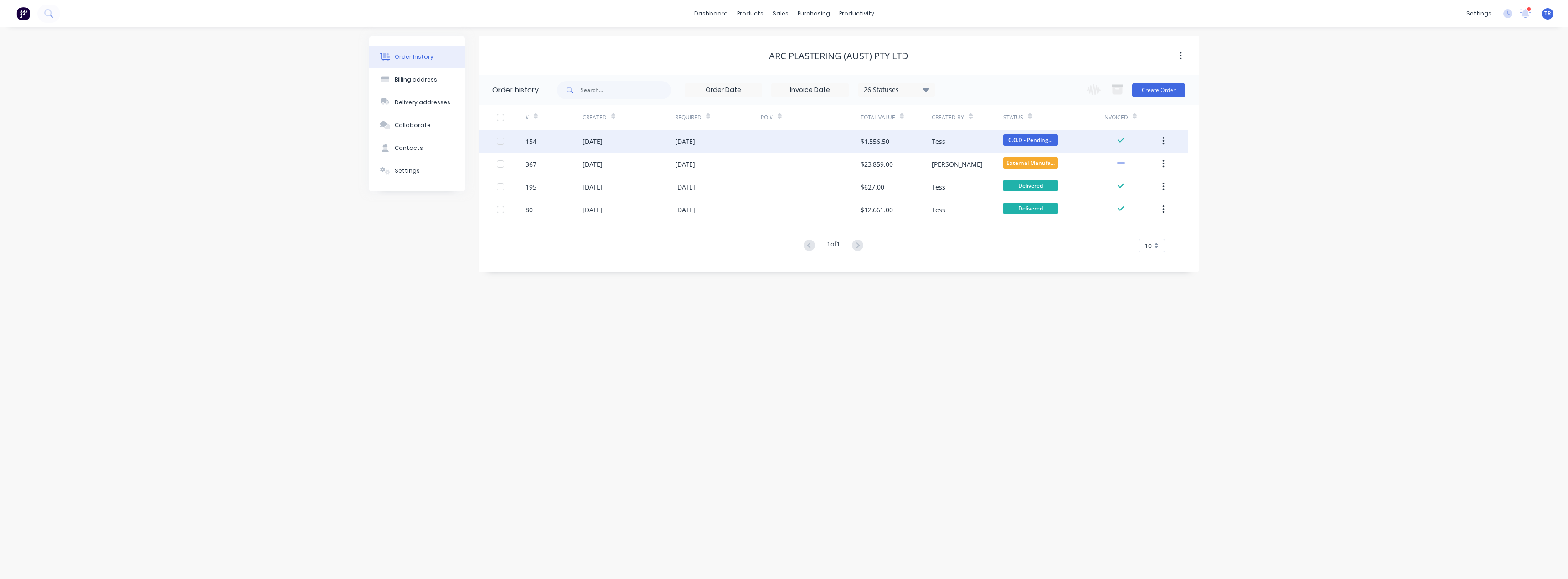
click at [578, 139] on div "154" at bounding box center [554, 140] width 57 height 23
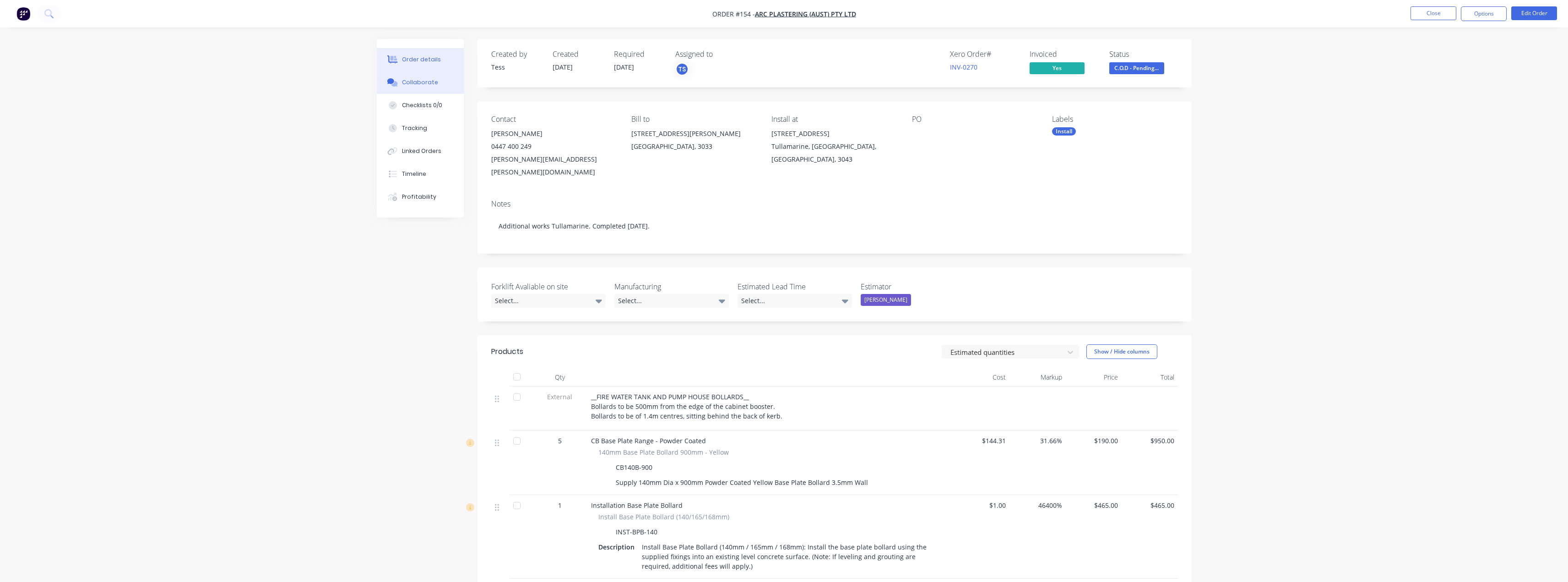
click at [420, 81] on div "Collaborate" at bounding box center [419, 82] width 36 height 8
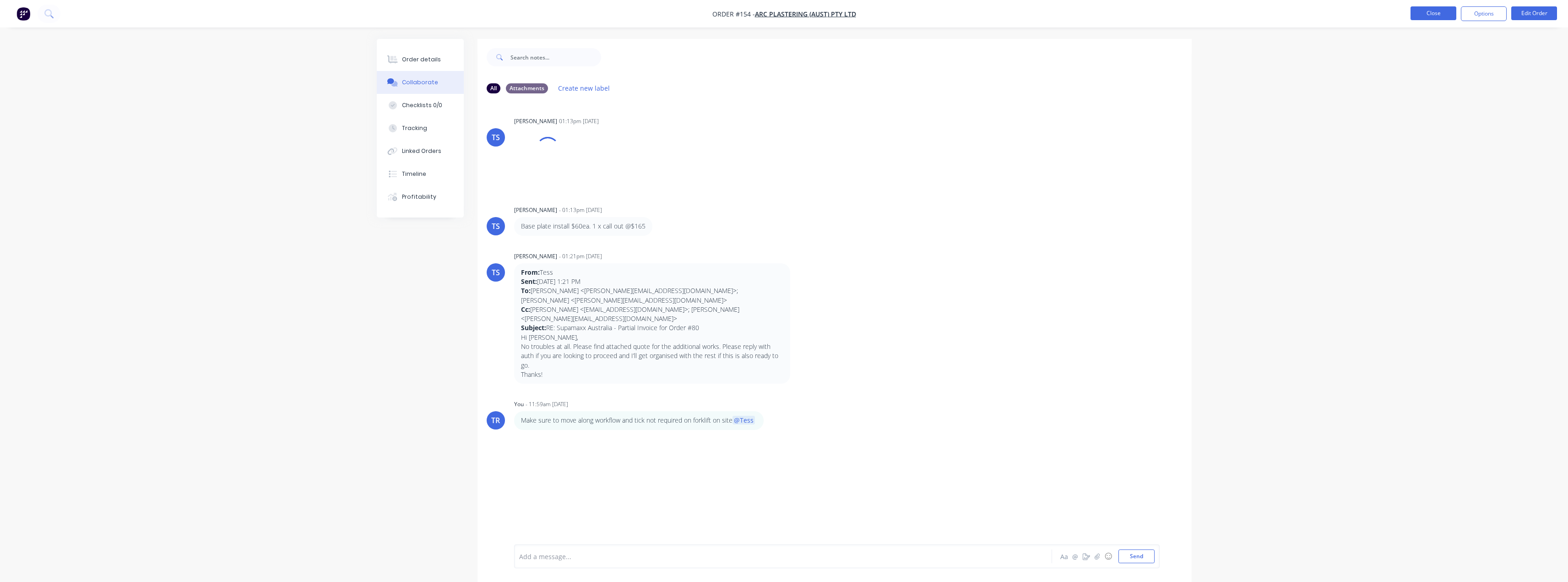
click at [1432, 7] on button "Close" at bounding box center [1433, 13] width 46 height 13
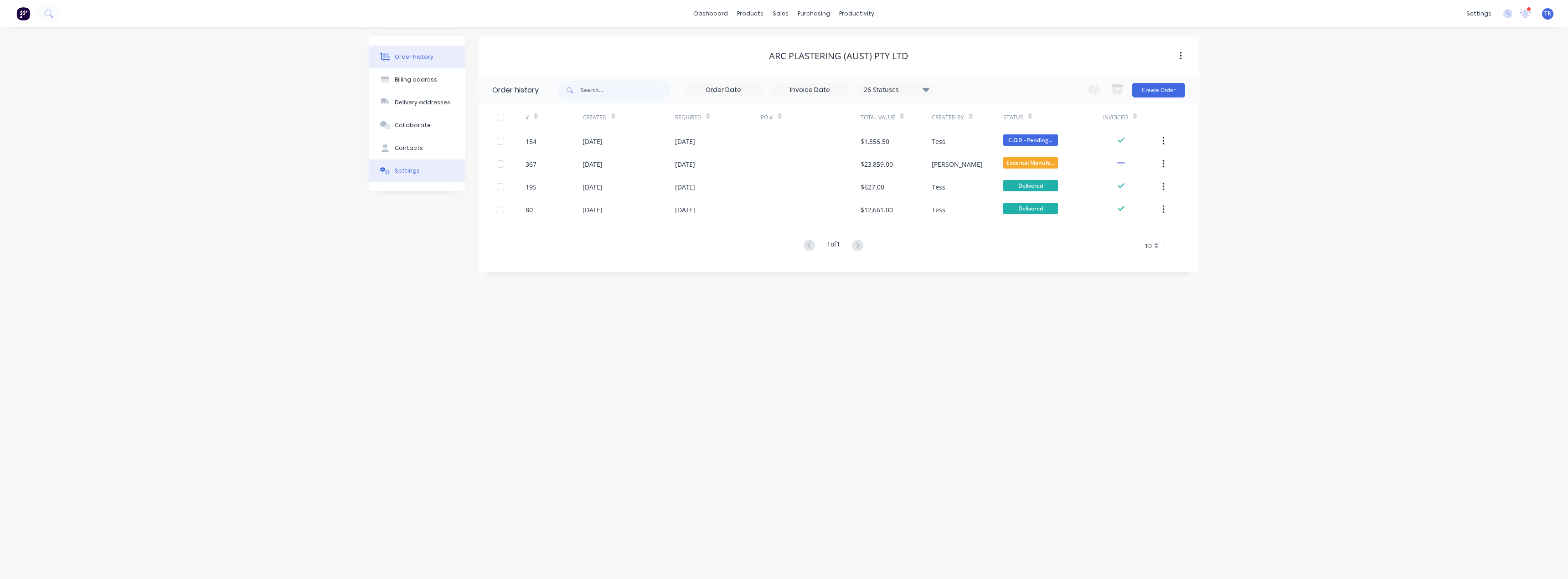
click at [413, 172] on div "Settings" at bounding box center [407, 170] width 25 height 8
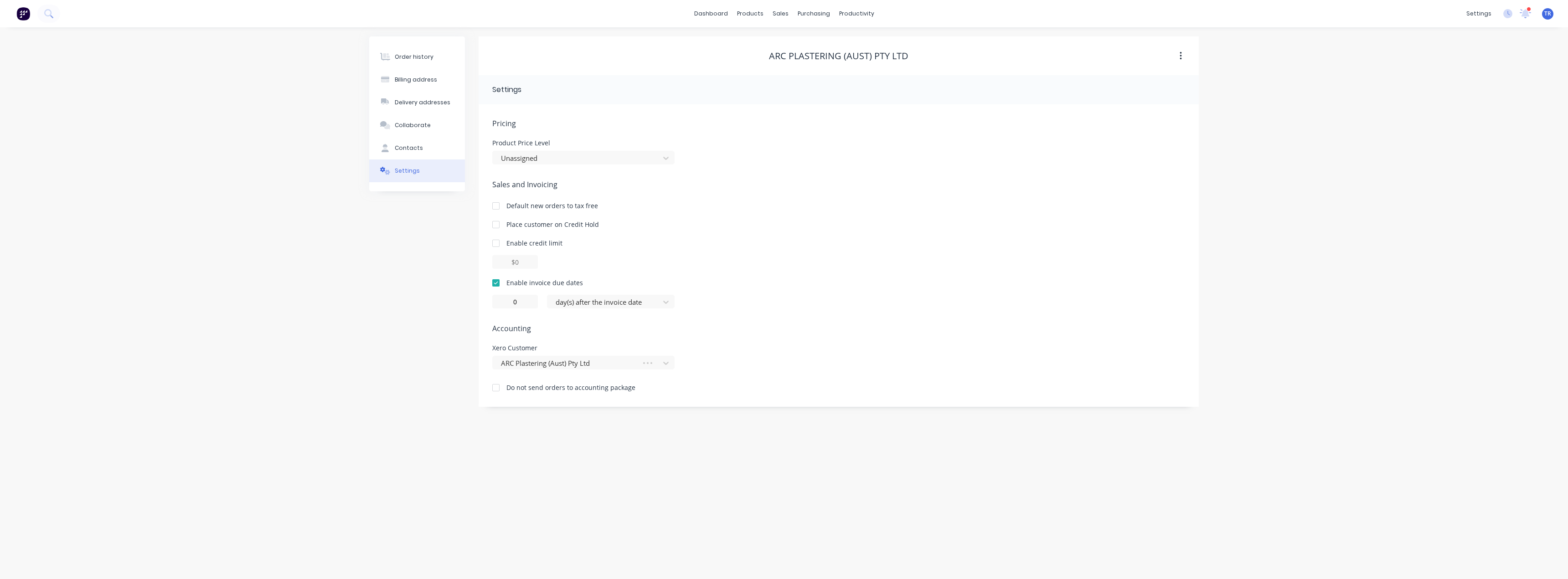
click at [442, 51] on button "Order history" at bounding box center [417, 57] width 96 height 23
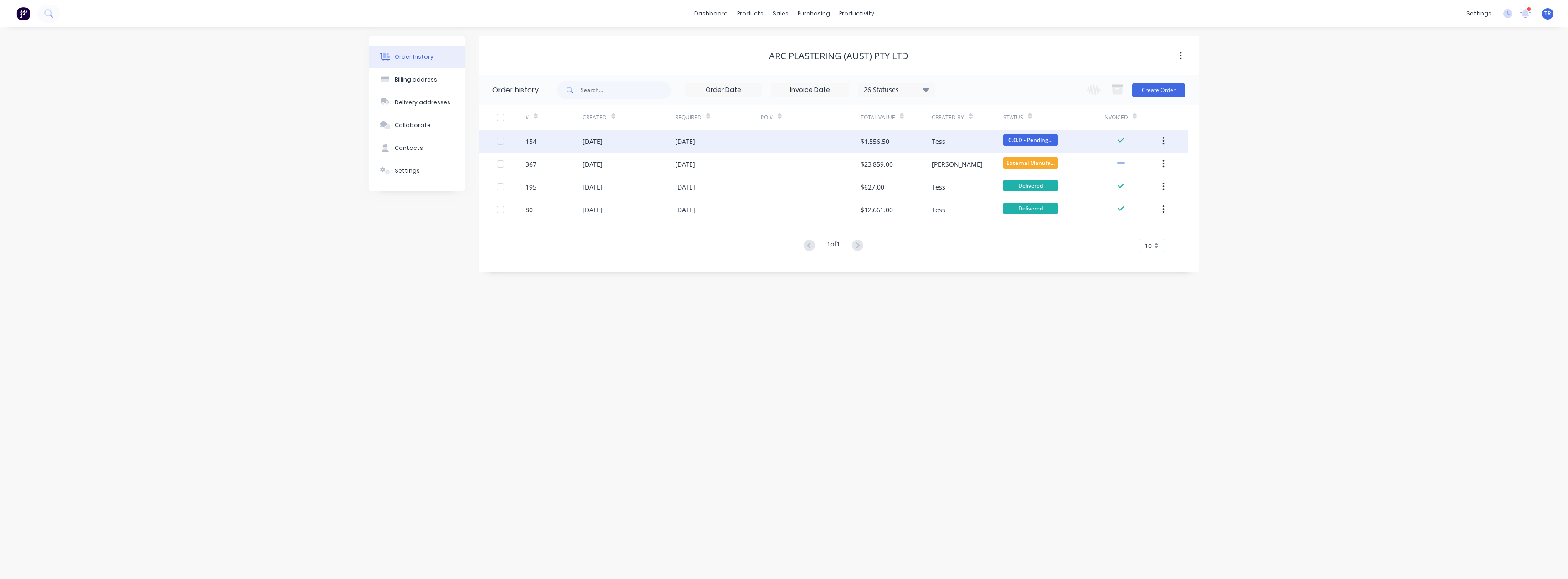
click at [603, 140] on div "[DATE]" at bounding box center [592, 142] width 20 height 10
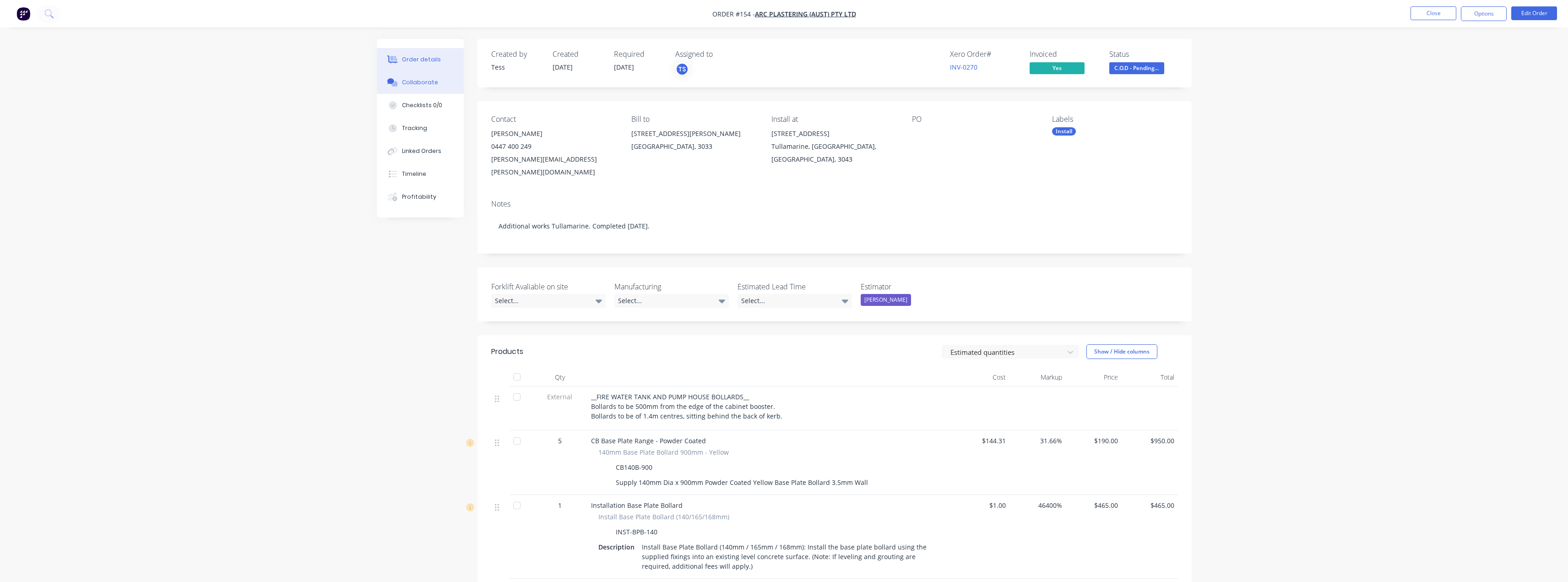
click at [426, 90] on button "Collaborate" at bounding box center [420, 82] width 87 height 23
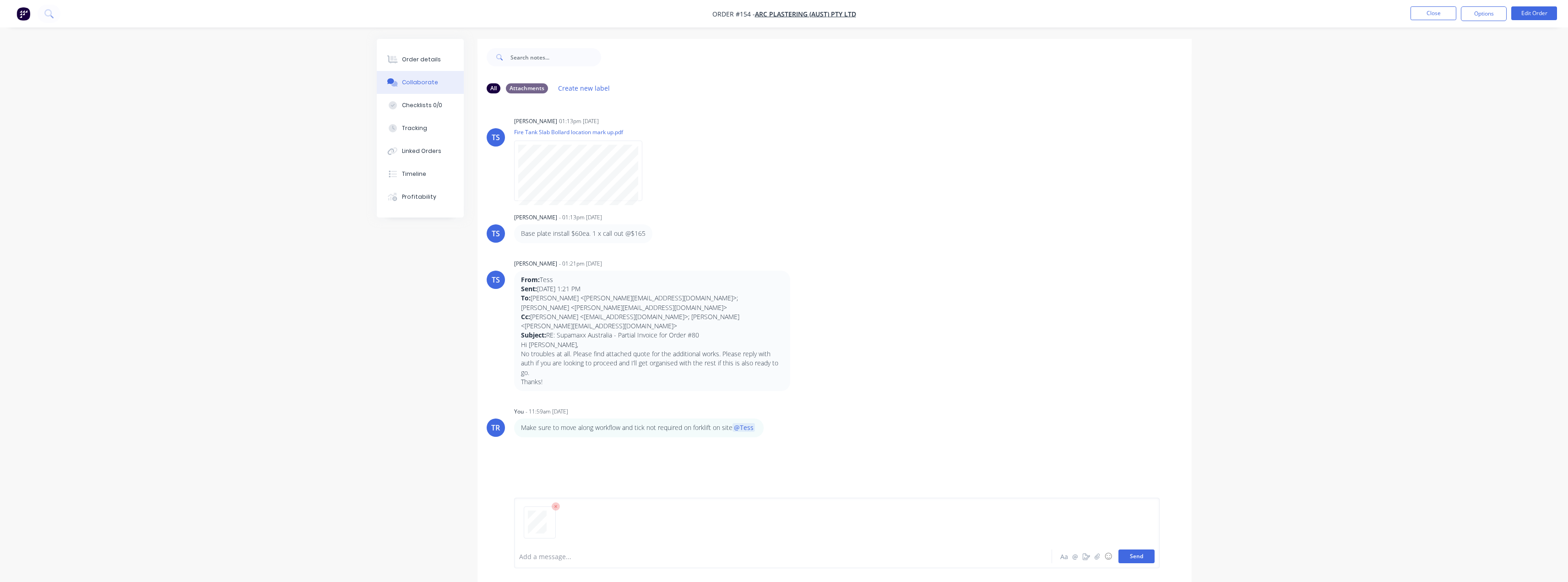
click at [1135, 553] on button "Send" at bounding box center [1136, 556] width 36 height 13
click at [600, 556] on div at bounding box center [757, 556] width 476 height 10
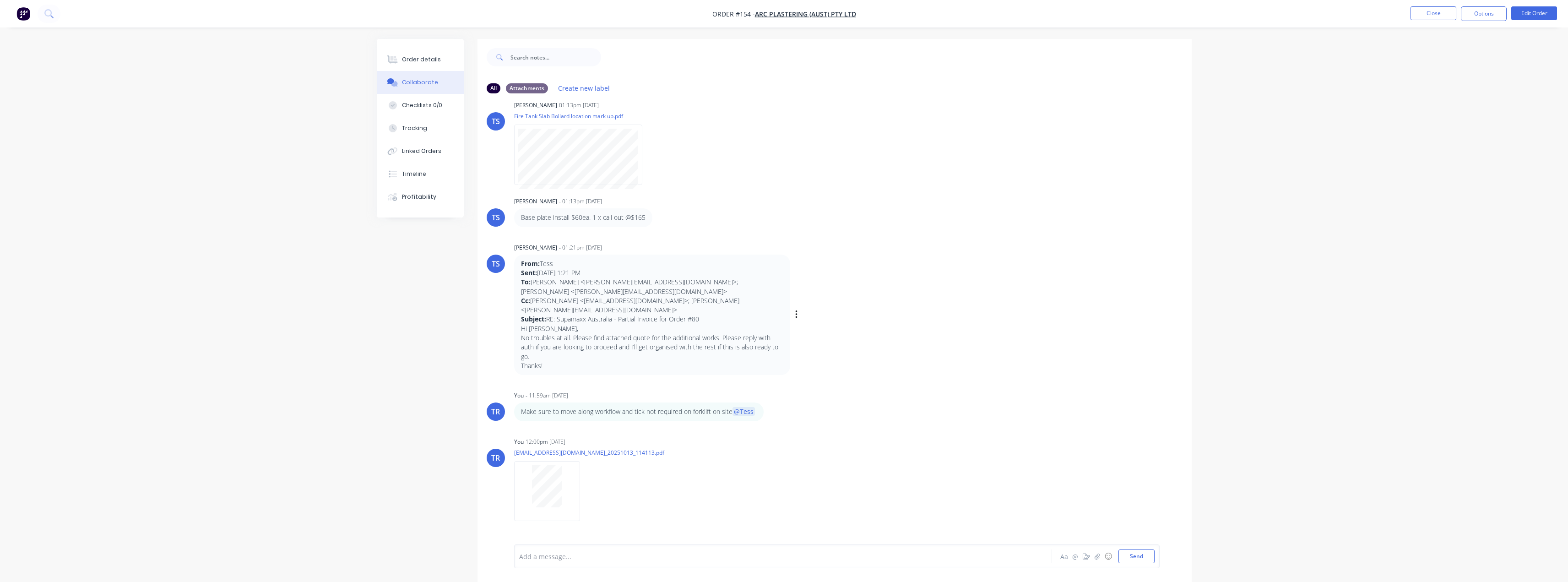
scroll to position [13, 0]
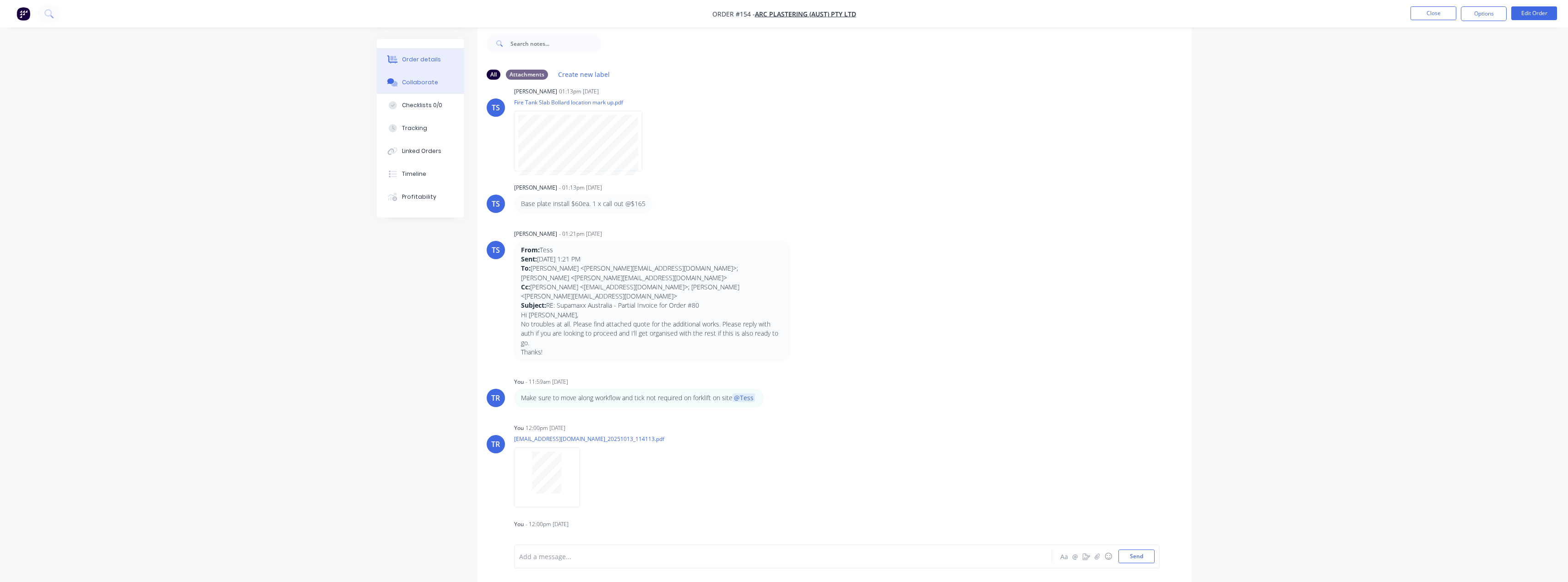
click at [424, 60] on div "Order details" at bounding box center [421, 59] width 39 height 8
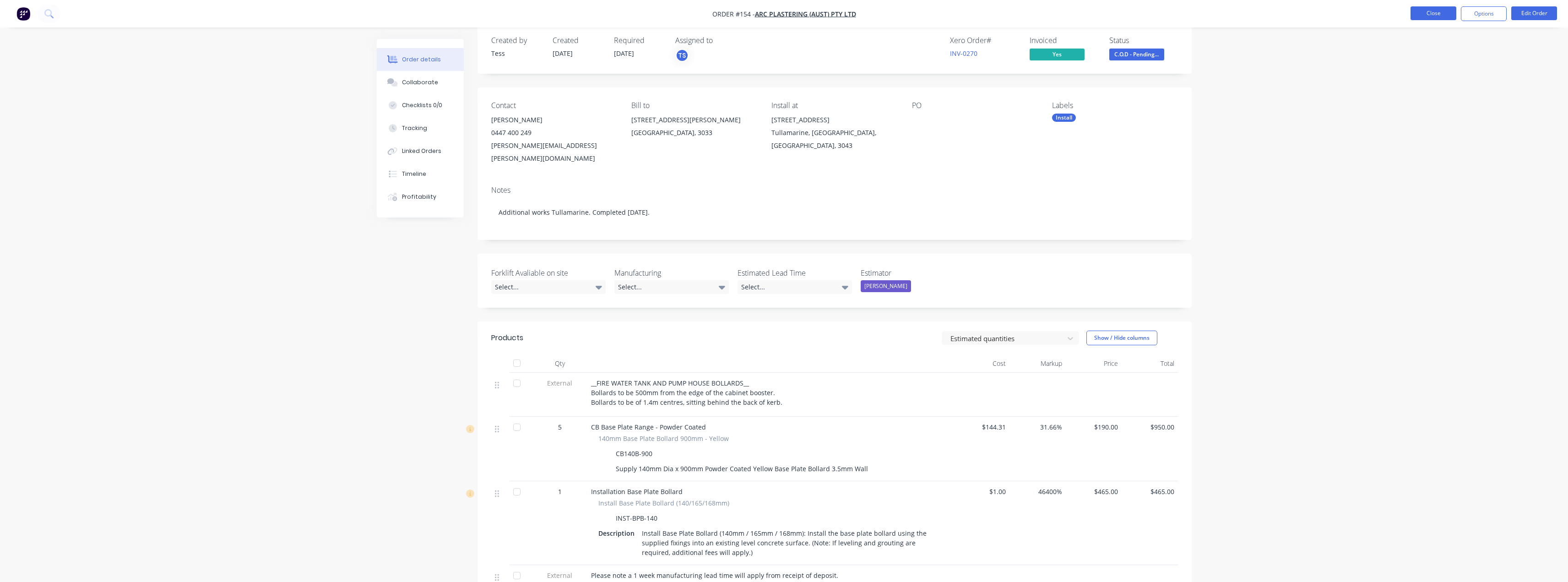
click at [1435, 15] on button "Close" at bounding box center [1433, 13] width 46 height 13
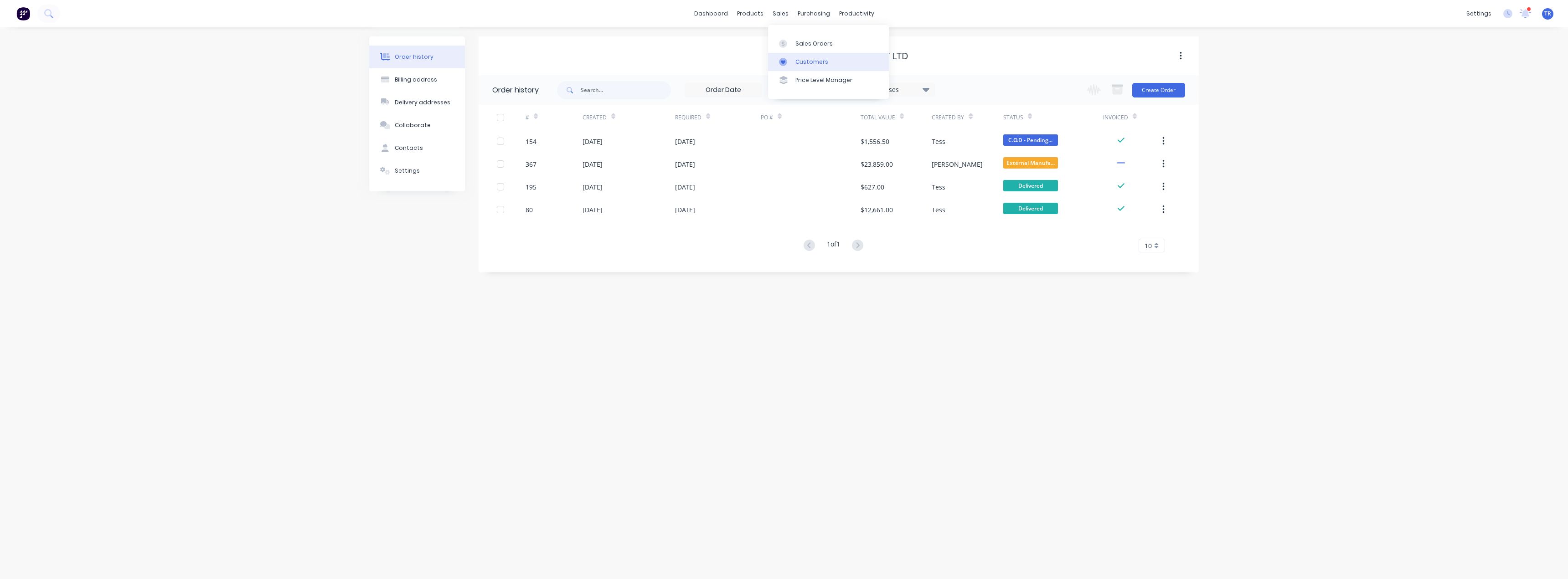
click at [793, 61] on link "Customers" at bounding box center [828, 62] width 121 height 18
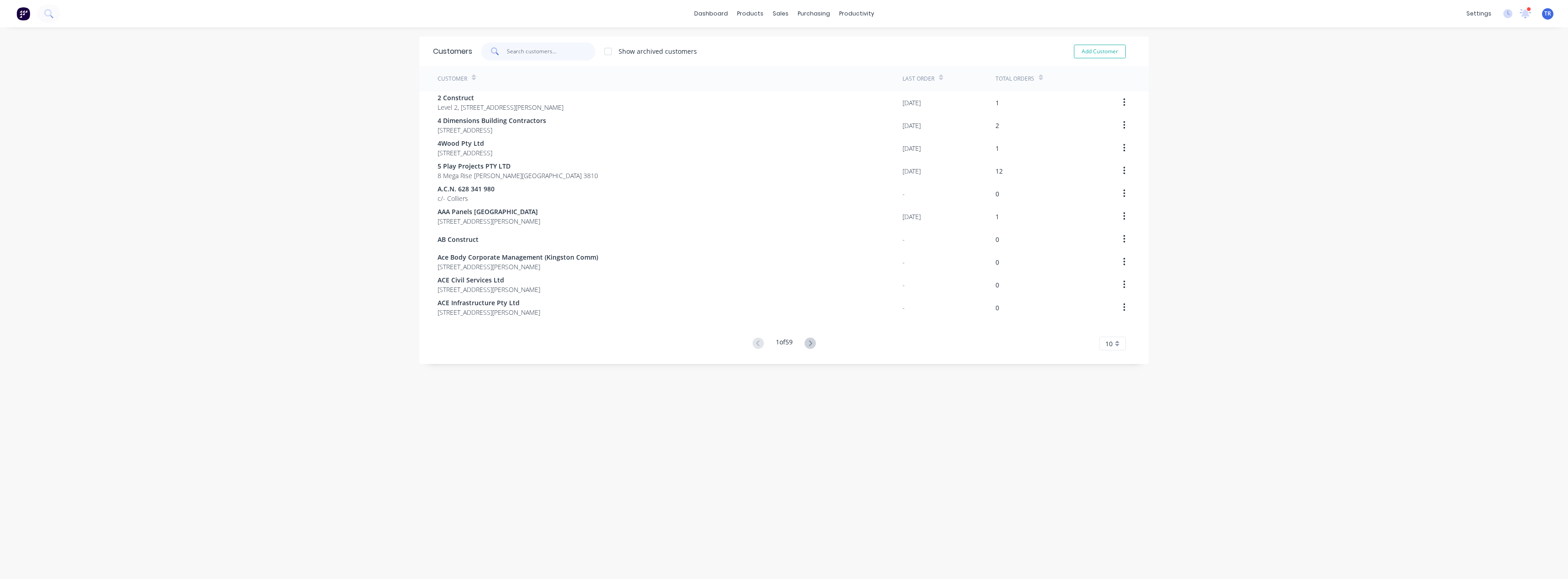
click at [542, 55] on input "text" at bounding box center [551, 52] width 89 height 18
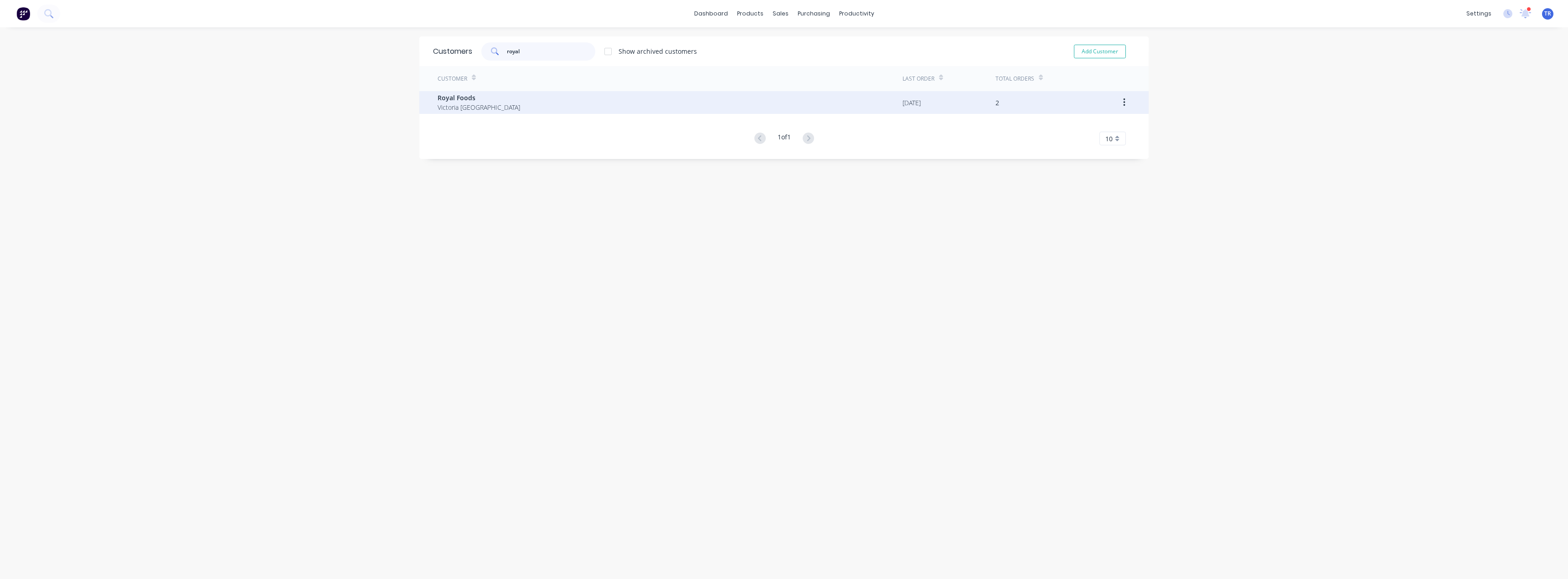
type input "royal"
click at [523, 99] on div "Royal Foods [GEOGRAPHIC_DATA]" at bounding box center [670, 102] width 465 height 23
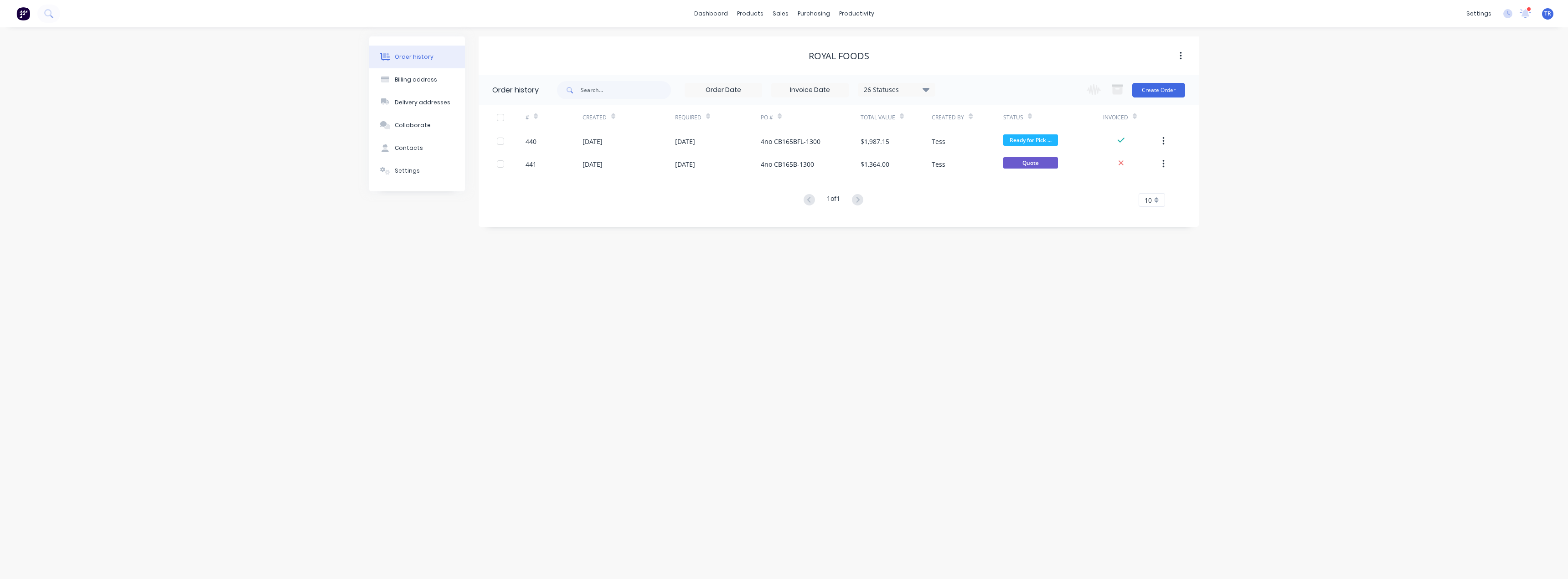
drag, startPoint x: 710, startPoint y: 149, endPoint x: 553, endPoint y: 226, distance: 174.9
click at [553, 226] on div "Order history 26 Statuses Invoice Status Invoiced Not Invoiced Partial Order St…" at bounding box center [838, 151] width 720 height 151
click at [416, 170] on div "Settings" at bounding box center [407, 170] width 25 height 8
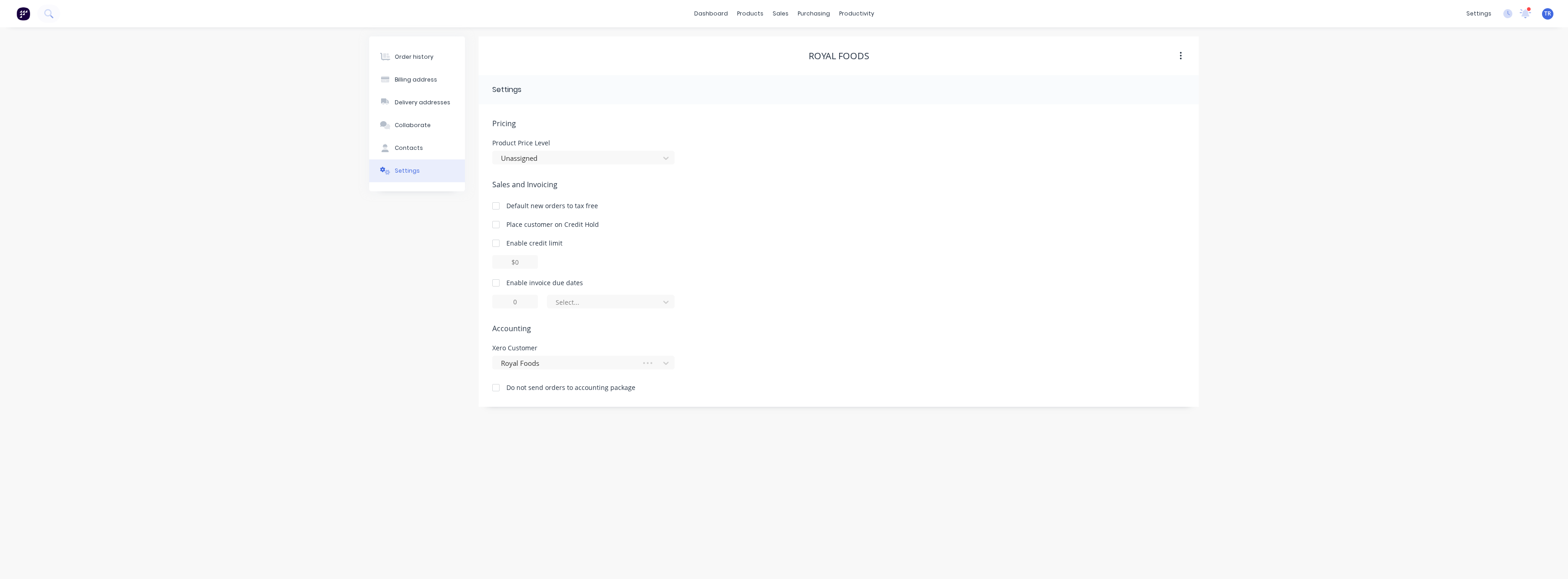
click at [493, 278] on div at bounding box center [496, 283] width 18 height 18
click at [597, 303] on div at bounding box center [604, 302] width 100 height 12
click at [620, 358] on div "day(s) after the invoice date" at bounding box center [611, 356] width 128 height 17
type input "0"
click at [391, 50] on button "Order history" at bounding box center [417, 57] width 96 height 23
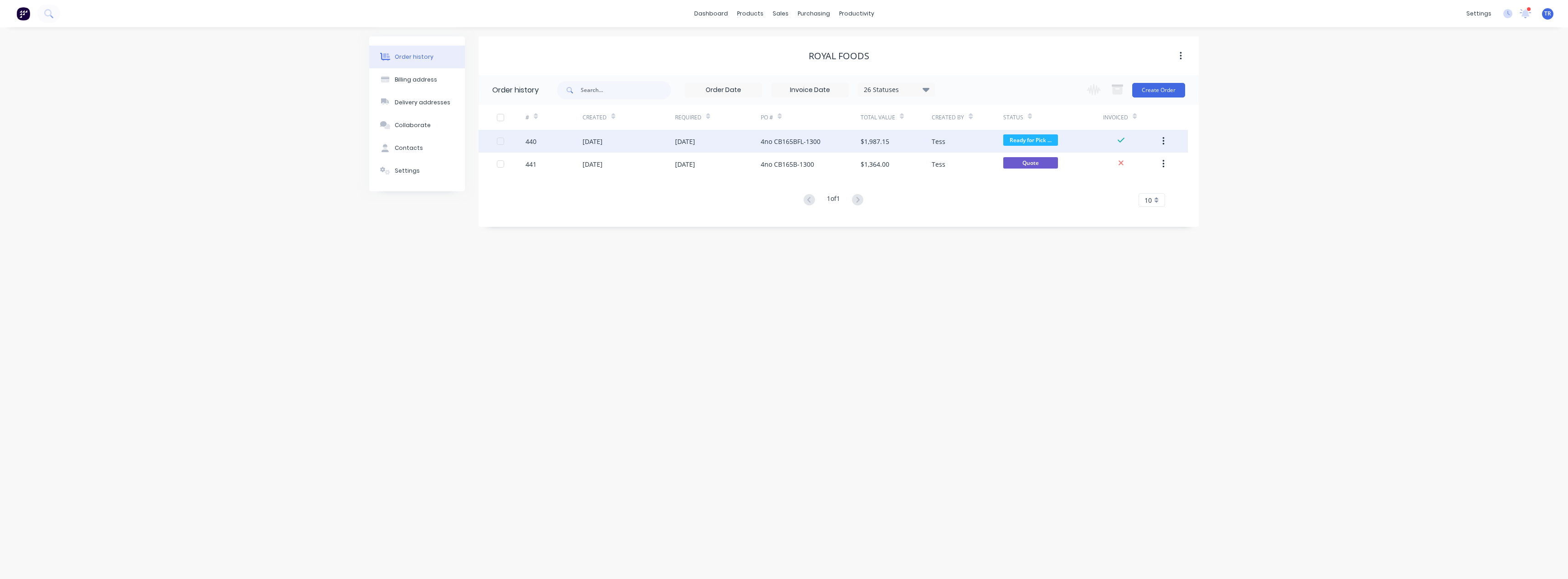
click at [621, 141] on div "[DATE]" at bounding box center [629, 140] width 93 height 23
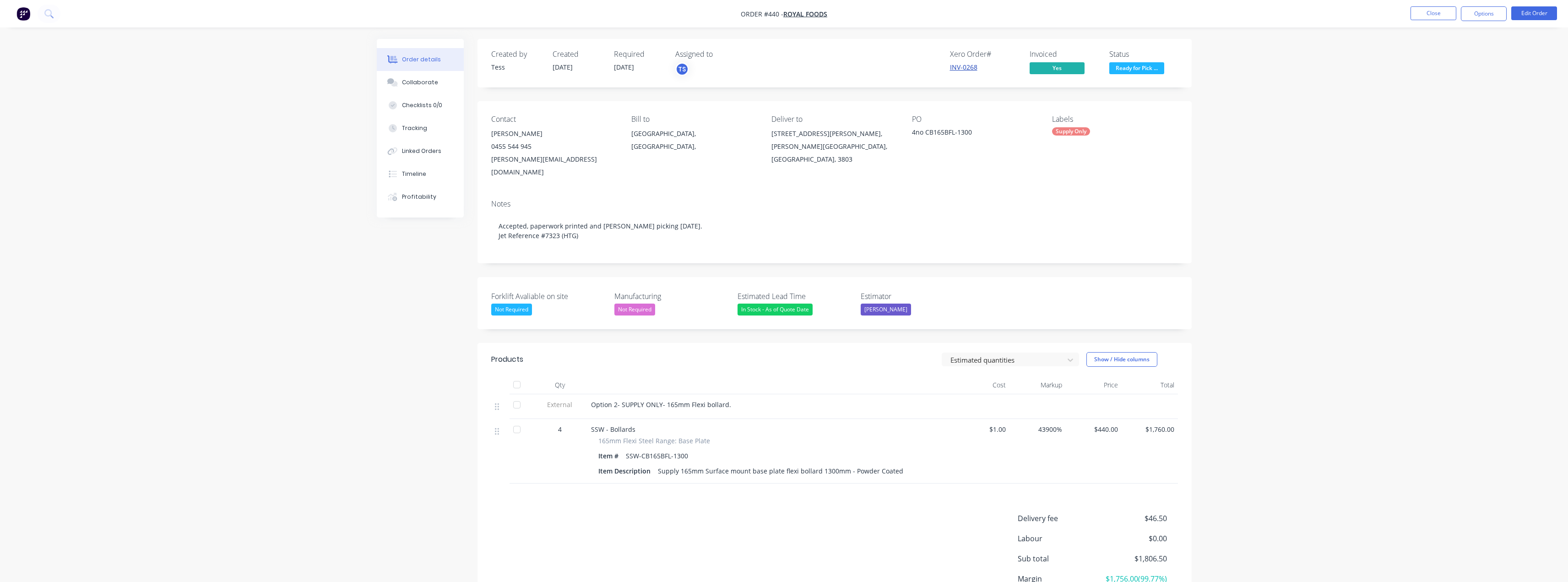
drag, startPoint x: 951, startPoint y: 61, endPoint x: 954, endPoint y: 65, distance: 5.0
click at [436, 80] on button "Collaborate" at bounding box center [420, 82] width 87 height 23
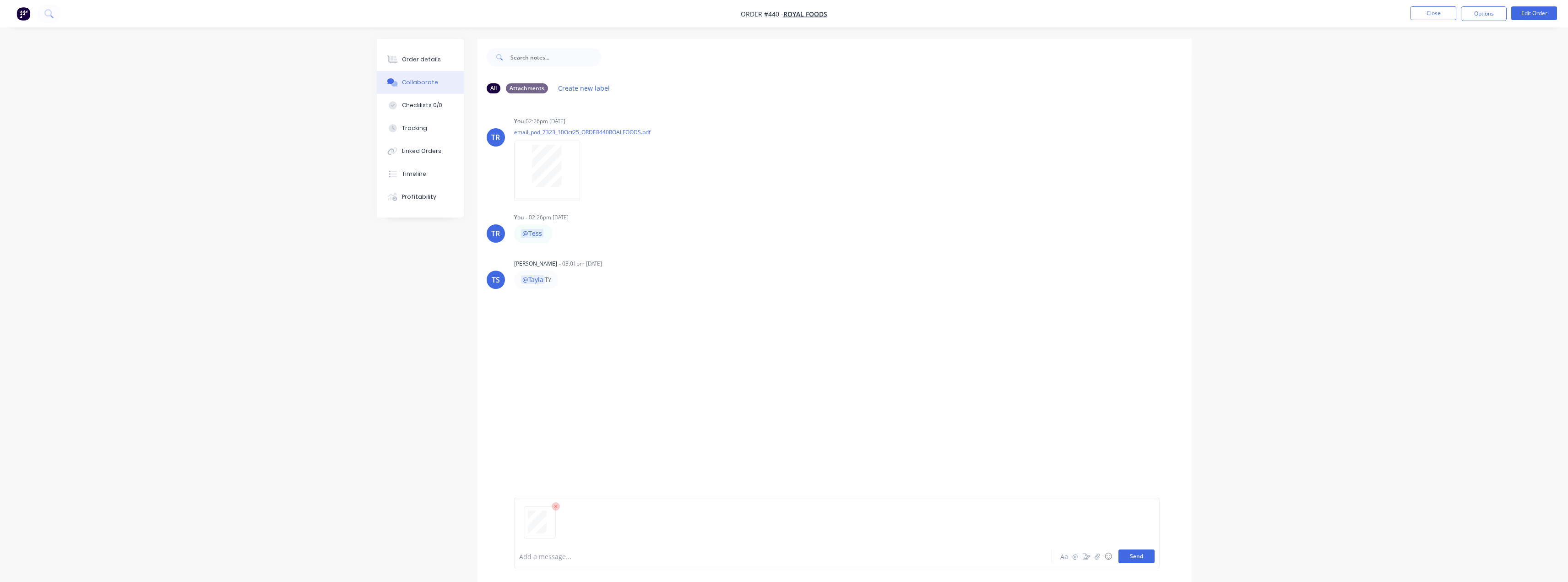
click at [1147, 555] on button "Send" at bounding box center [1136, 556] width 36 height 13
click at [424, 62] on div "Order details" at bounding box center [421, 59] width 39 height 8
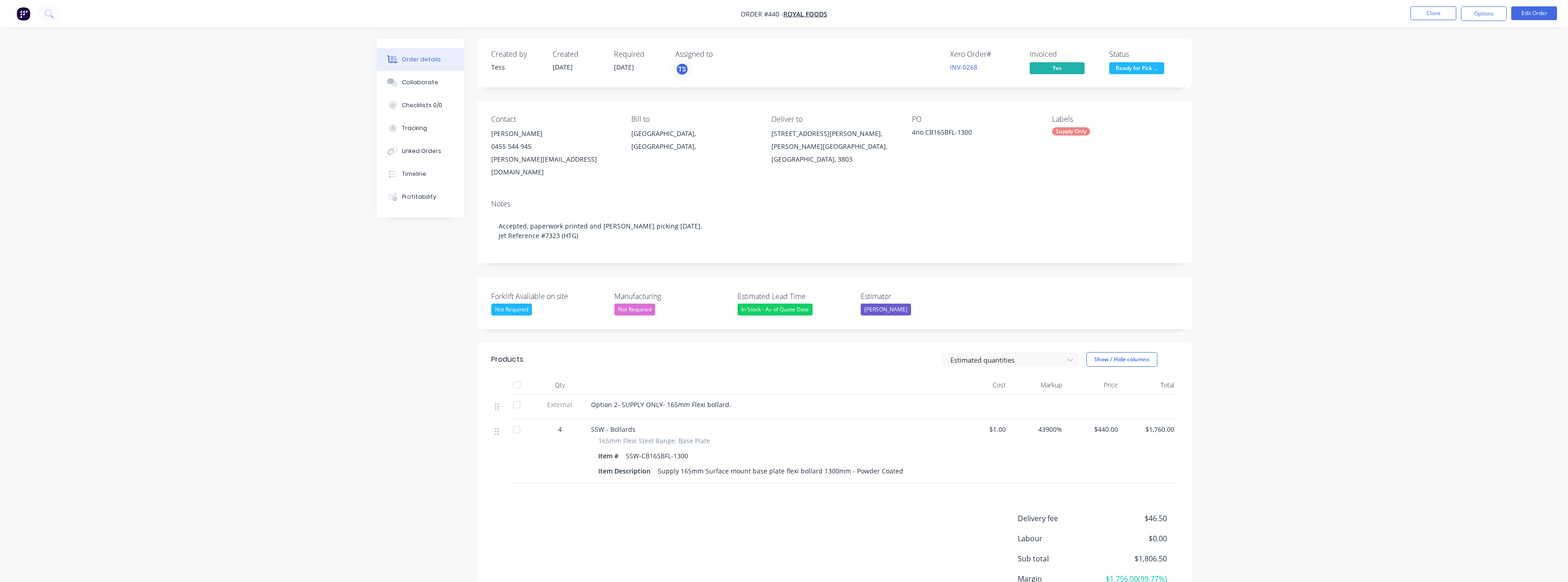
click at [1148, 71] on span "Ready for Pick ..." at bounding box center [1136, 68] width 55 height 12
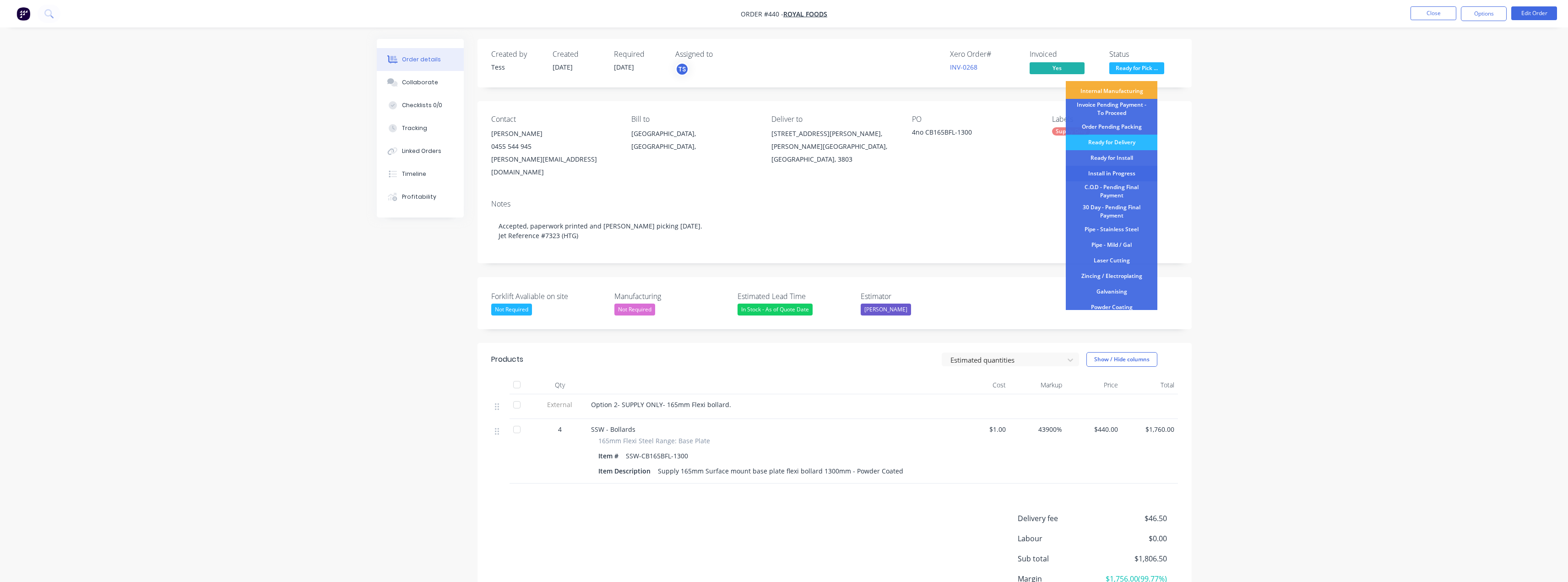
scroll to position [96, 0]
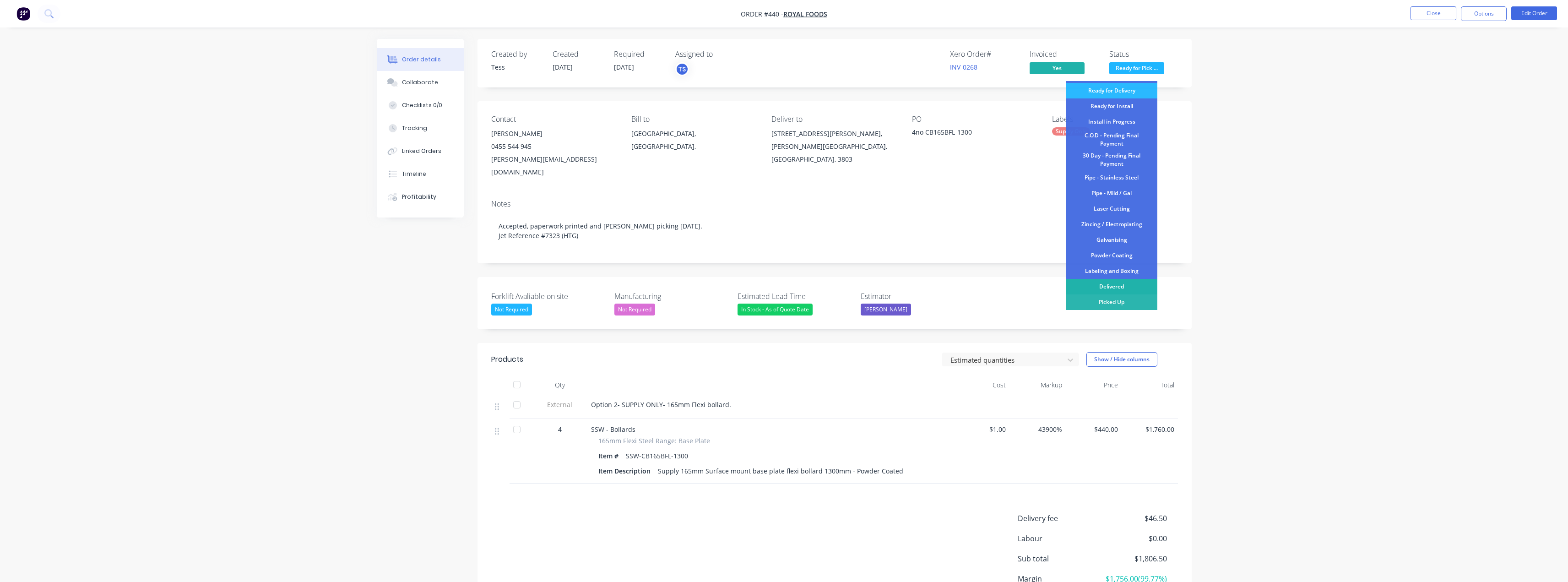
click at [1118, 289] on div "Delivered" at bounding box center [1111, 286] width 92 height 15
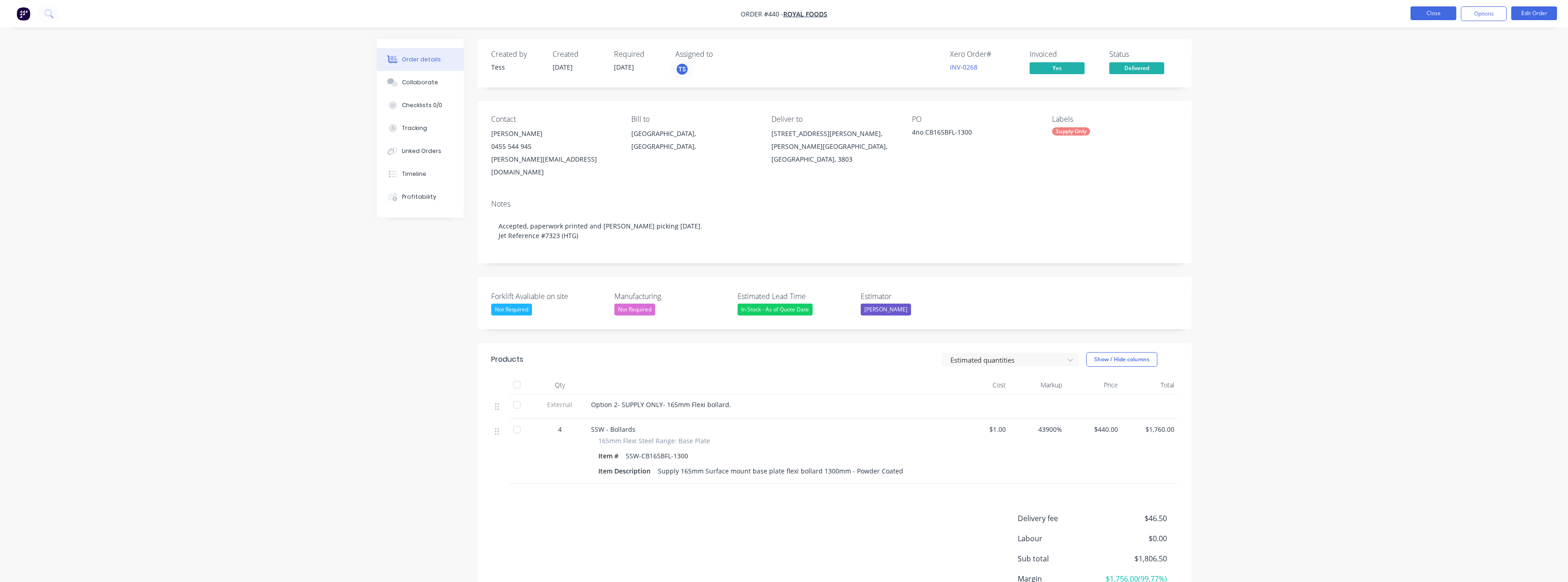
click at [1432, 13] on button "Close" at bounding box center [1433, 13] width 46 height 13
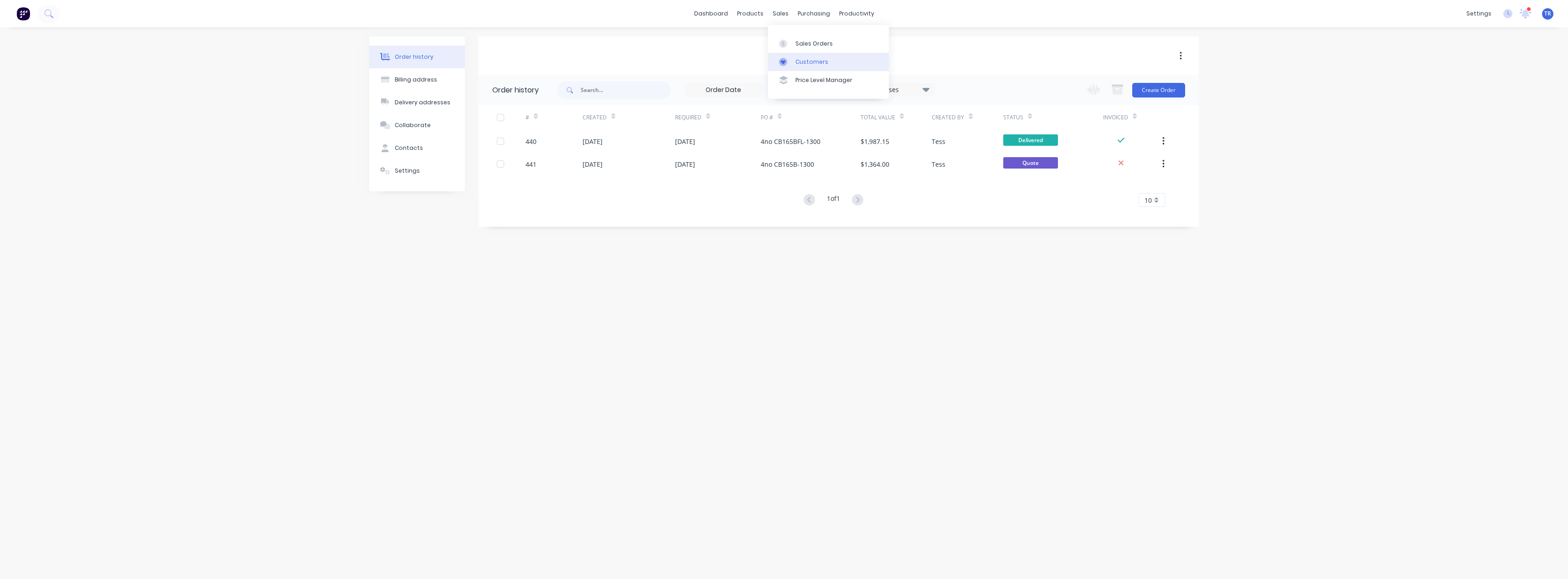
click at [796, 64] on div "Customers" at bounding box center [812, 61] width 33 height 8
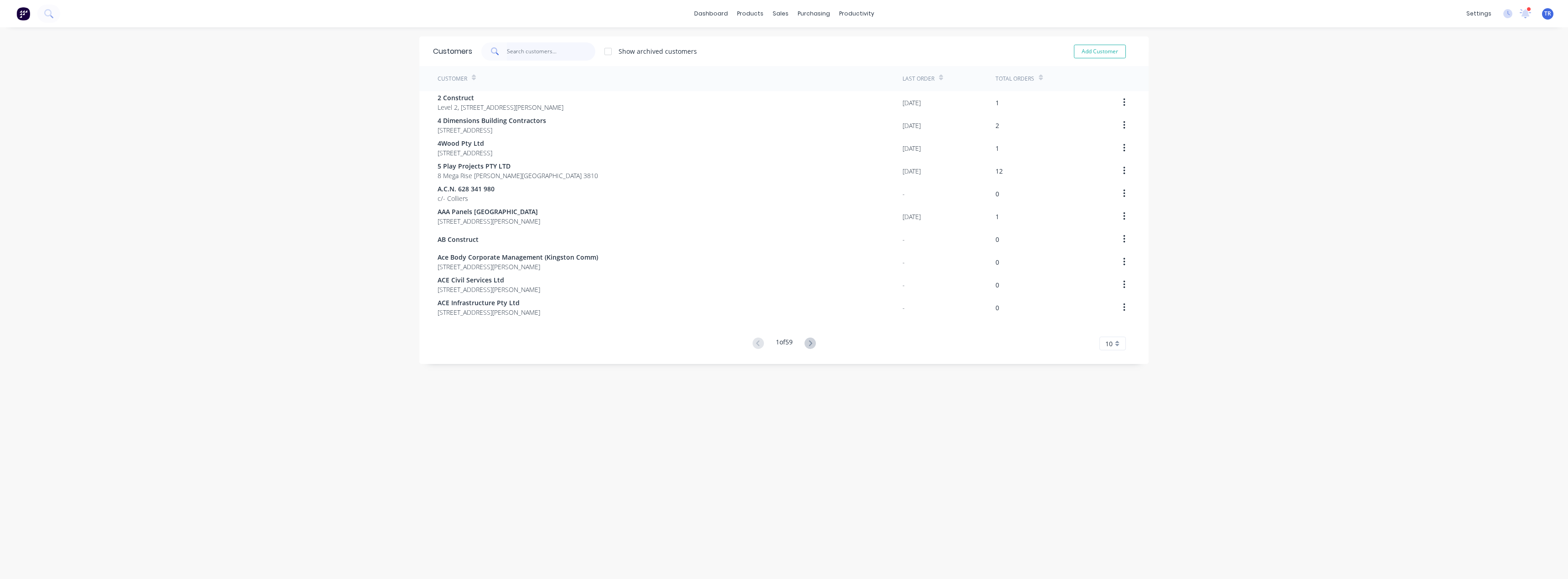
click at [538, 55] on input "text" at bounding box center [551, 52] width 89 height 18
click at [503, 57] on span at bounding box center [494, 52] width 26 height 18
click at [527, 48] on input "text" at bounding box center [551, 52] width 89 height 18
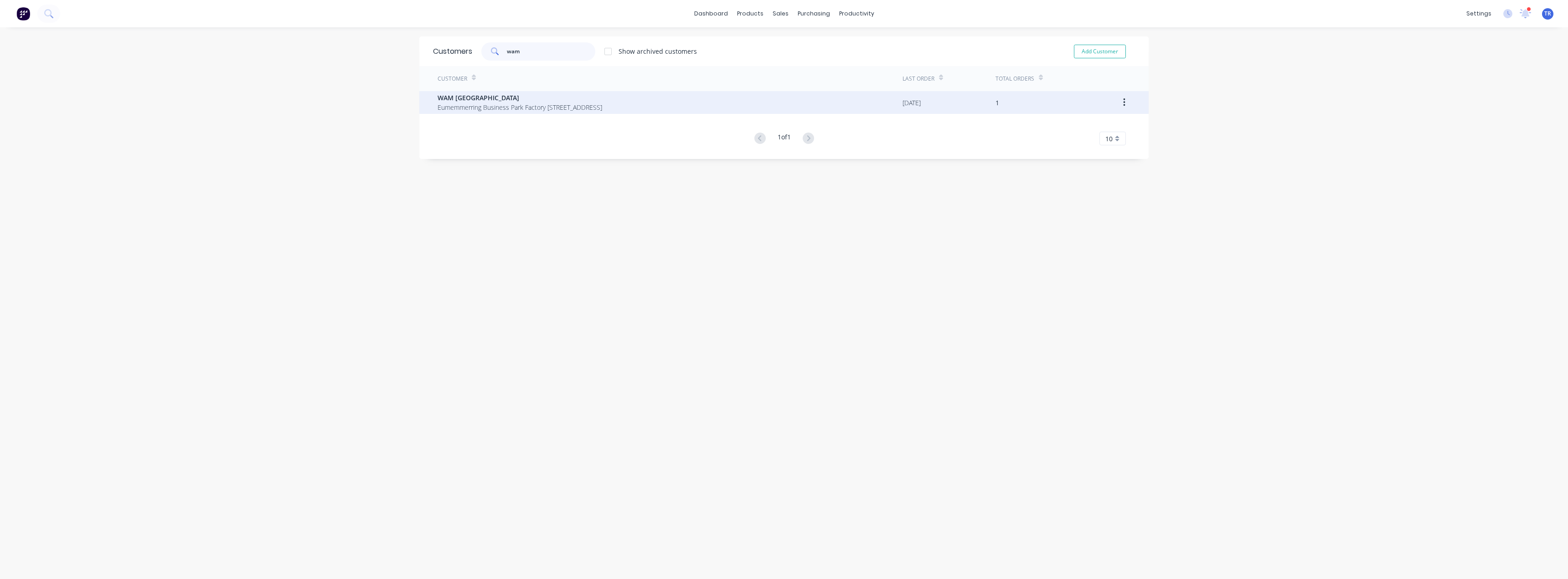
type input "wam"
click at [505, 106] on span "Eumemmerring Business Park Factory [STREET_ADDRESS]" at bounding box center [520, 107] width 164 height 10
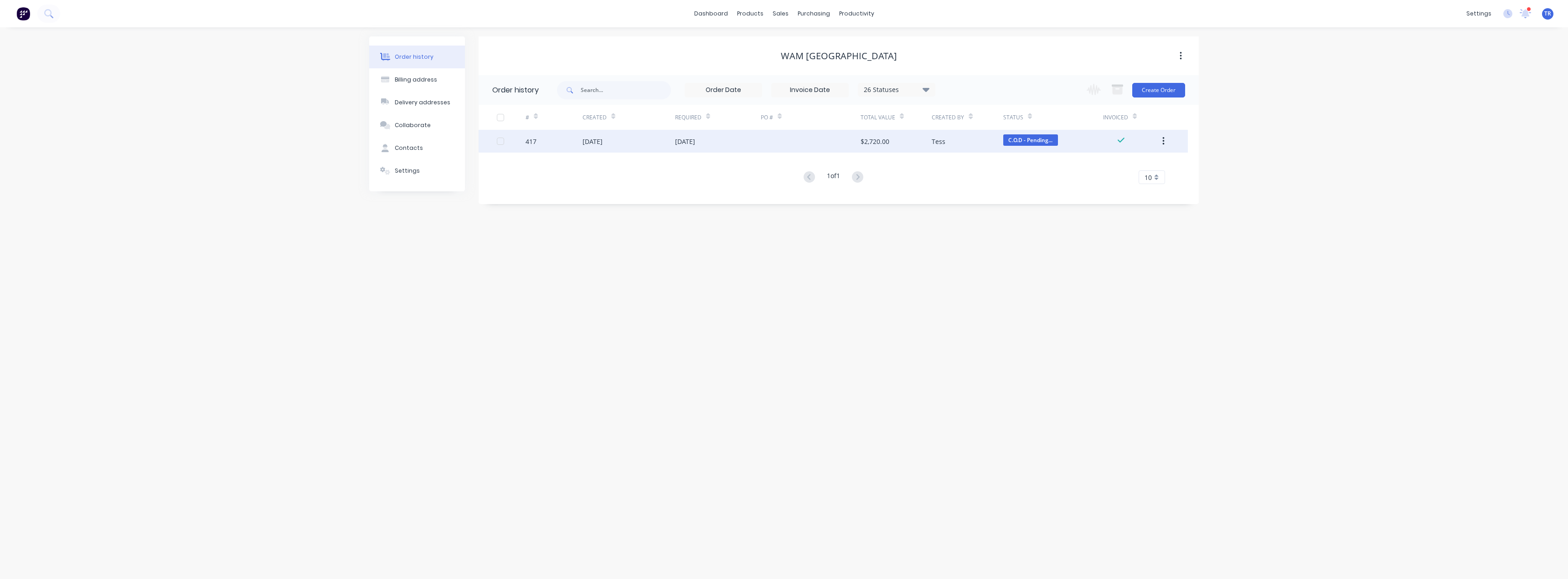
click at [719, 142] on div "[DATE]" at bounding box center [718, 140] width 86 height 23
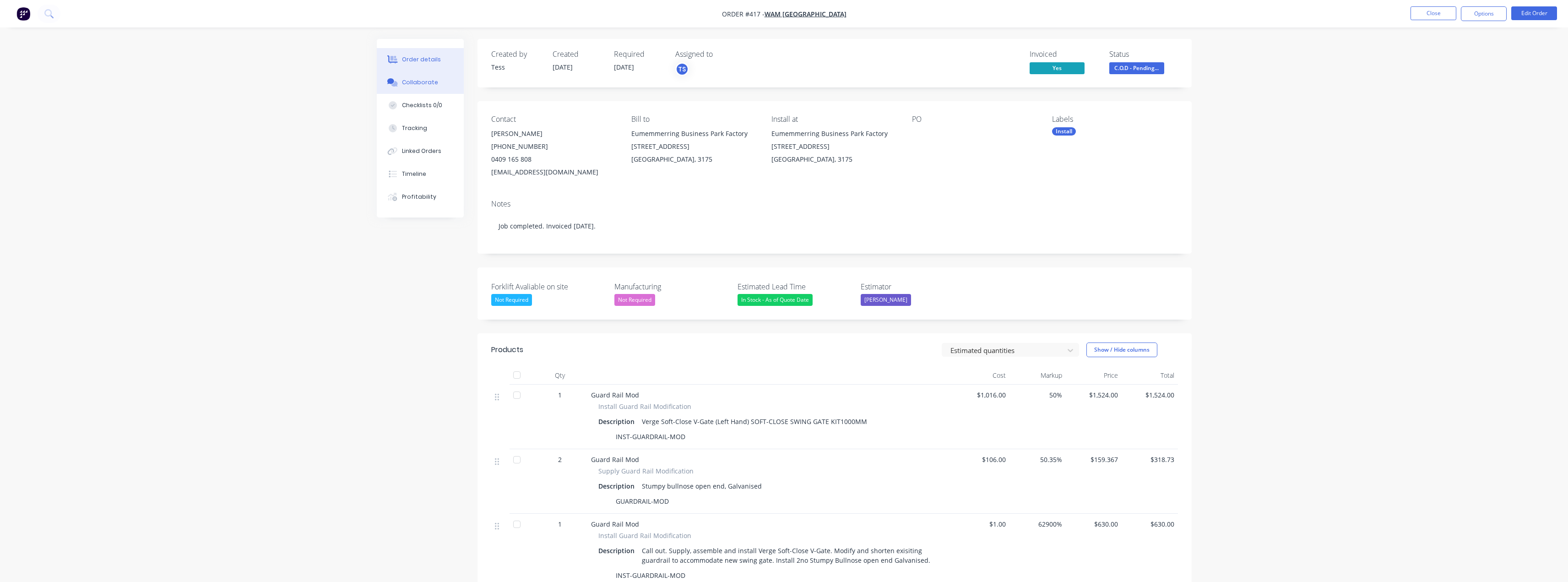
click at [440, 87] on button "Collaborate" at bounding box center [420, 82] width 87 height 23
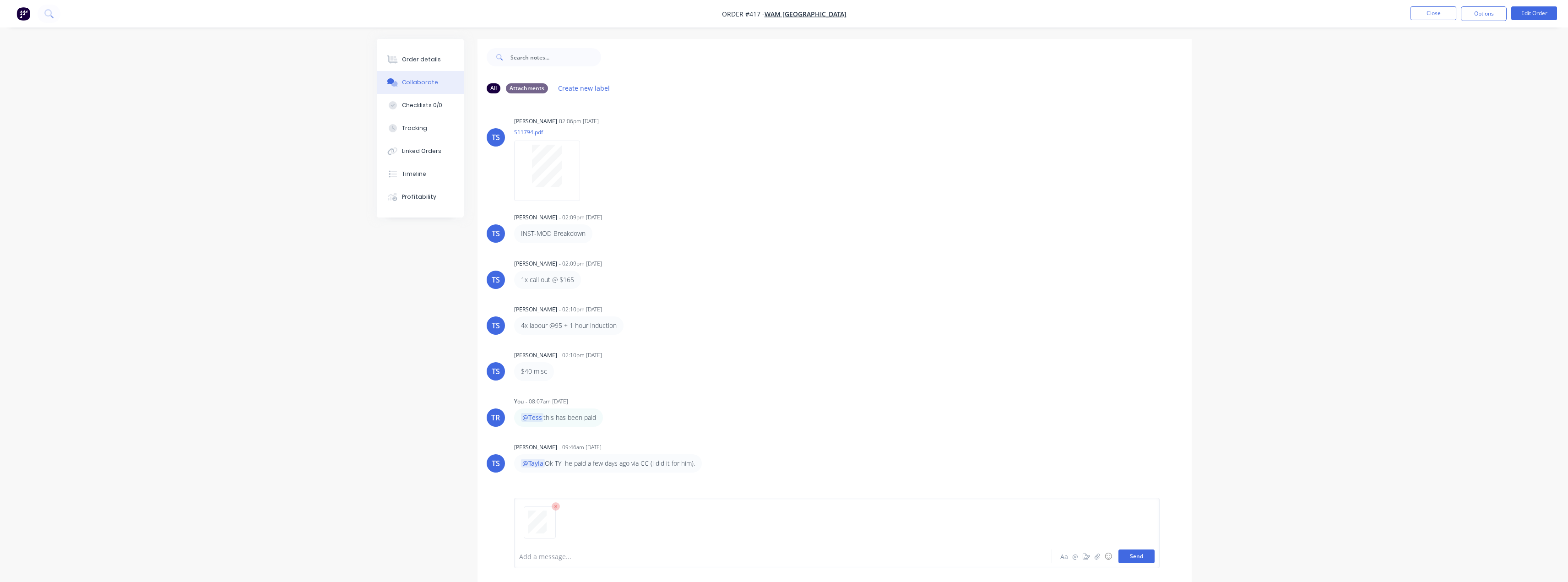
click at [1139, 558] on button "Send" at bounding box center [1136, 556] width 36 height 13
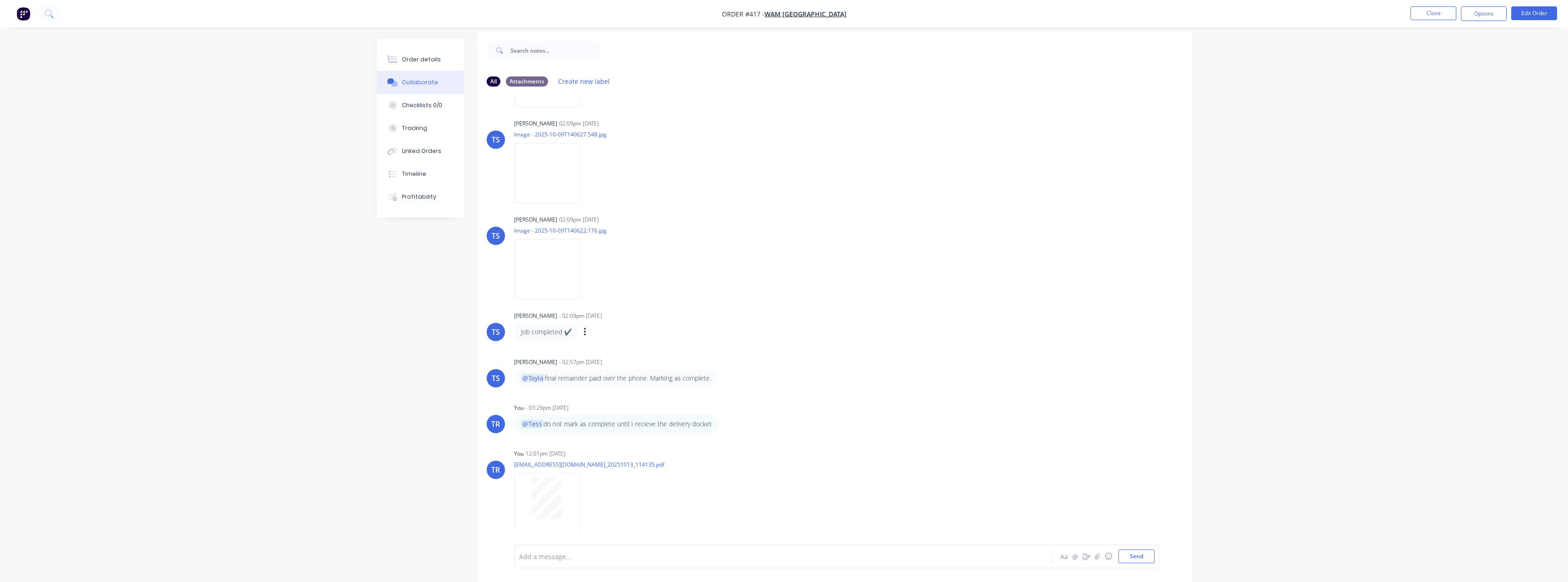
scroll to position [13, 0]
click at [396, 52] on button "Order details" at bounding box center [420, 59] width 87 height 23
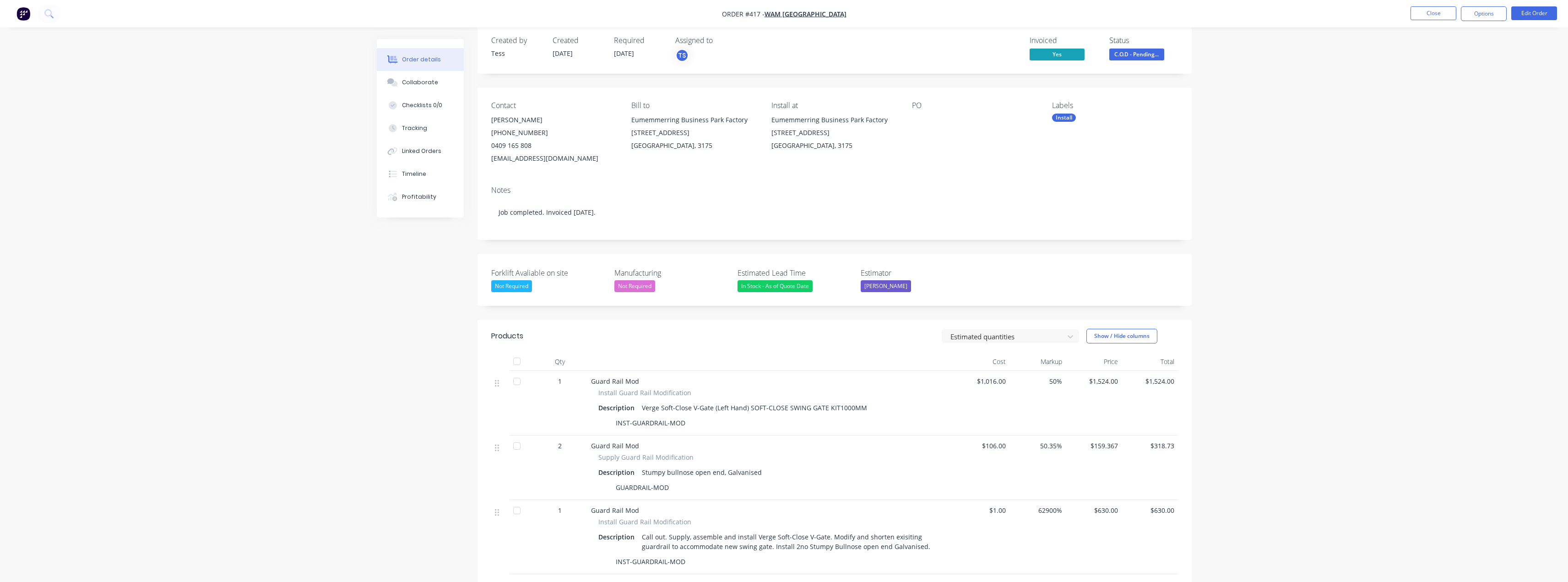
click at [1154, 52] on span "C.O.D - Pending..." at bounding box center [1136, 54] width 55 height 12
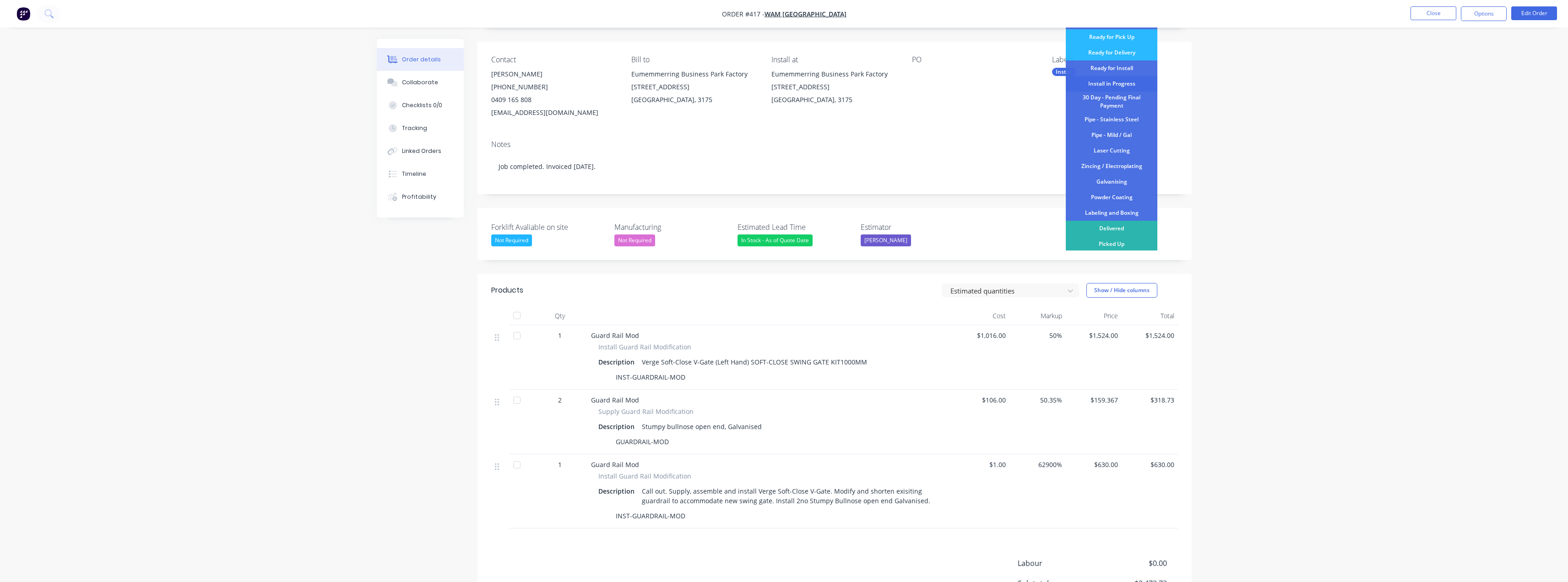
scroll to position [92, 0]
click at [1109, 227] on div "Delivered" at bounding box center [1111, 227] width 92 height 15
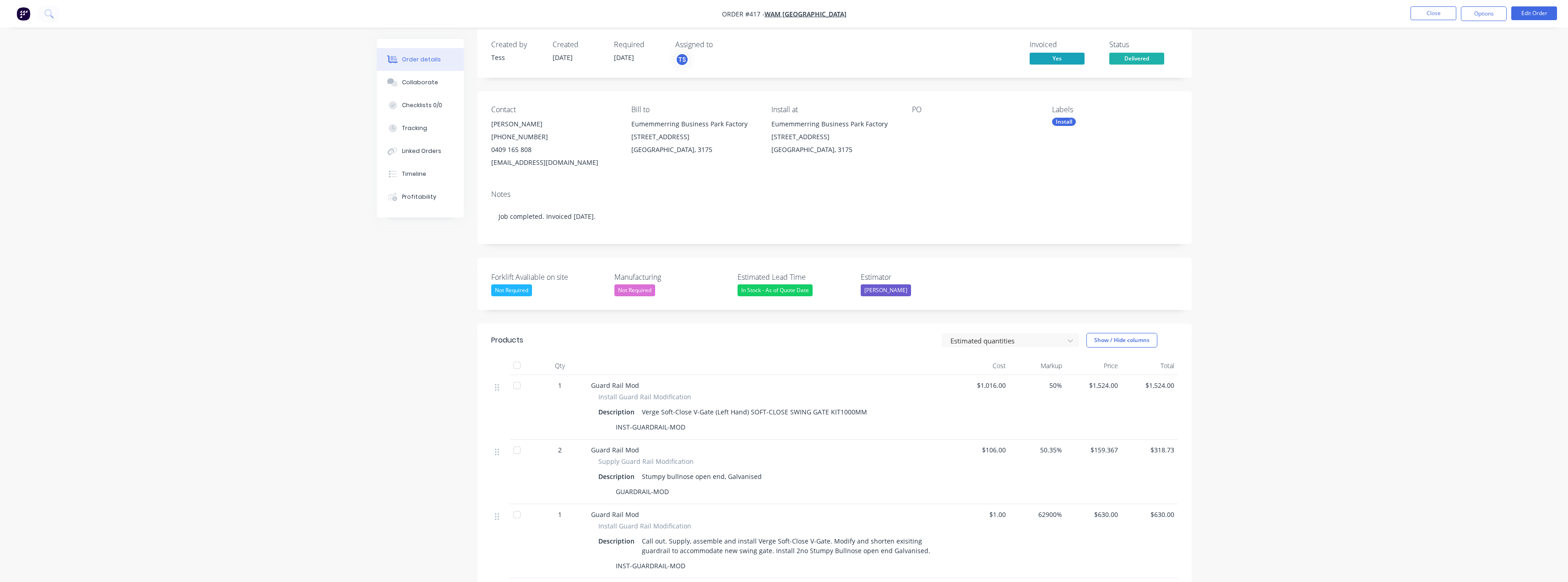
scroll to position [0, 0]
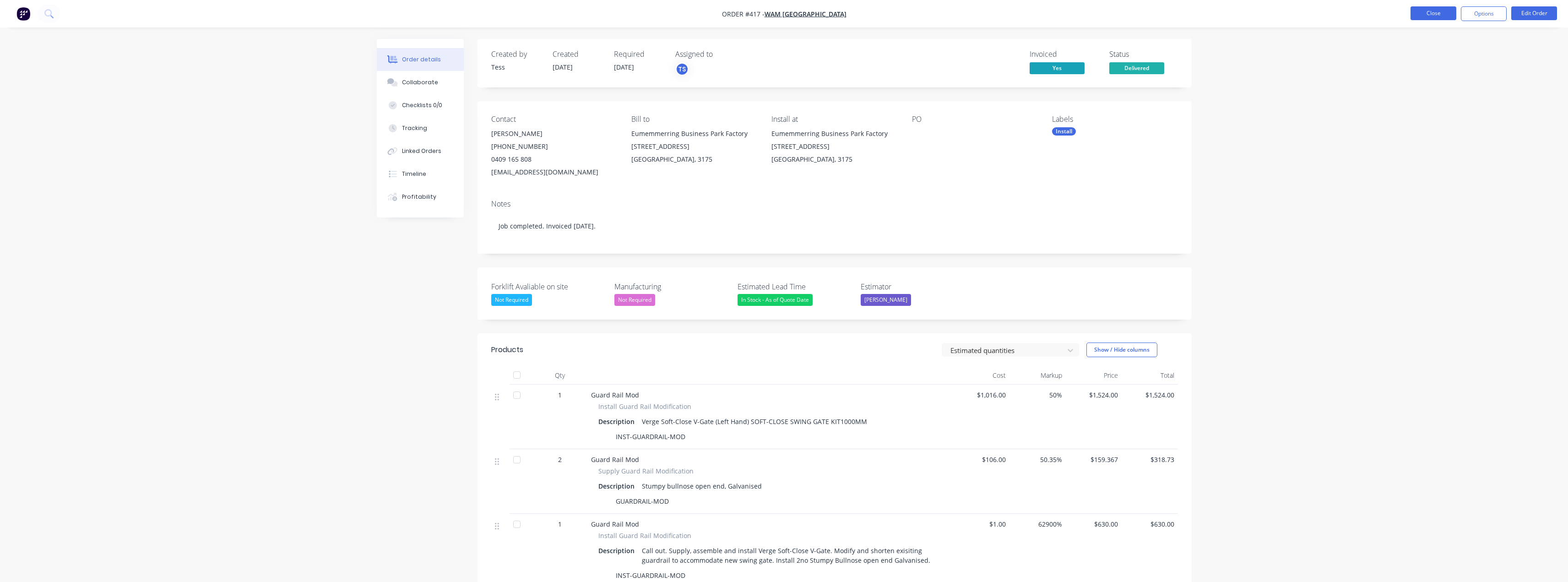
click at [1423, 13] on button "Close" at bounding box center [1433, 13] width 46 height 13
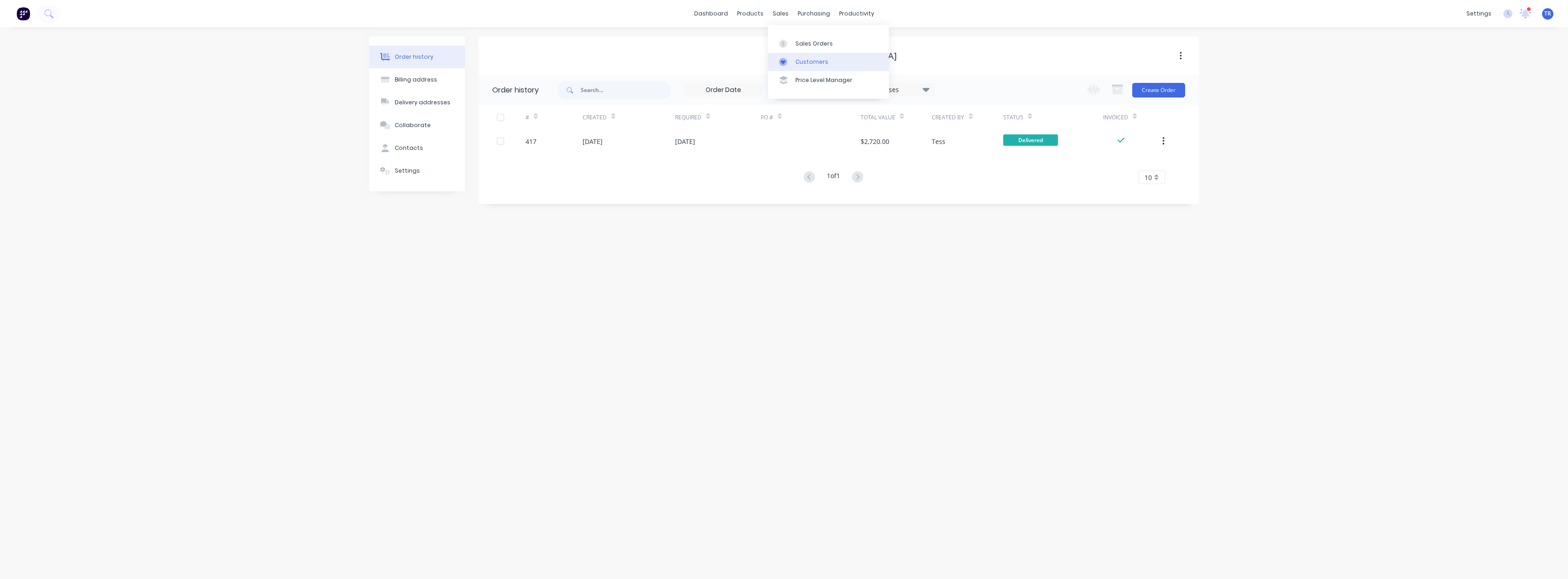
click at [798, 59] on div "Customers" at bounding box center [812, 61] width 33 height 8
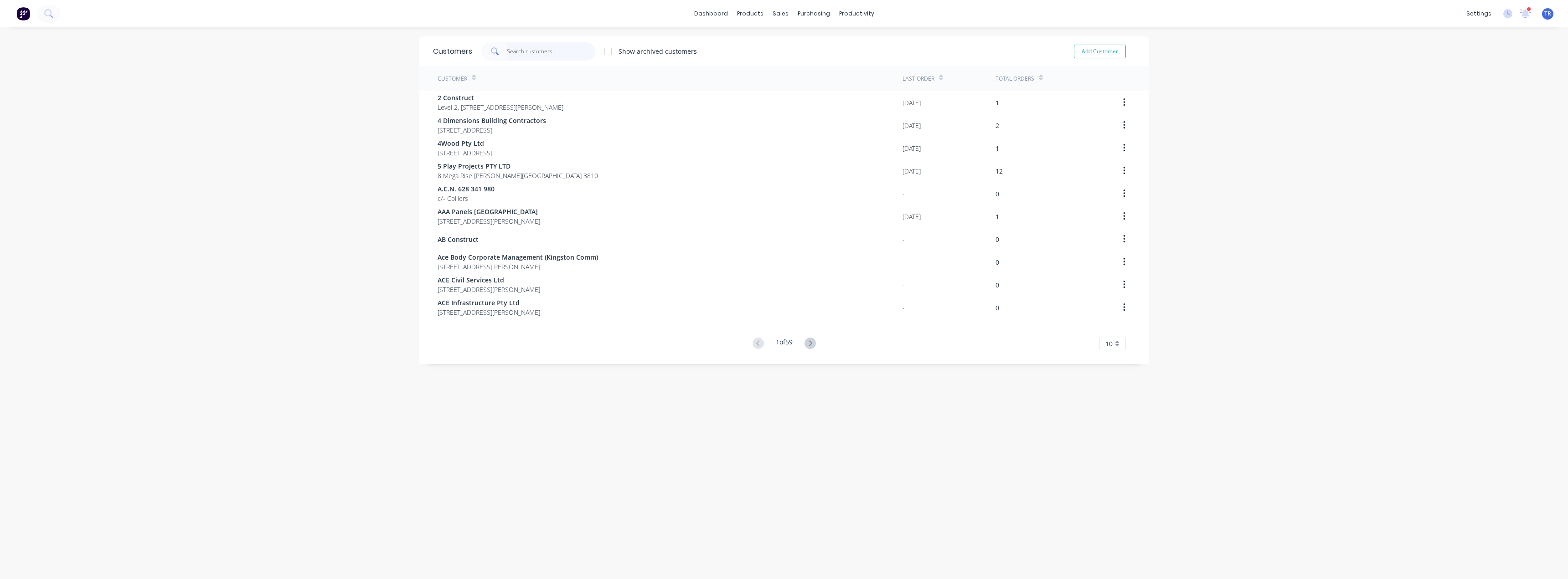
click at [558, 54] on input "text" at bounding box center [551, 52] width 89 height 18
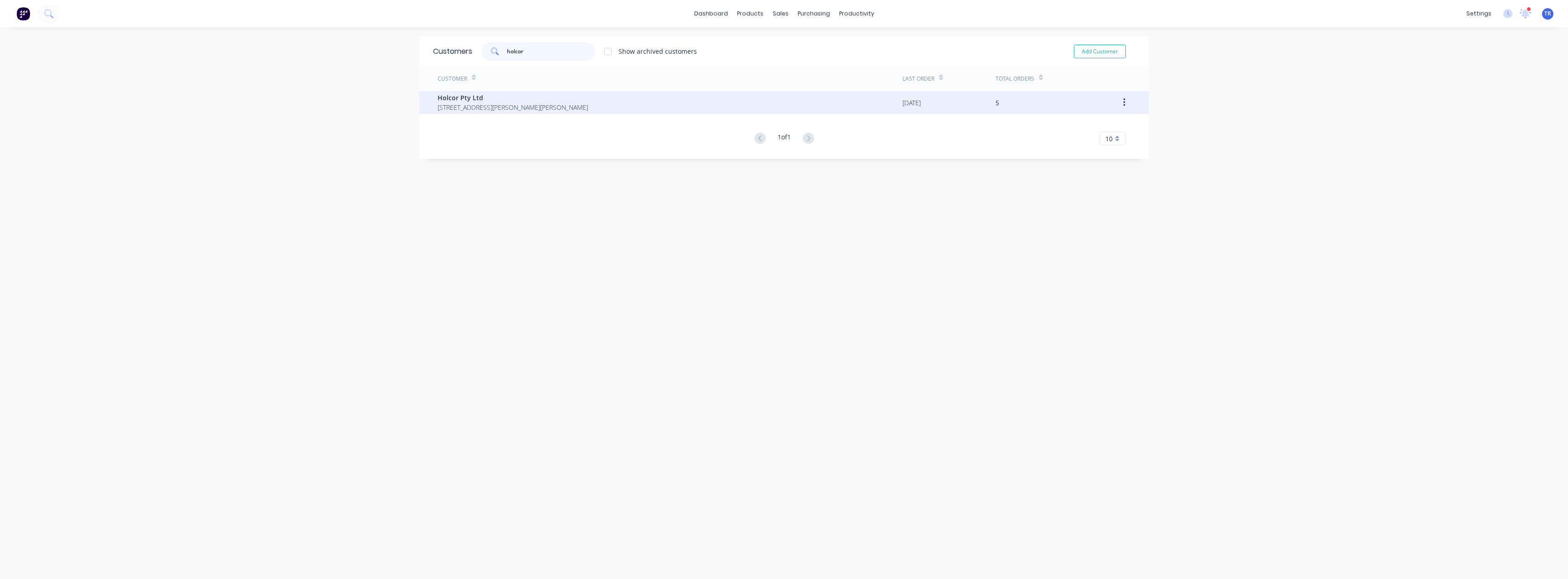
type input "holcor"
click at [527, 97] on span "Holcor Pty Ltd" at bounding box center [513, 98] width 150 height 10
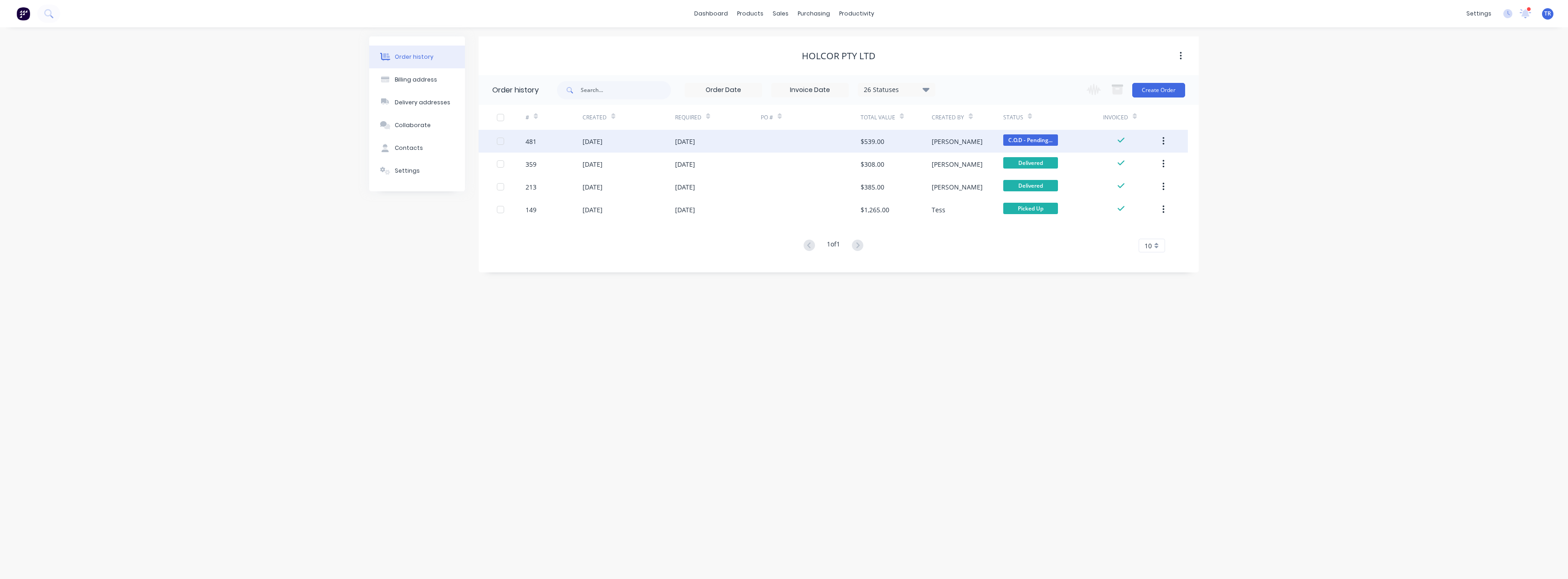
click at [594, 137] on div "[DATE]" at bounding box center [592, 142] width 20 height 10
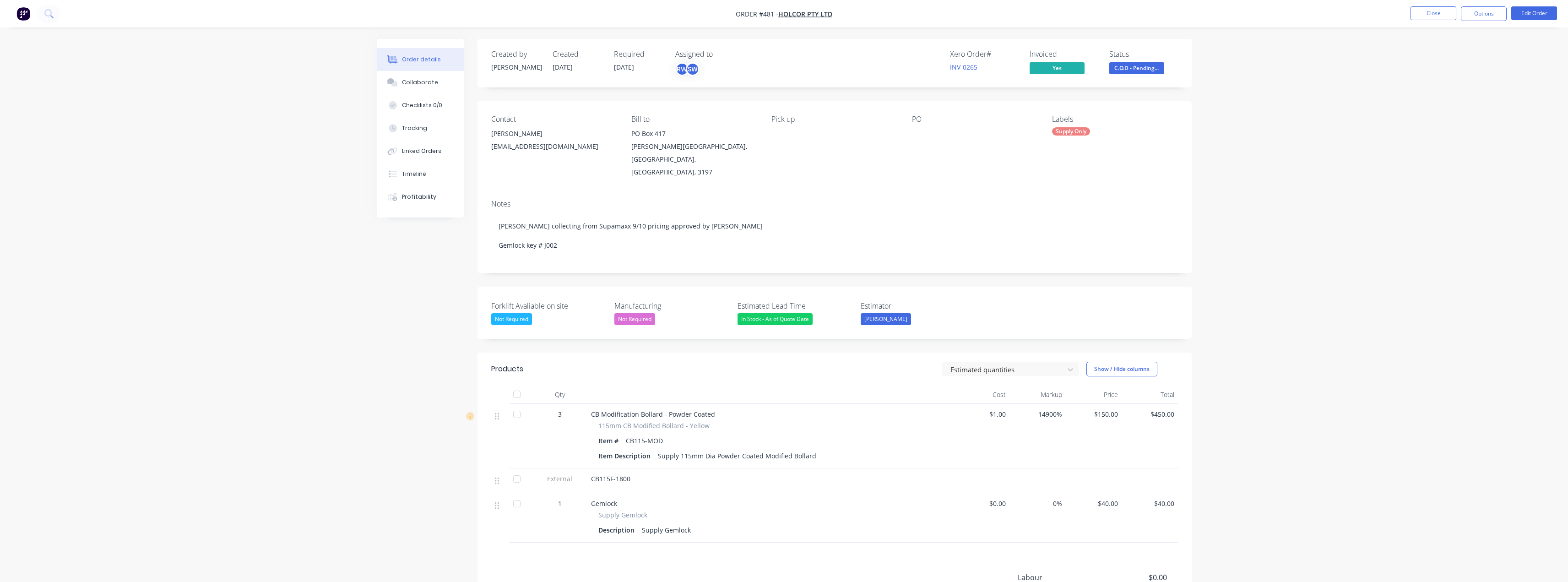
click at [1131, 63] on span "C.O.D - Pending..." at bounding box center [1136, 68] width 55 height 12
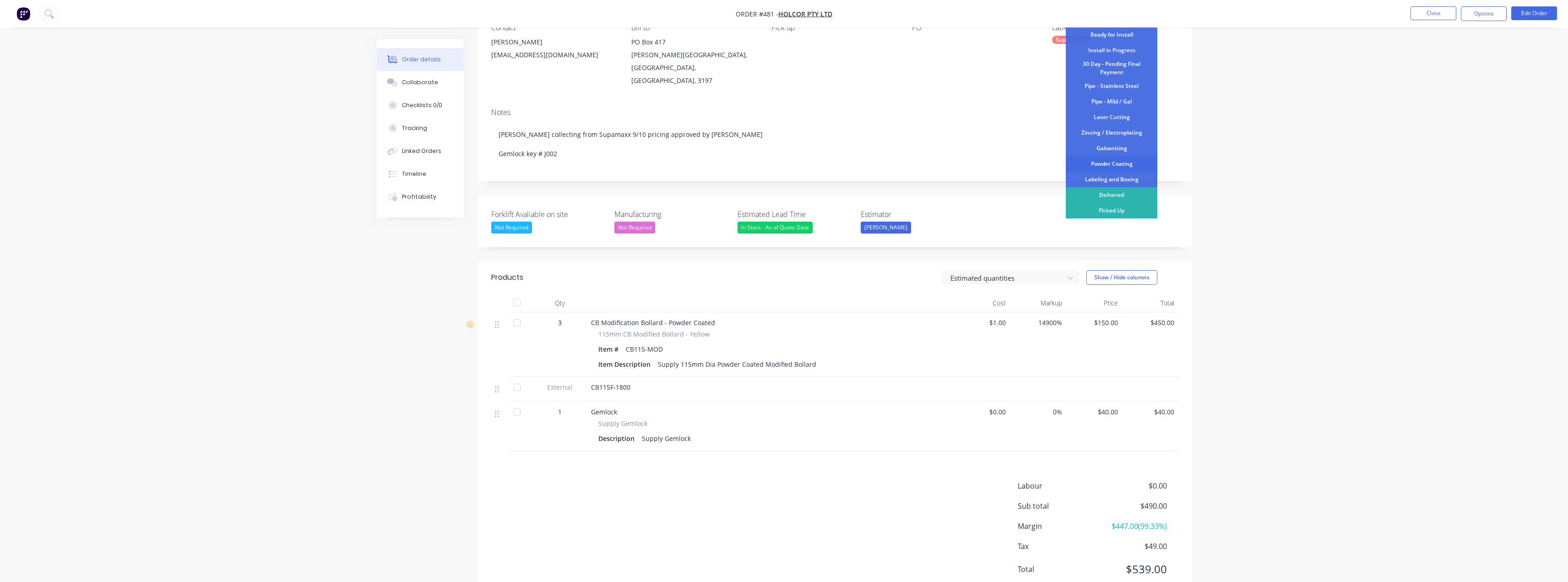
scroll to position [46, 0]
click at [1119, 114] on div "30 Day - Pending Final Payment" at bounding box center [1111, 114] width 92 height 20
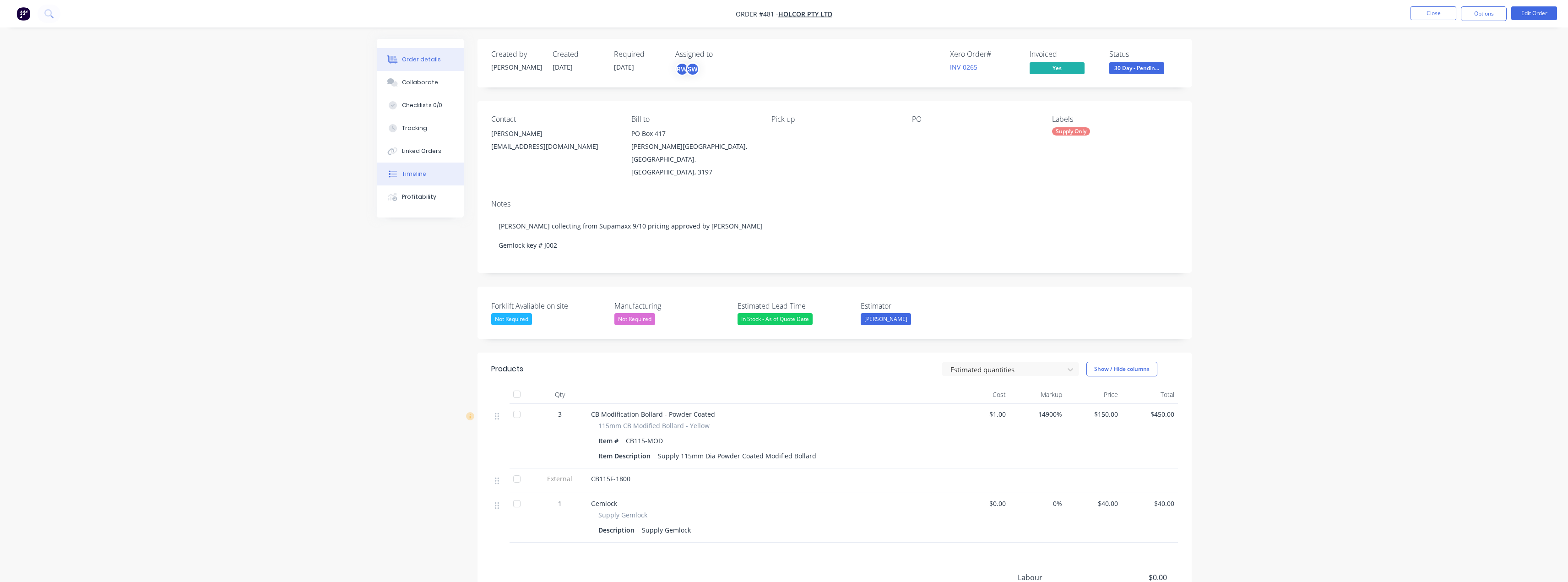
click at [406, 172] on div "Timeline" at bounding box center [414, 174] width 24 height 8
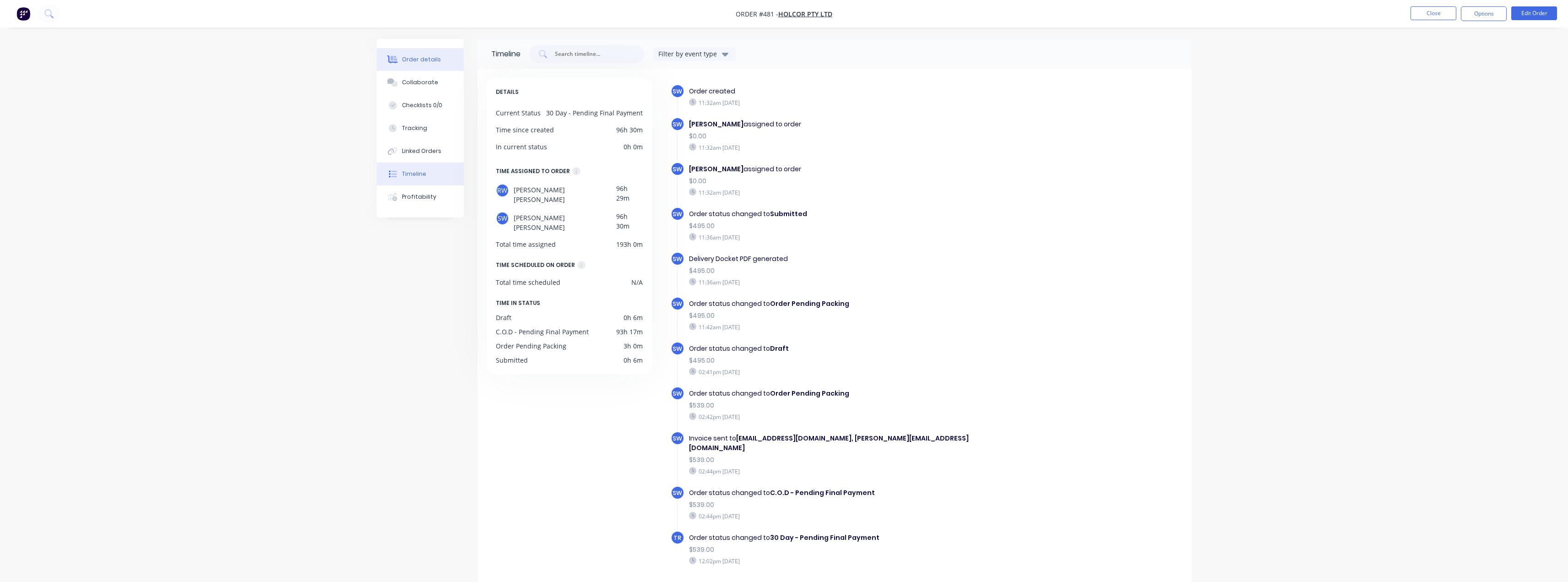
click at [454, 57] on button "Order details" at bounding box center [420, 59] width 87 height 23
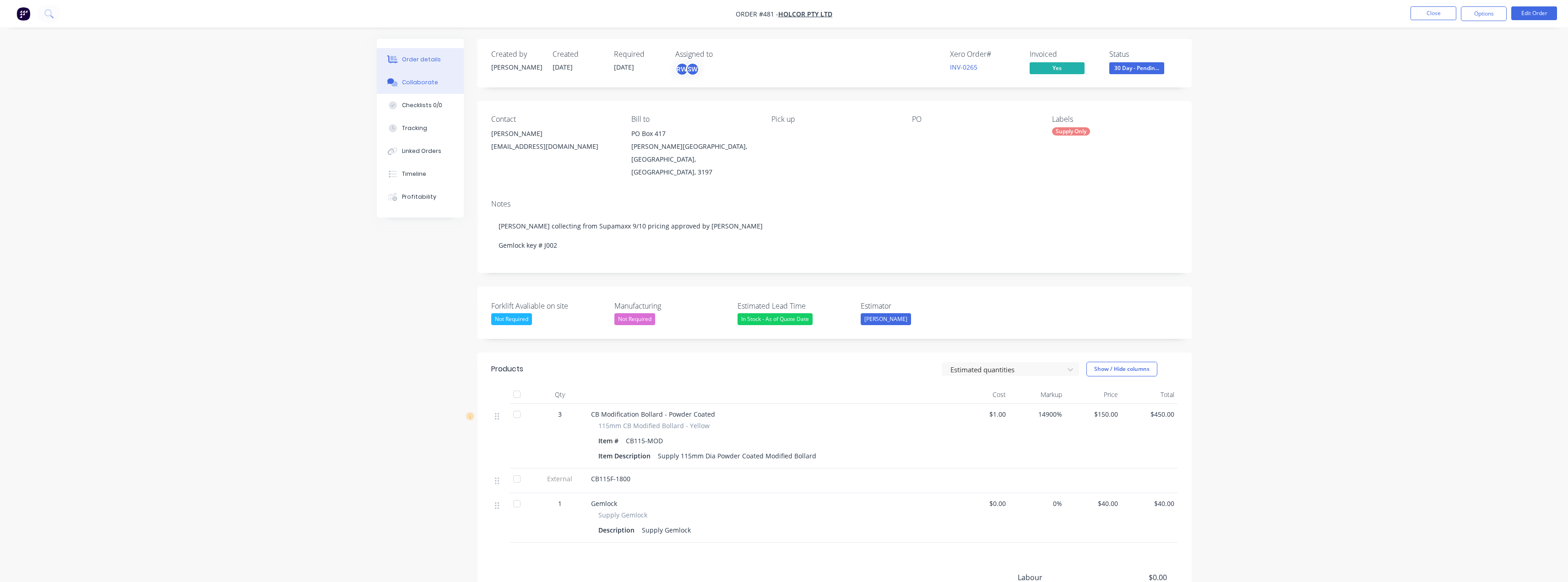
click at [416, 89] on button "Collaborate" at bounding box center [420, 82] width 87 height 23
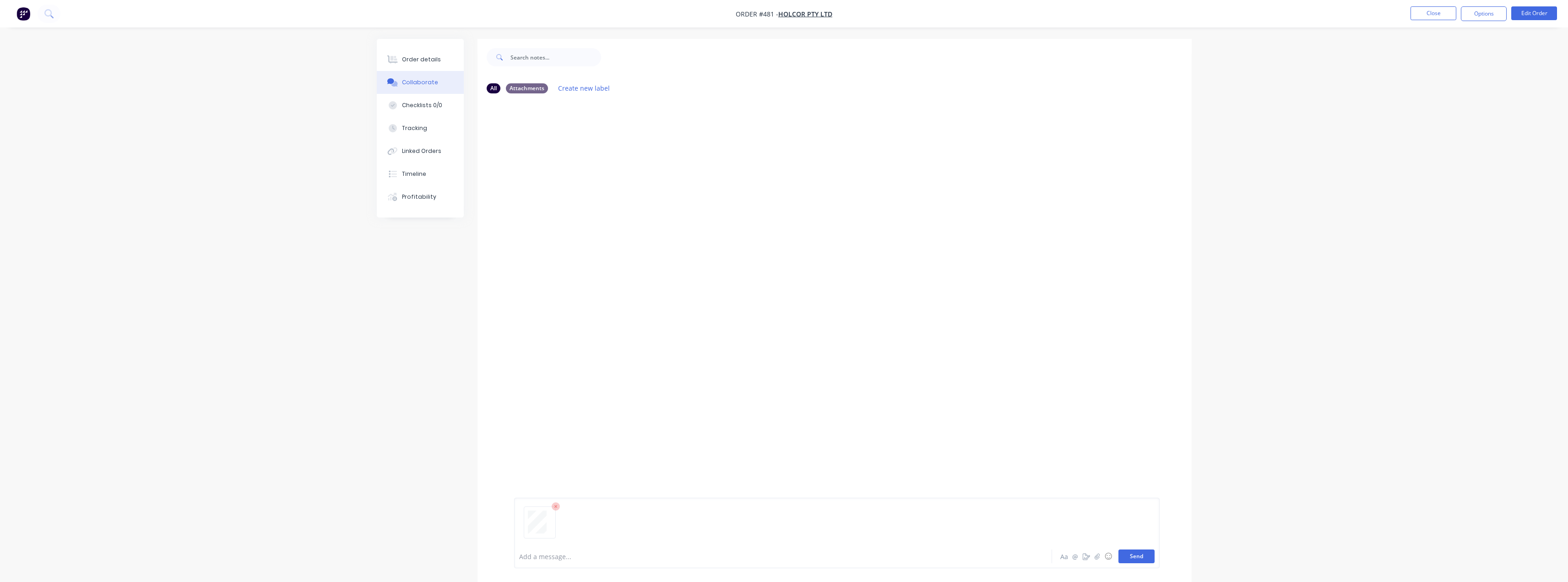
click at [1137, 556] on button "Send" at bounding box center [1136, 556] width 36 height 13
click at [1432, 15] on button "Close" at bounding box center [1433, 13] width 46 height 13
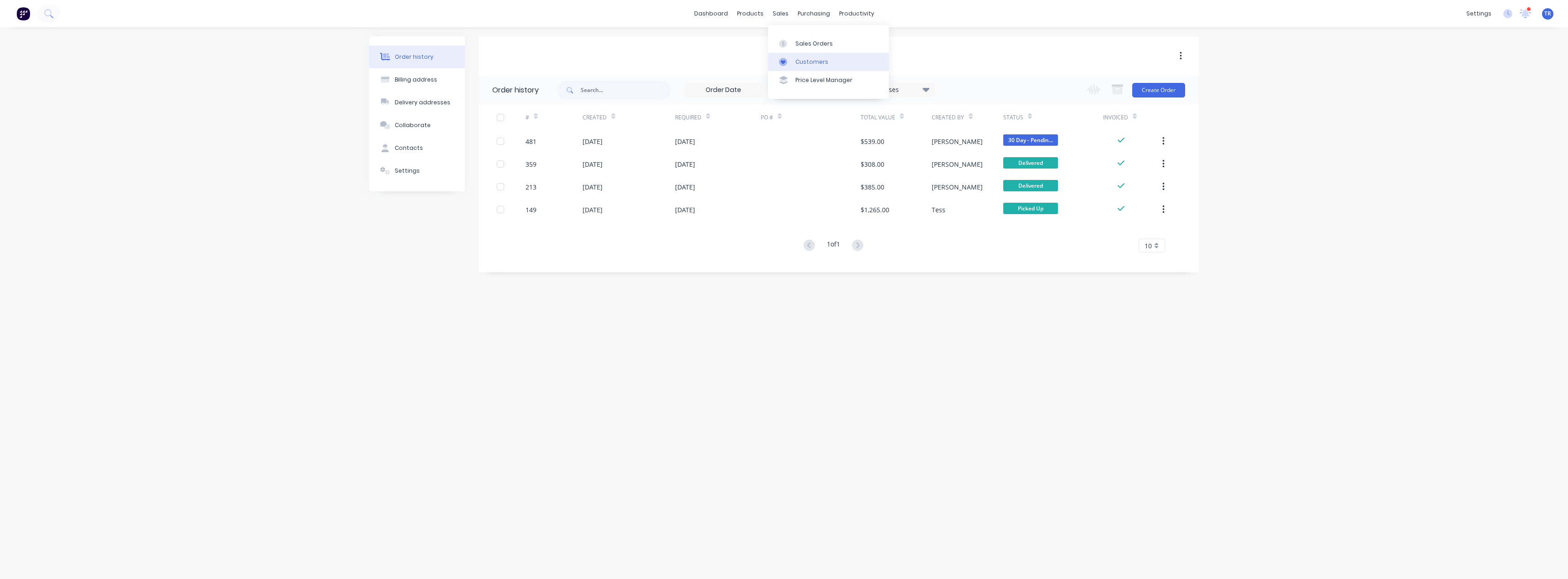
click at [806, 66] on link "Customers" at bounding box center [828, 62] width 121 height 18
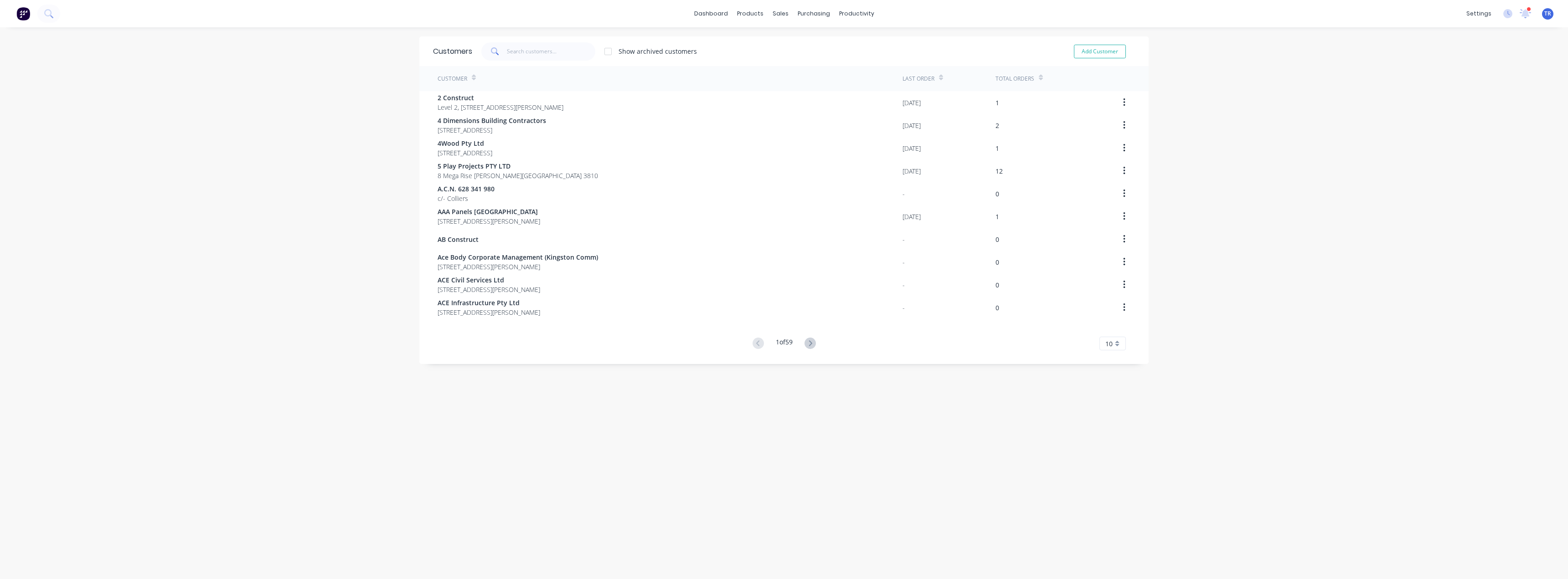
drag, startPoint x: 509, startPoint y: 33, endPoint x: 521, endPoint y: 55, distance: 25.1
click at [514, 40] on div "dashboard products sales purchasing productivity dashboard products Product Cat…" at bounding box center [784, 290] width 1568 height 579
click at [521, 55] on input "text" at bounding box center [551, 52] width 89 height 18
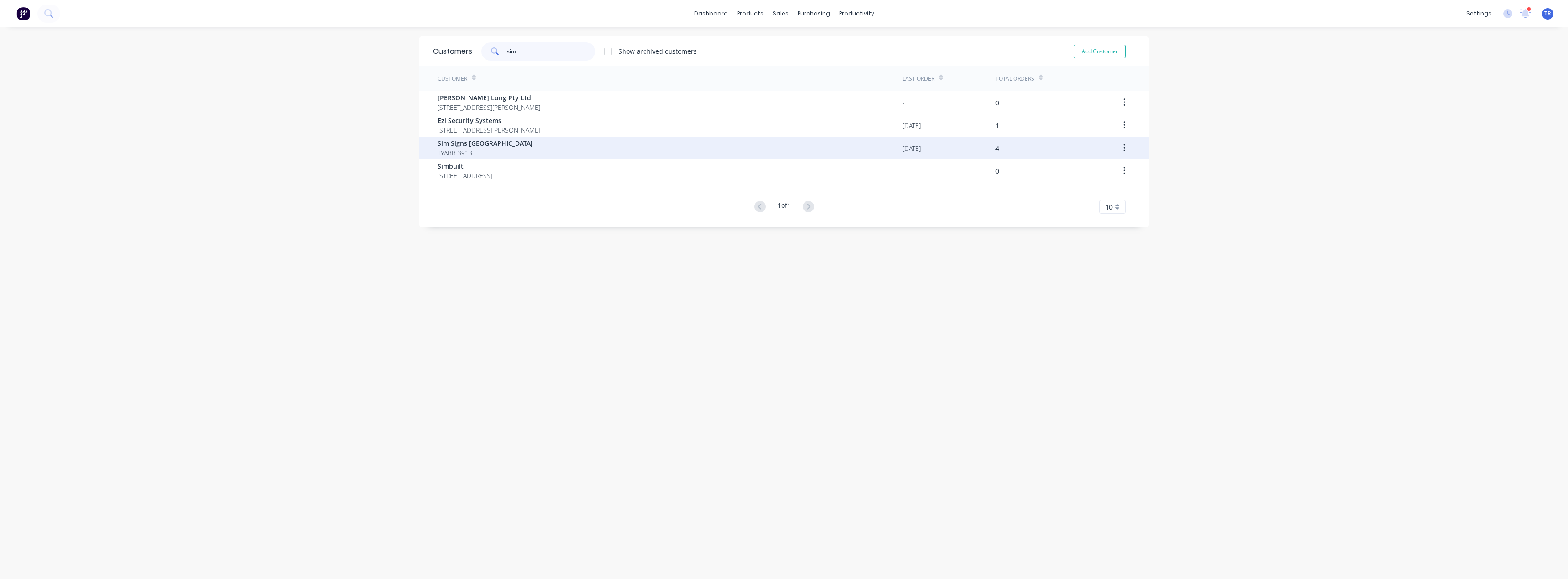
type input "sim"
click at [527, 159] on div "Sim Signs Australia TYABB 3913" at bounding box center [670, 148] width 465 height 23
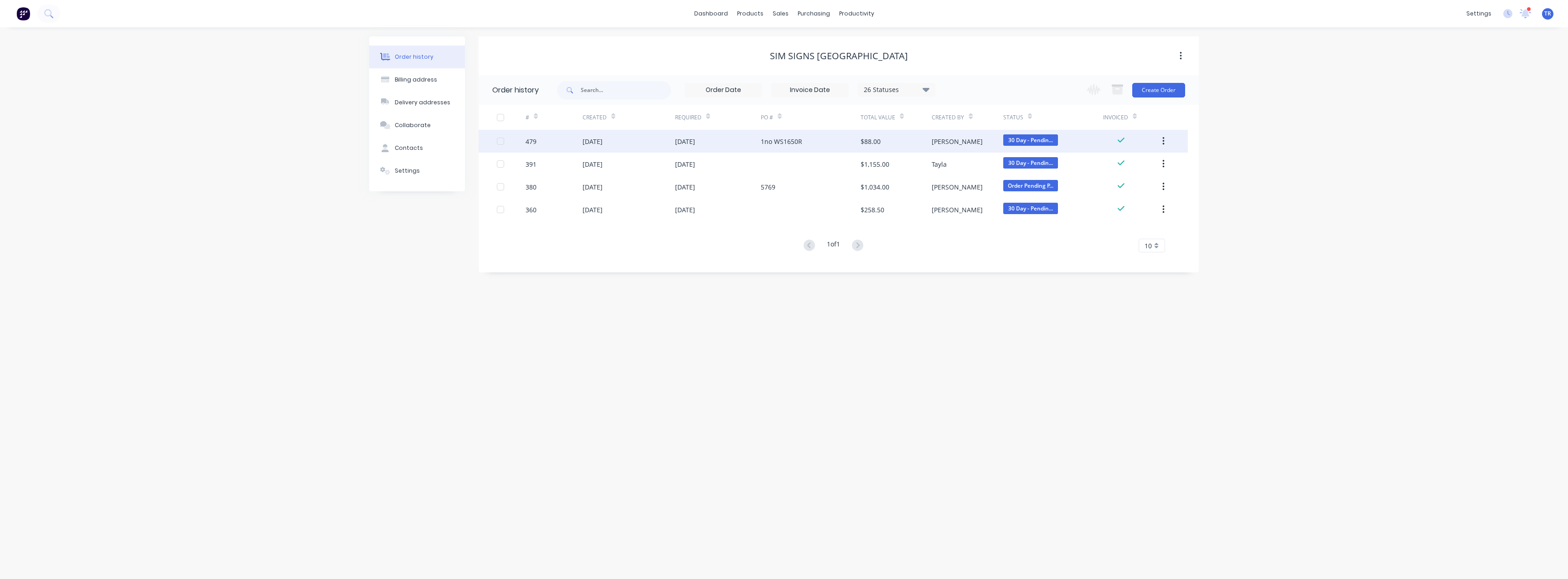
click at [757, 137] on div "[DATE]" at bounding box center [718, 140] width 86 height 23
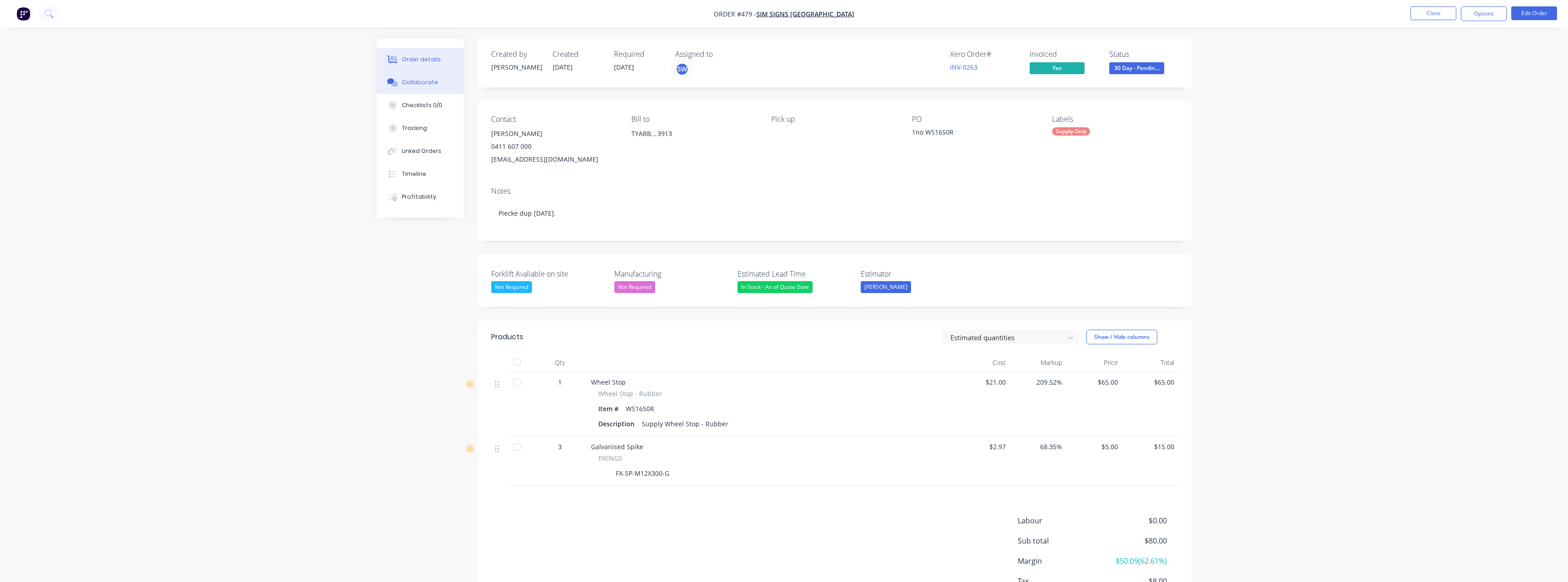
click at [429, 86] on div "Collaborate" at bounding box center [419, 82] width 36 height 8
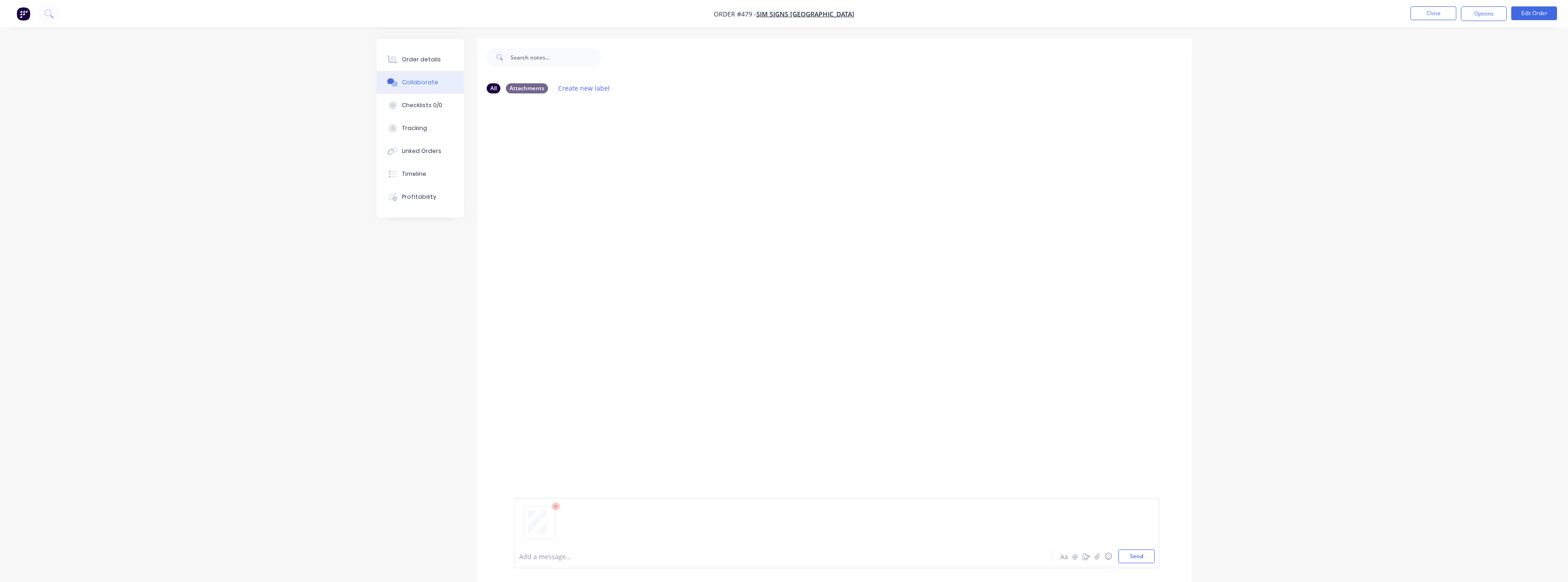
click at [1169, 561] on div "Add a message... Aa @ ☺ Send" at bounding box center [834, 533] width 714 height 98
click at [1138, 559] on button "Send" at bounding box center [1136, 556] width 36 height 13
click at [424, 57] on div "Order details" at bounding box center [421, 59] width 39 height 8
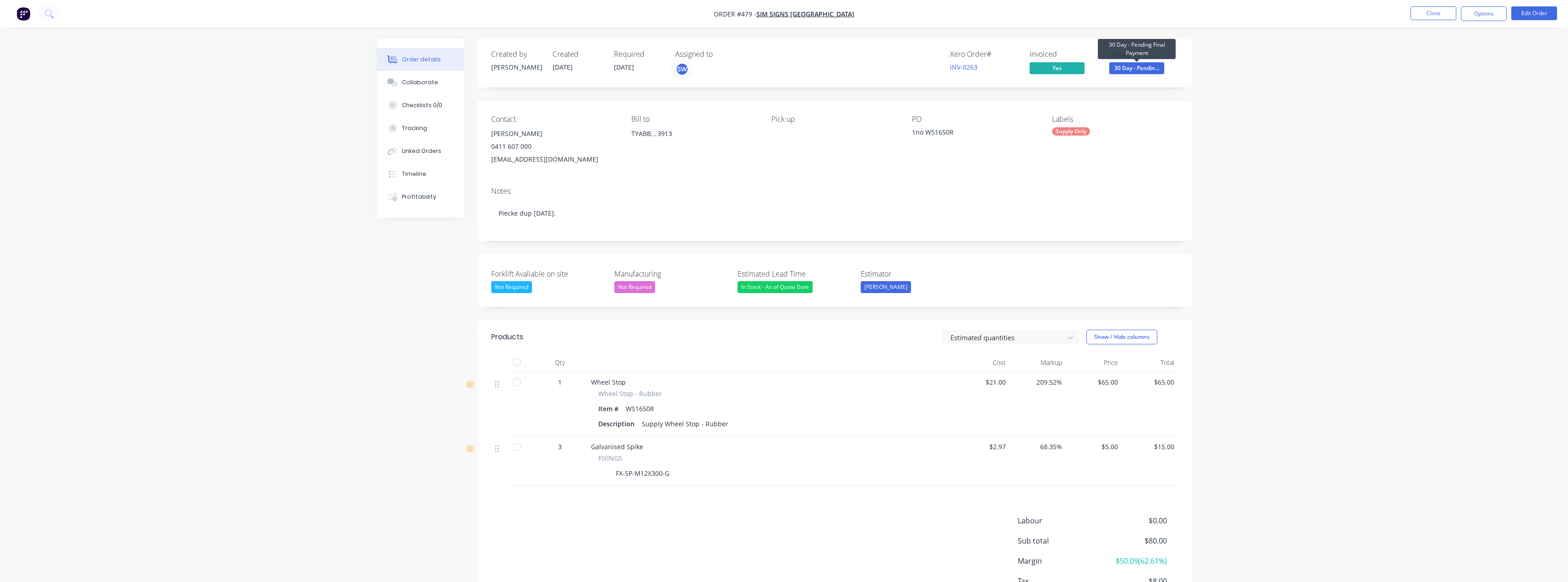
click at [1151, 68] on span "30 Day - Pendin..." at bounding box center [1136, 68] width 55 height 12
click at [388, 304] on div "Created by [PERSON_NAME] Created [DATE] Required [DATE] Assigned to SW Xero Ord…" at bounding box center [784, 344] width 815 height 610
click at [1451, 7] on button "Close" at bounding box center [1433, 13] width 46 height 13
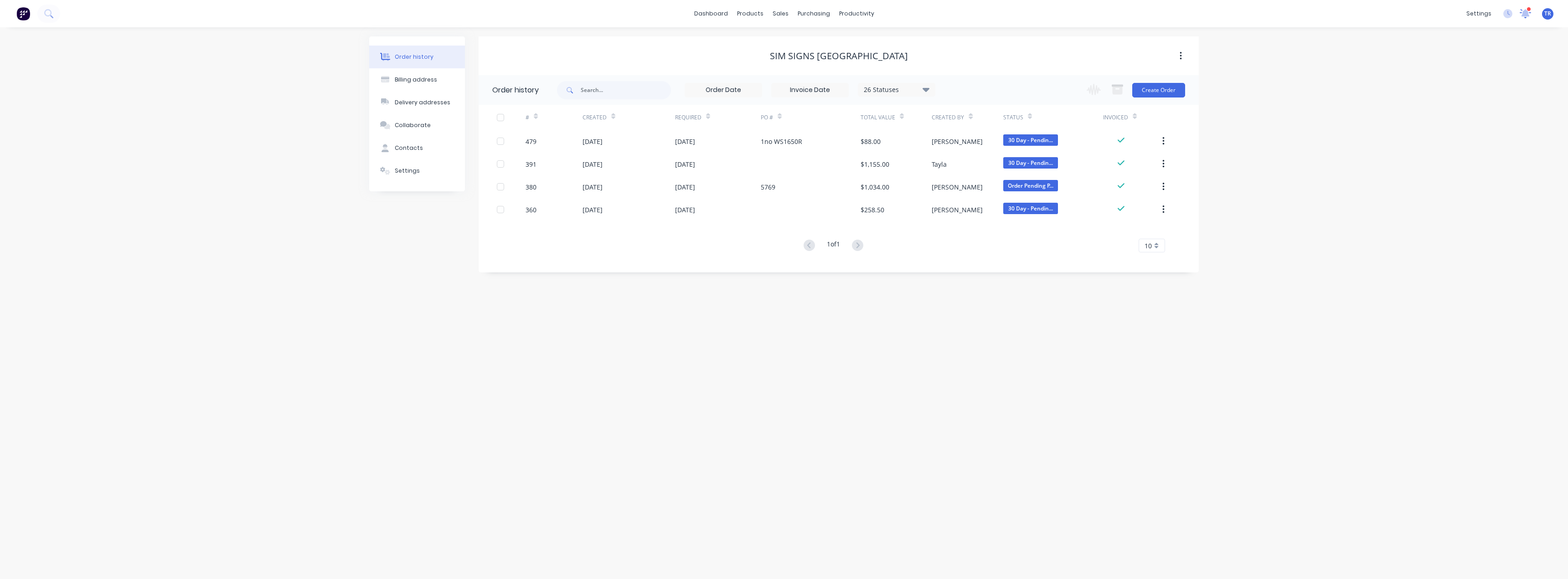
click at [1528, 12] on icon at bounding box center [1525, 13] width 12 height 10
click at [1315, 134] on div "JRP Constructions" at bounding box center [1301, 133] width 96 height 10
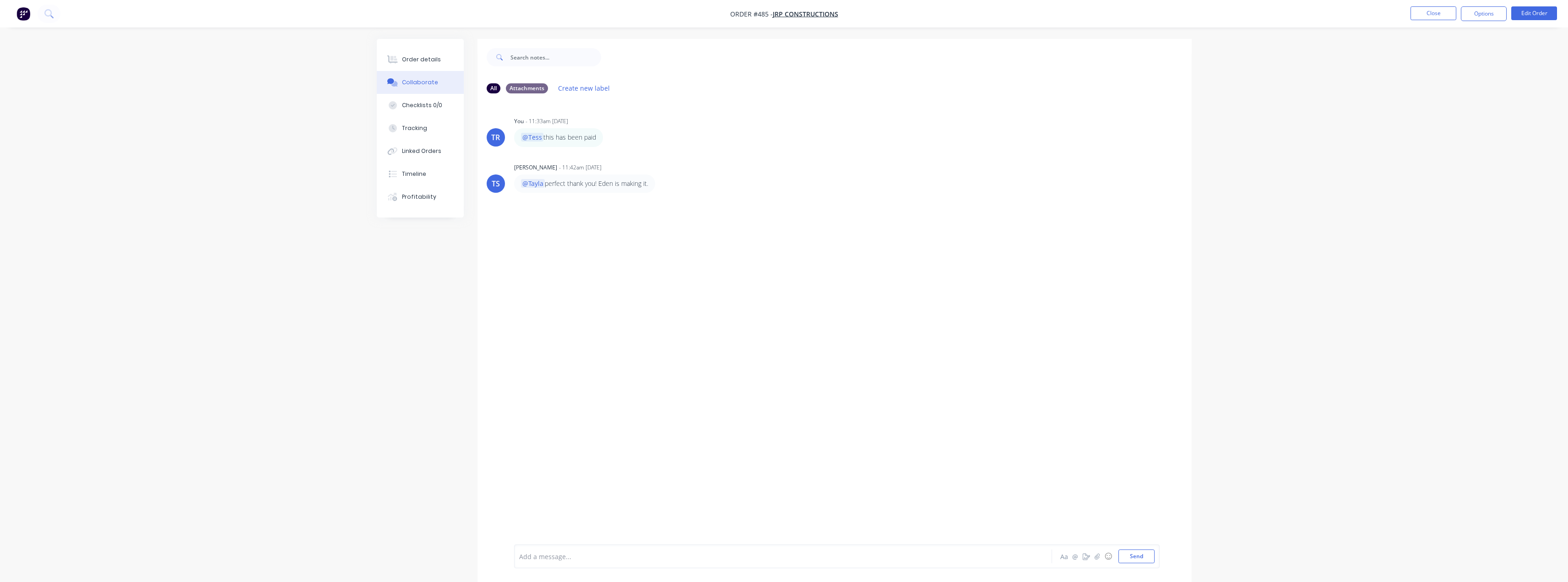
click at [1433, 5] on nav "Order #485 - JRP Constructions Close Options Edit Order" at bounding box center [784, 13] width 1568 height 28
click at [1438, 13] on button "Close" at bounding box center [1433, 13] width 46 height 13
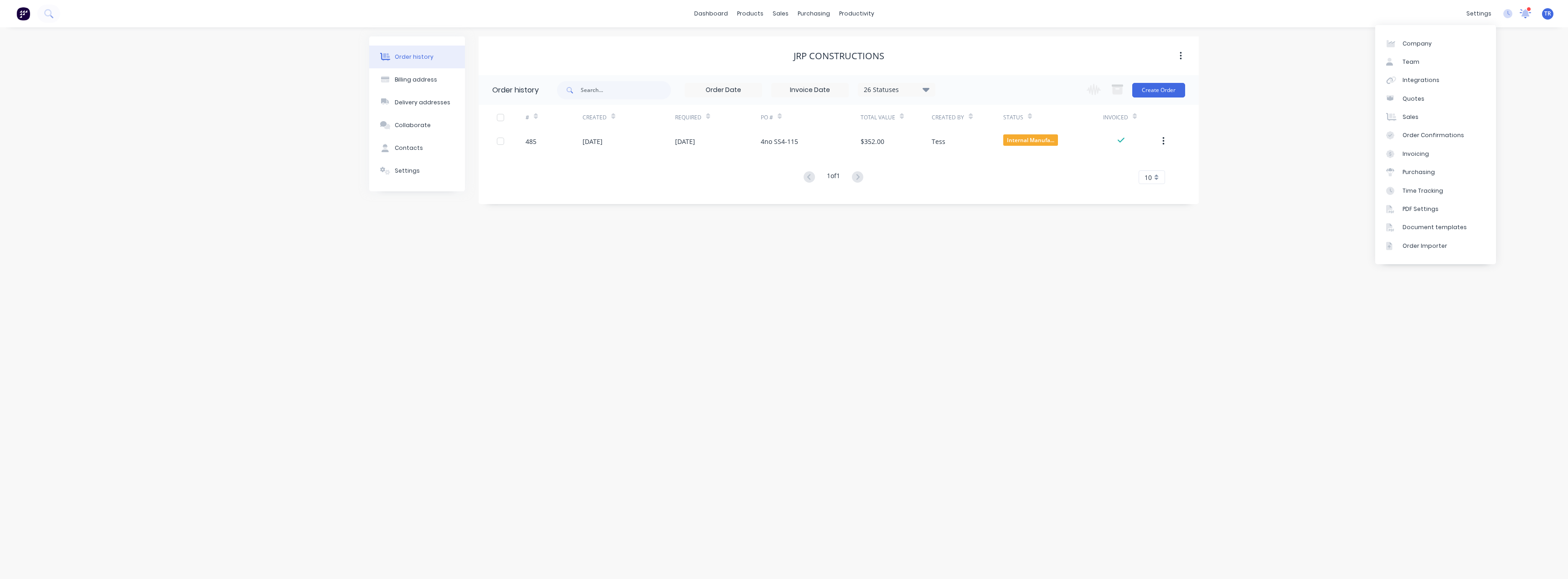
click at [1527, 12] on icon at bounding box center [1525, 12] width 9 height 9
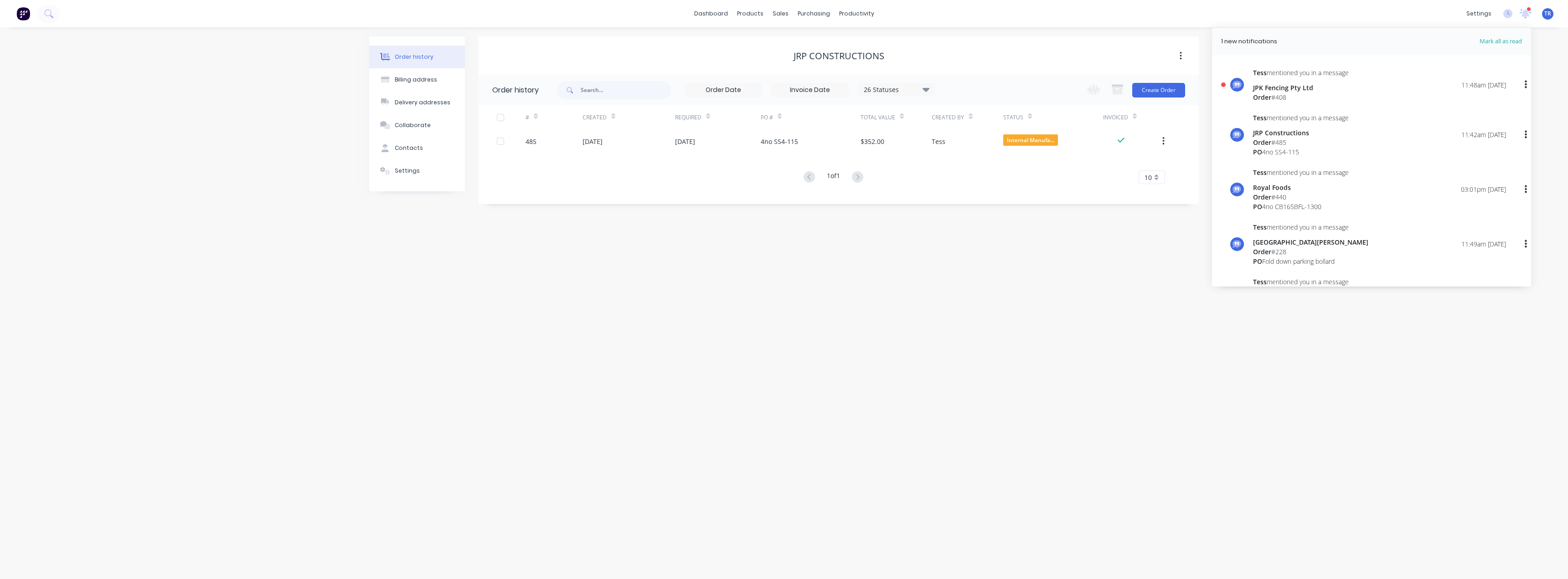
click at [1261, 83] on div "JPK Fencing Pty Ltd" at bounding box center [1301, 88] width 96 height 10
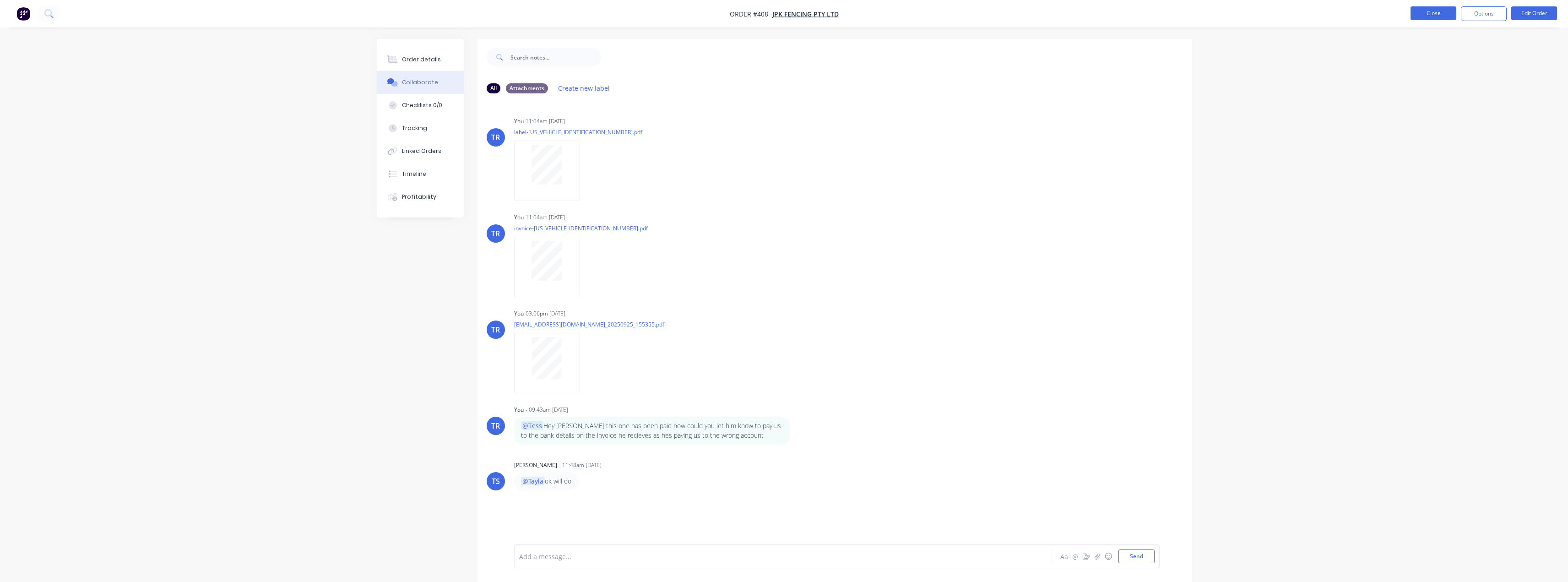
click at [1438, 15] on button "Close" at bounding box center [1433, 13] width 46 height 13
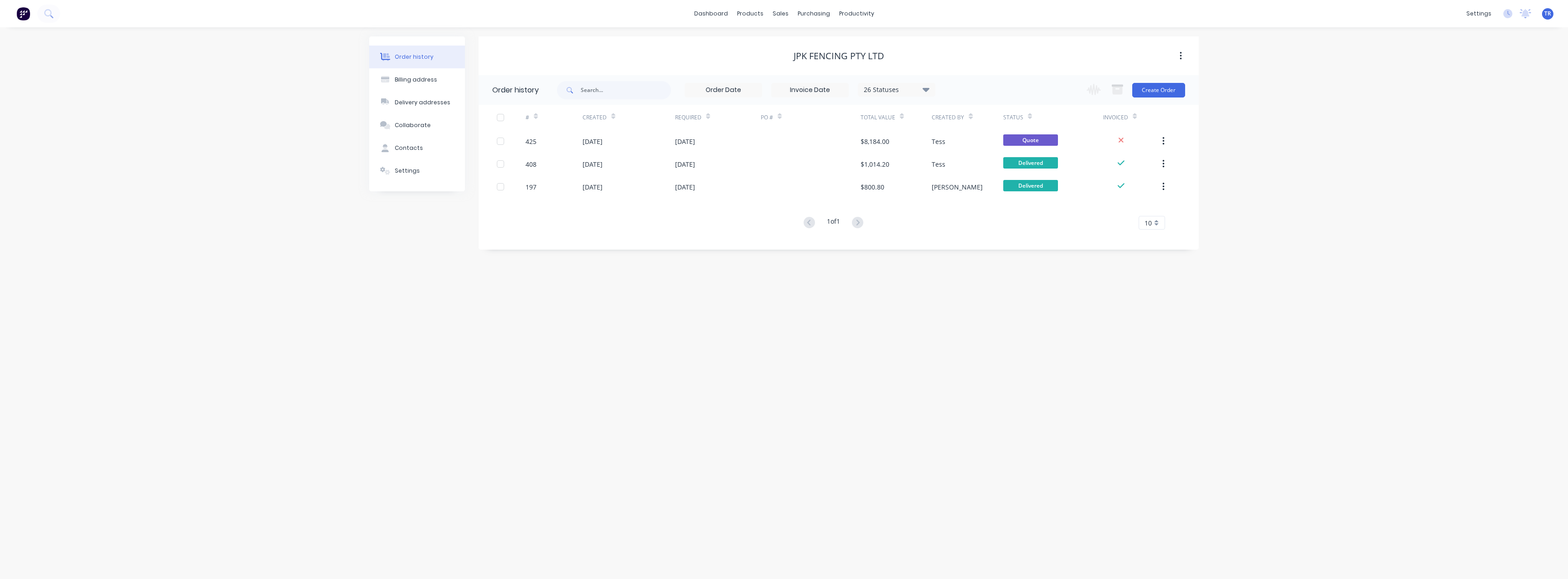
drag, startPoint x: 206, startPoint y: 41, endPoint x: 206, endPoint y: 46, distance: 5.0
click at [206, 41] on div "Order history Billing address Delivery addresses Collaborate Contacts Settings …" at bounding box center [784, 303] width 1568 height 552
